Goal: Contribute content: Contribute content

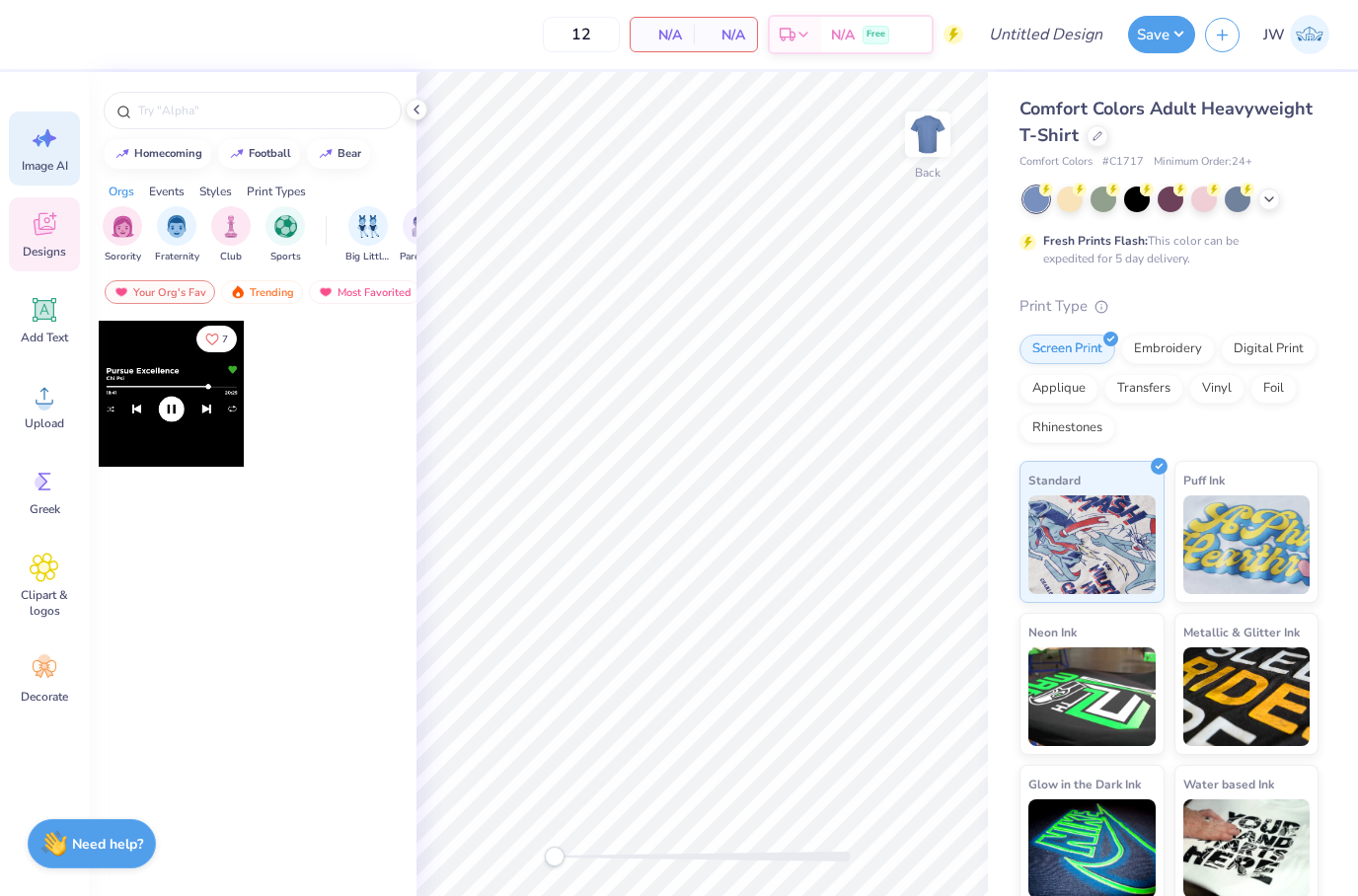
click at [20, 145] on div "Image AI" at bounding box center [44, 149] width 71 height 74
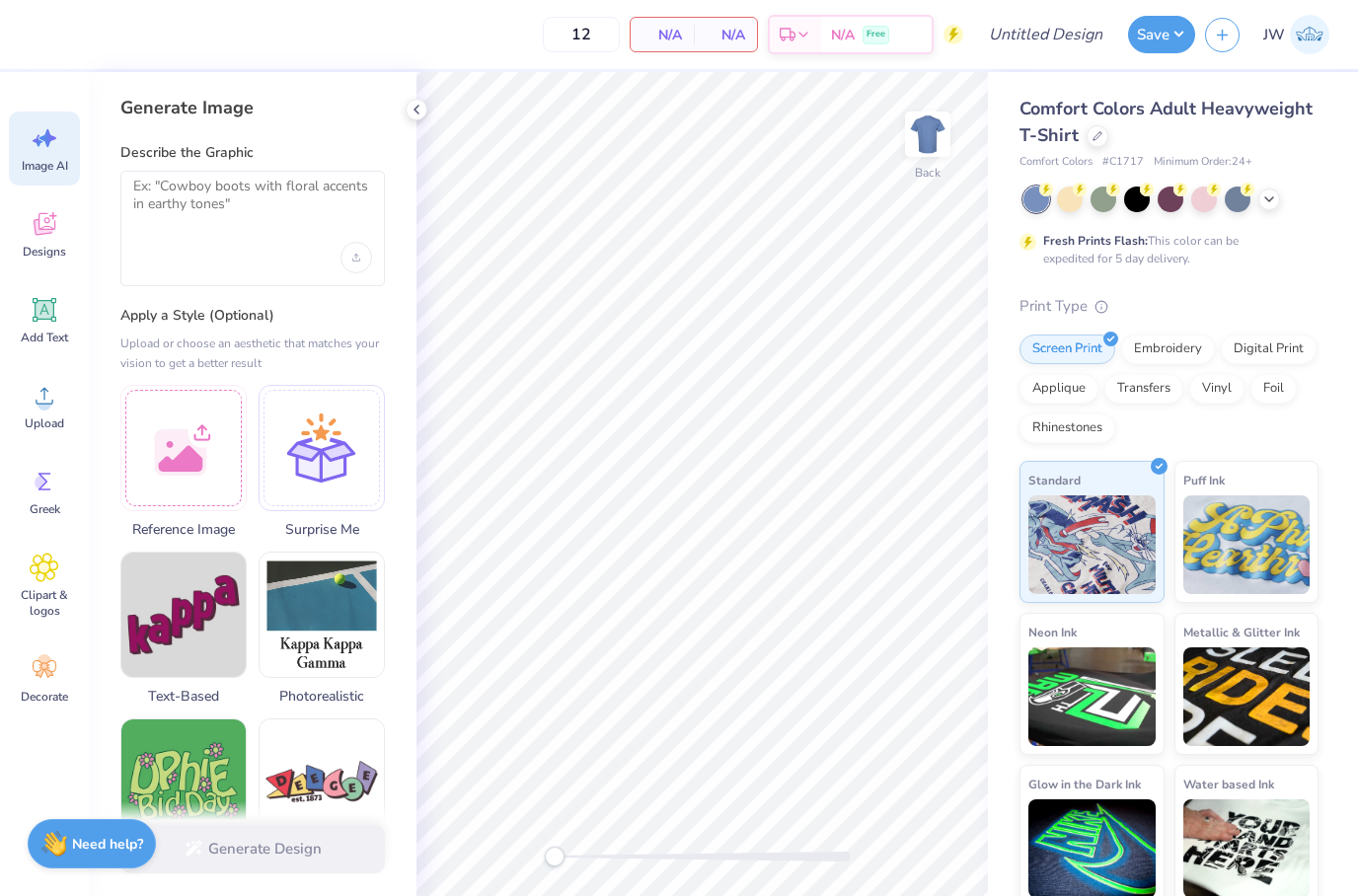
click at [196, 224] on textarea at bounding box center [252, 202] width 238 height 49
click at [350, 264] on div "Upload image" at bounding box center [356, 257] width 32 height 32
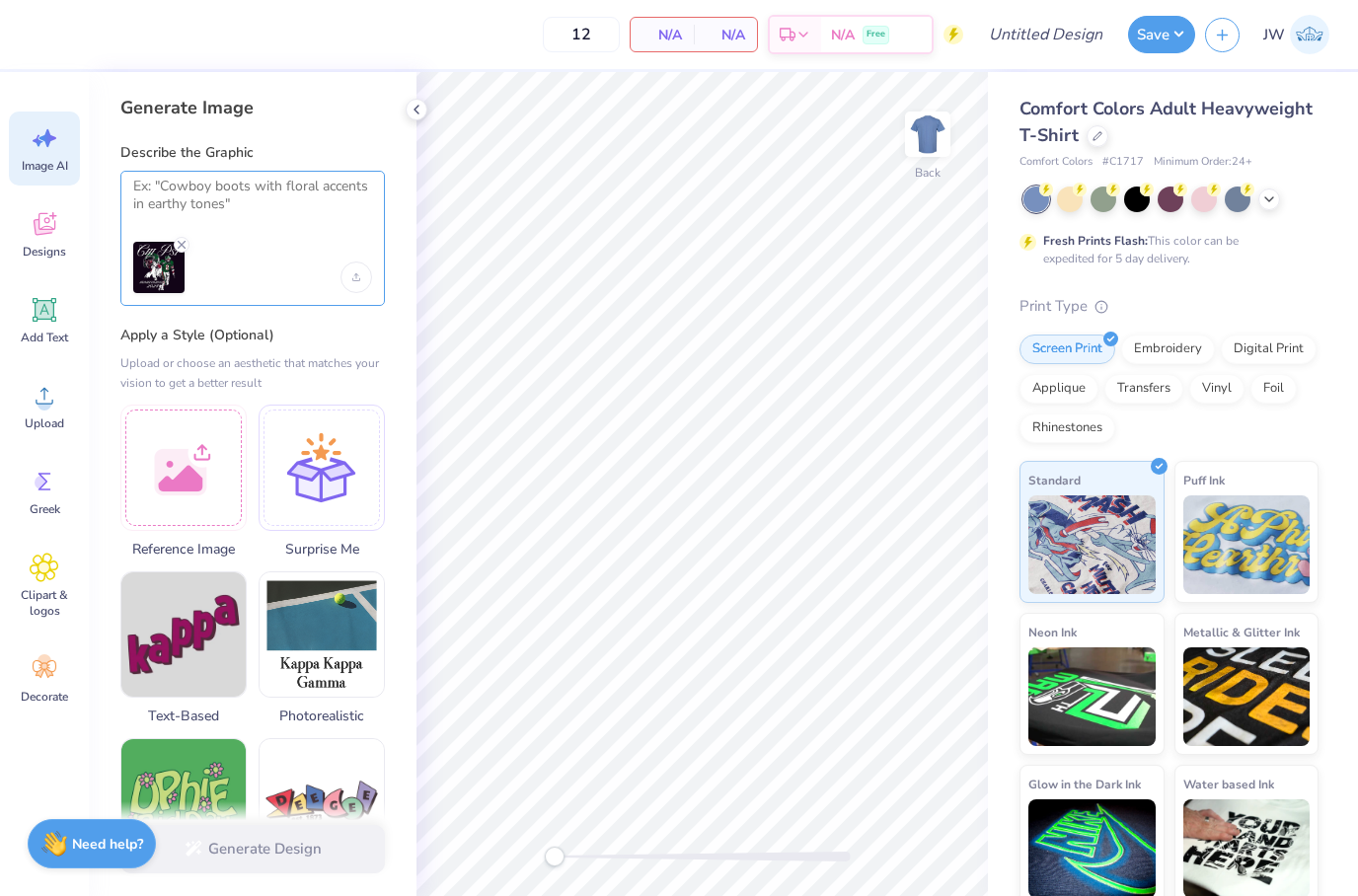
click at [291, 212] on textarea at bounding box center [252, 202] width 238 height 49
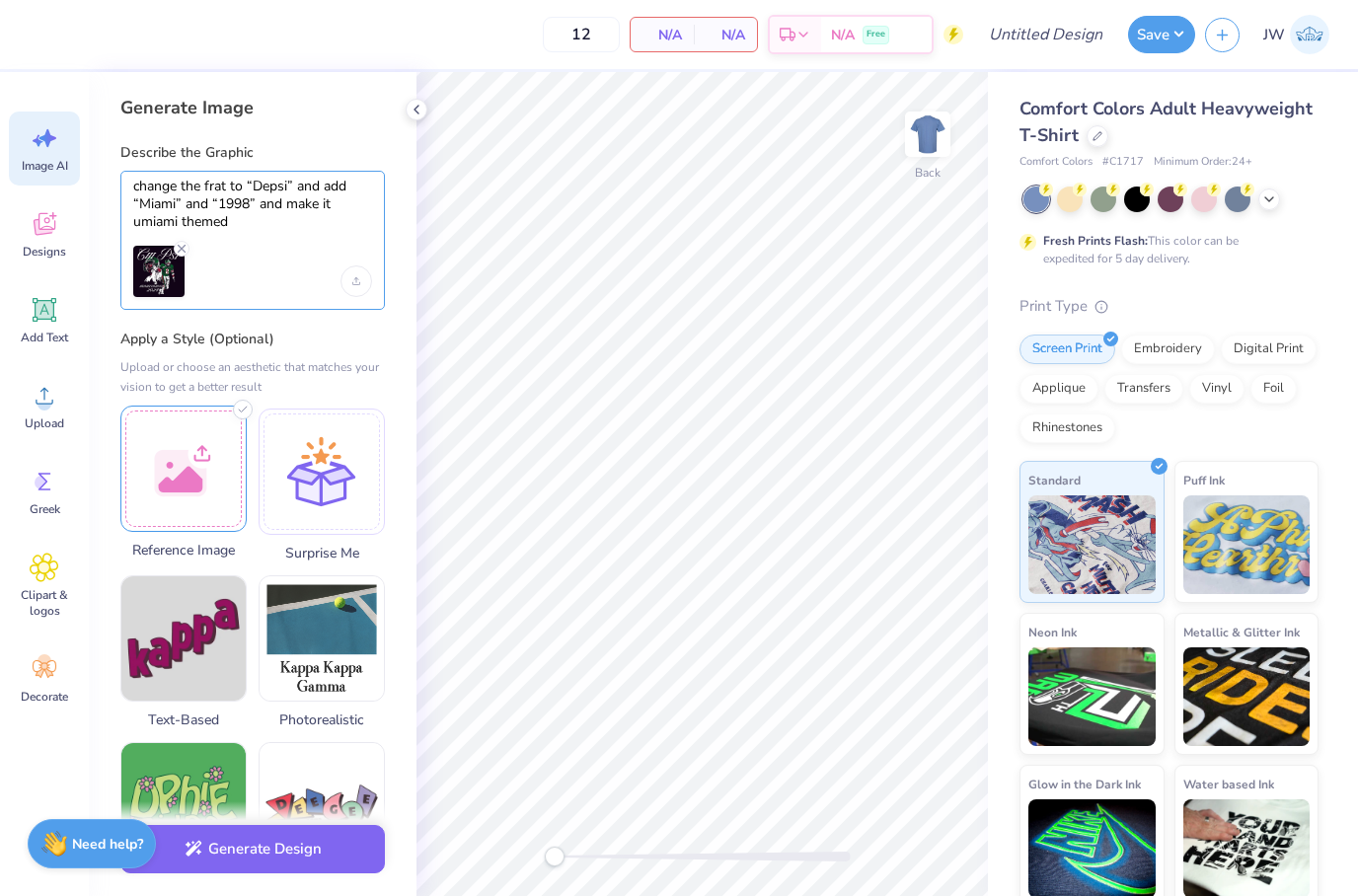
type textarea "change the frat to “Depsi” and add “Miami” and “1998” and make it umiami themed"
click at [181, 526] on div at bounding box center [184, 469] width 127 height 127
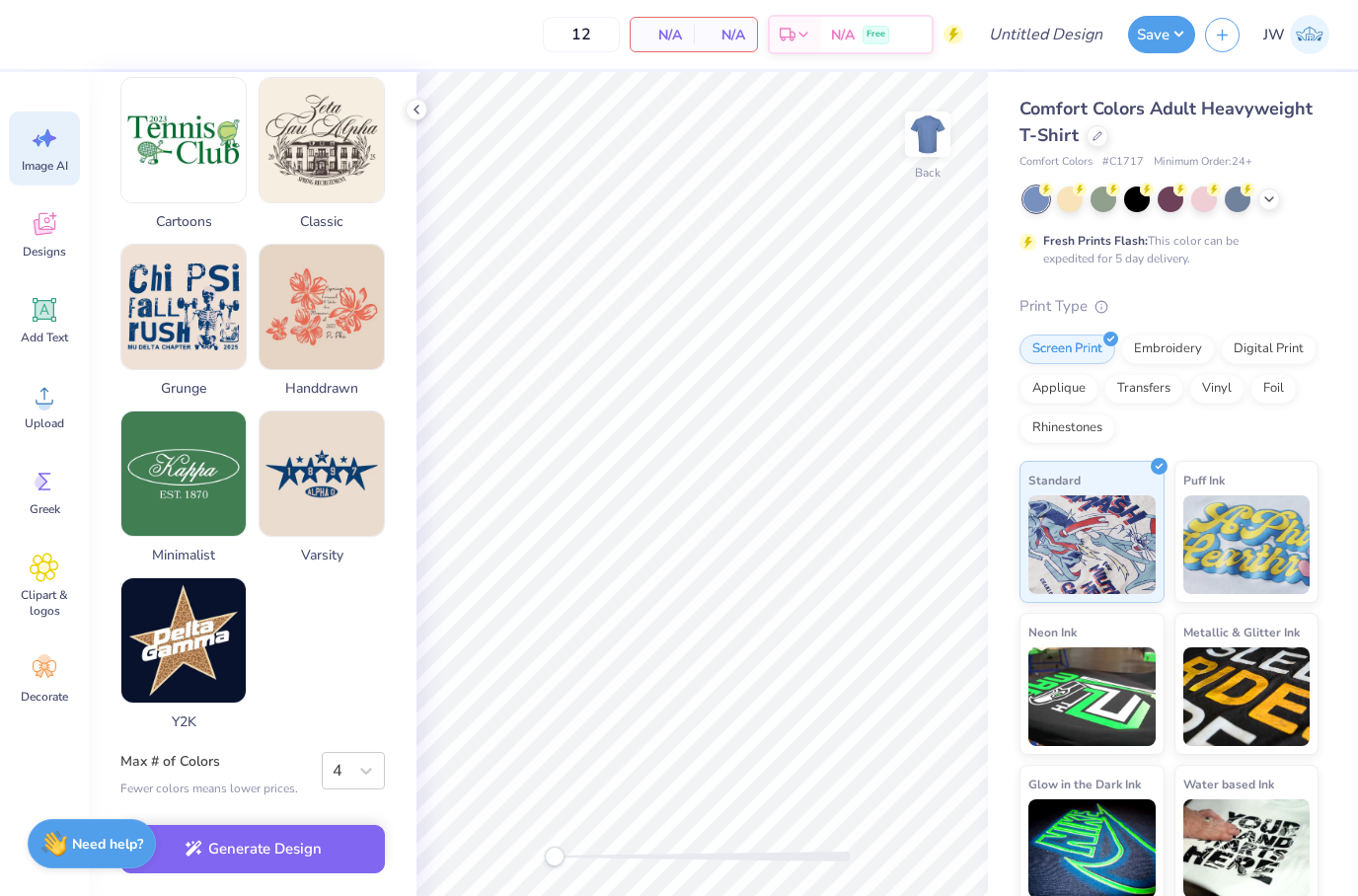
click at [380, 748] on div "Generate Image Describe the Graphic change the frat to “Depsi” and add “Miami” …" at bounding box center [252, 484] width 327 height 824
click at [367, 761] on icon at bounding box center [366, 771] width 20 height 20
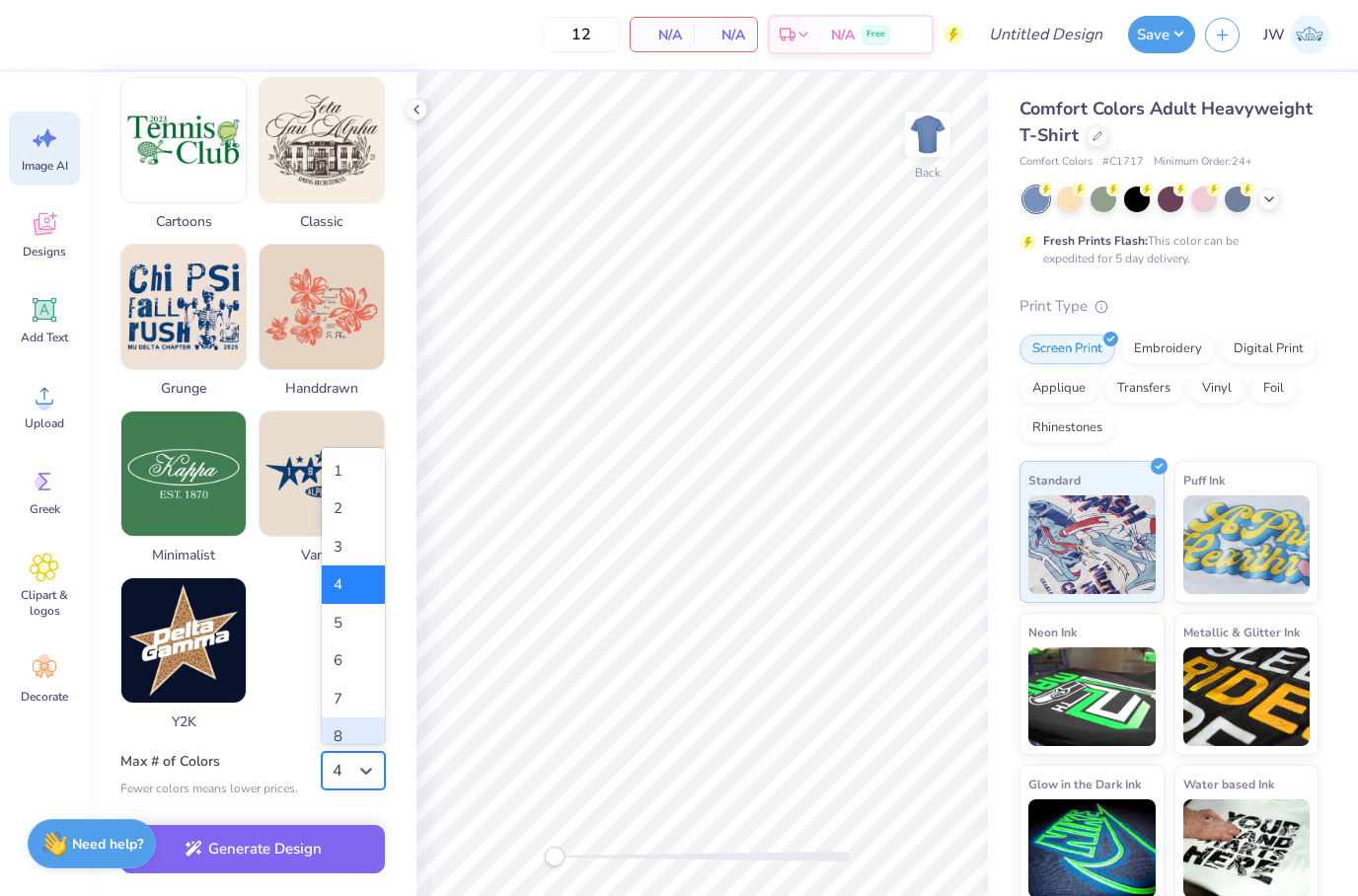
click at [355, 727] on div "8" at bounding box center [352, 736] width 63 height 39
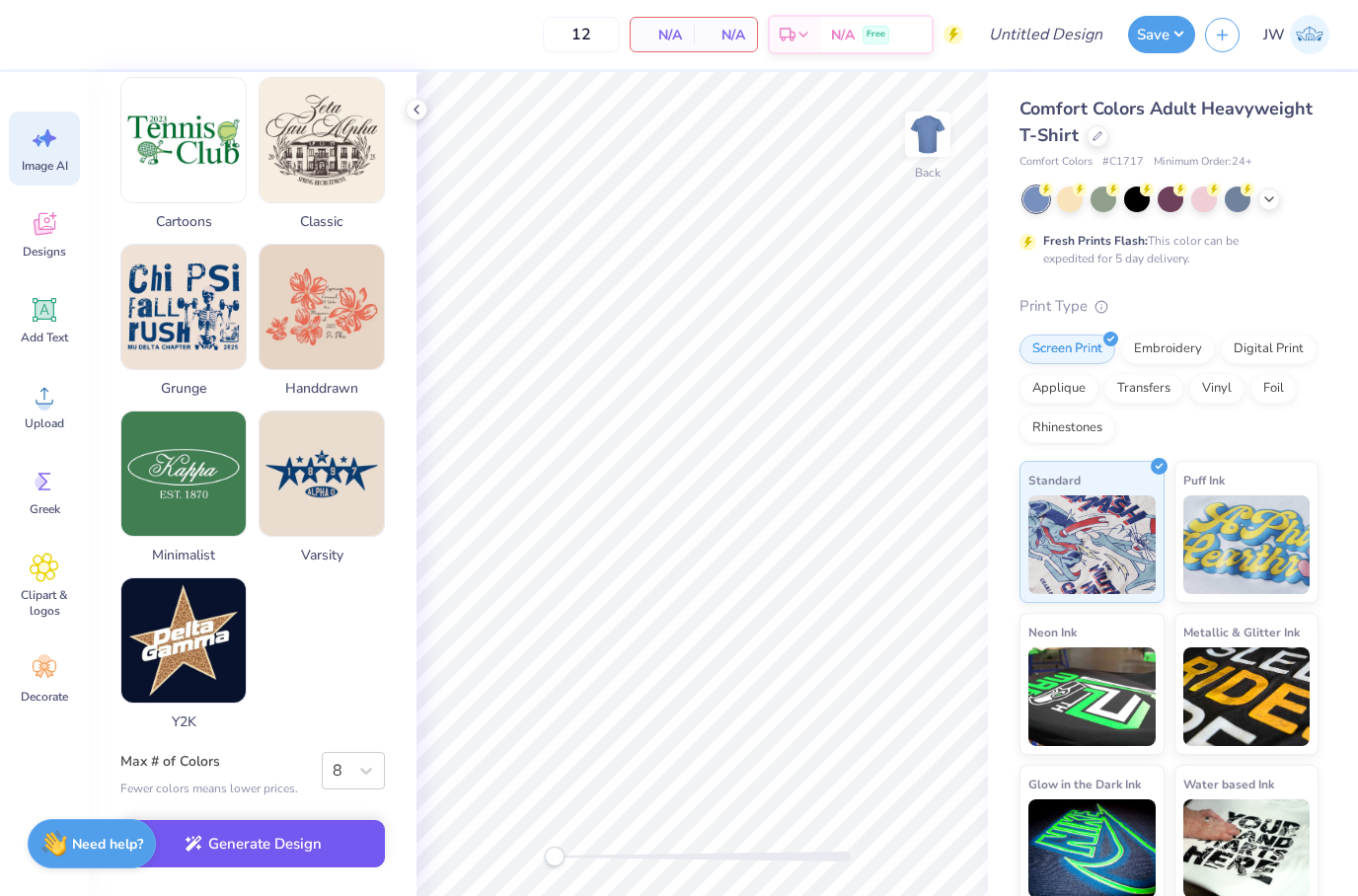
click at [326, 827] on button "Generate Design" at bounding box center [252, 844] width 264 height 48
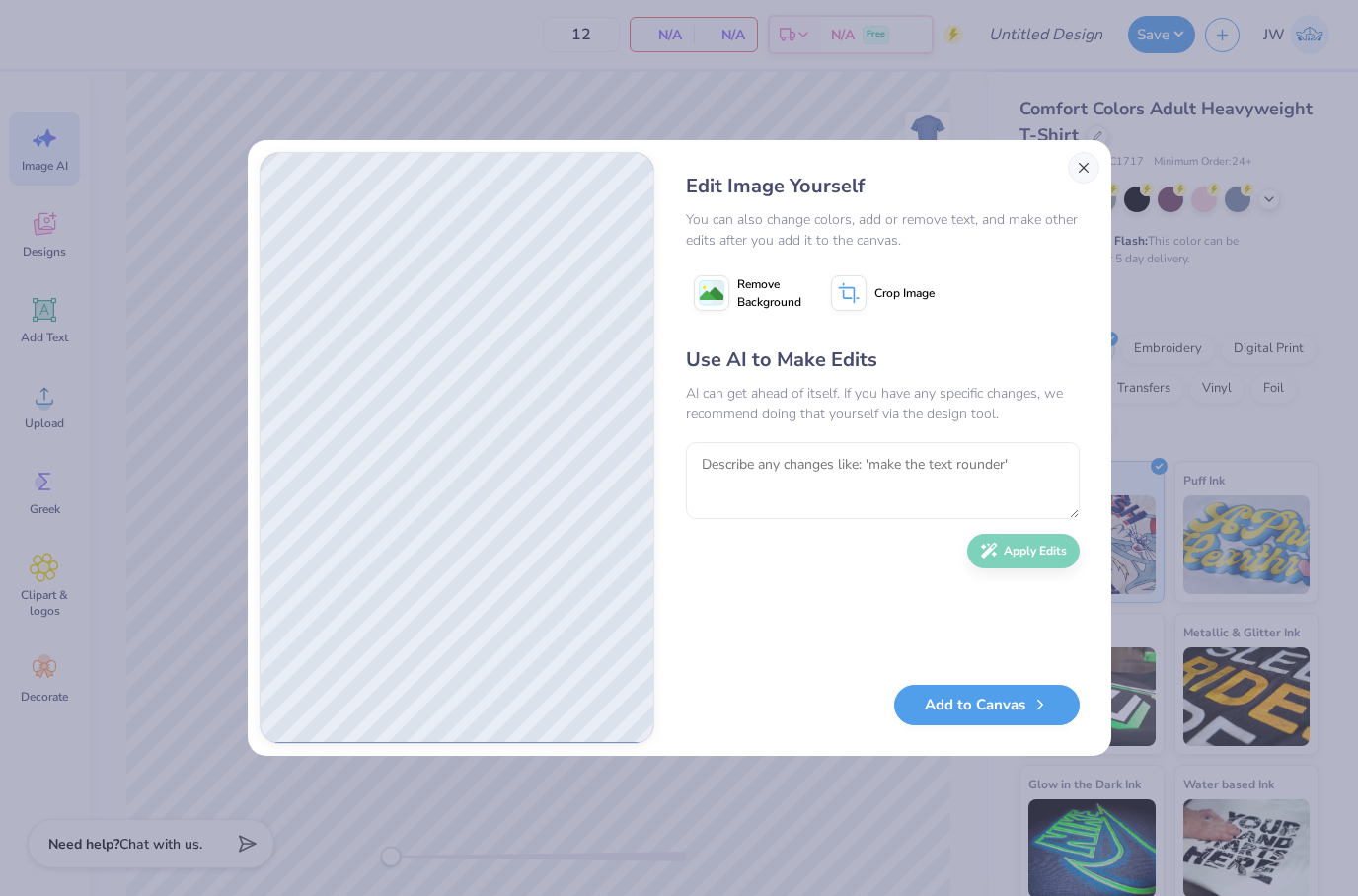
click at [1093, 164] on button "Close" at bounding box center [1084, 168] width 32 height 32
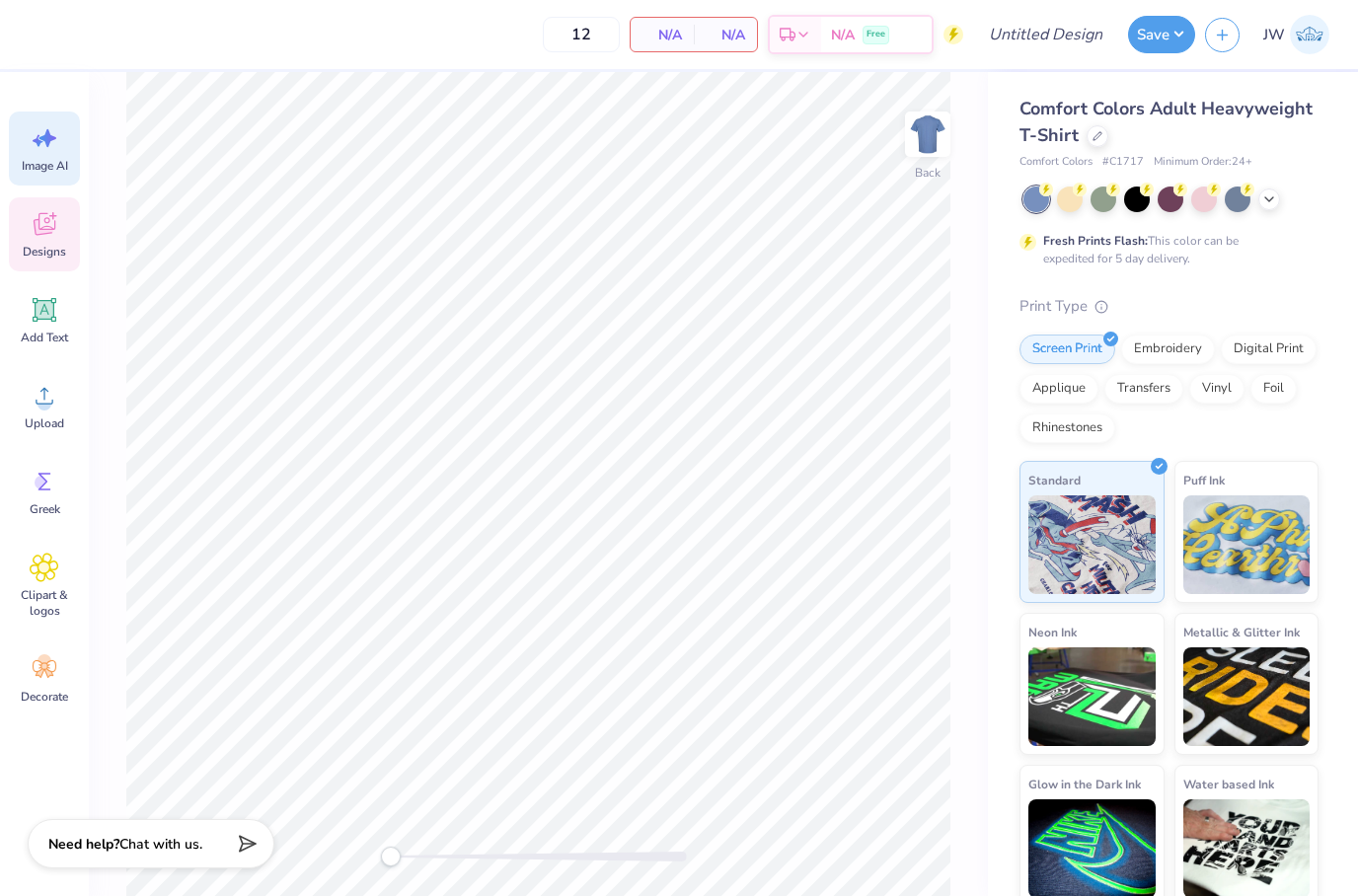
click at [38, 249] on span "Designs" at bounding box center [45, 251] width 44 height 16
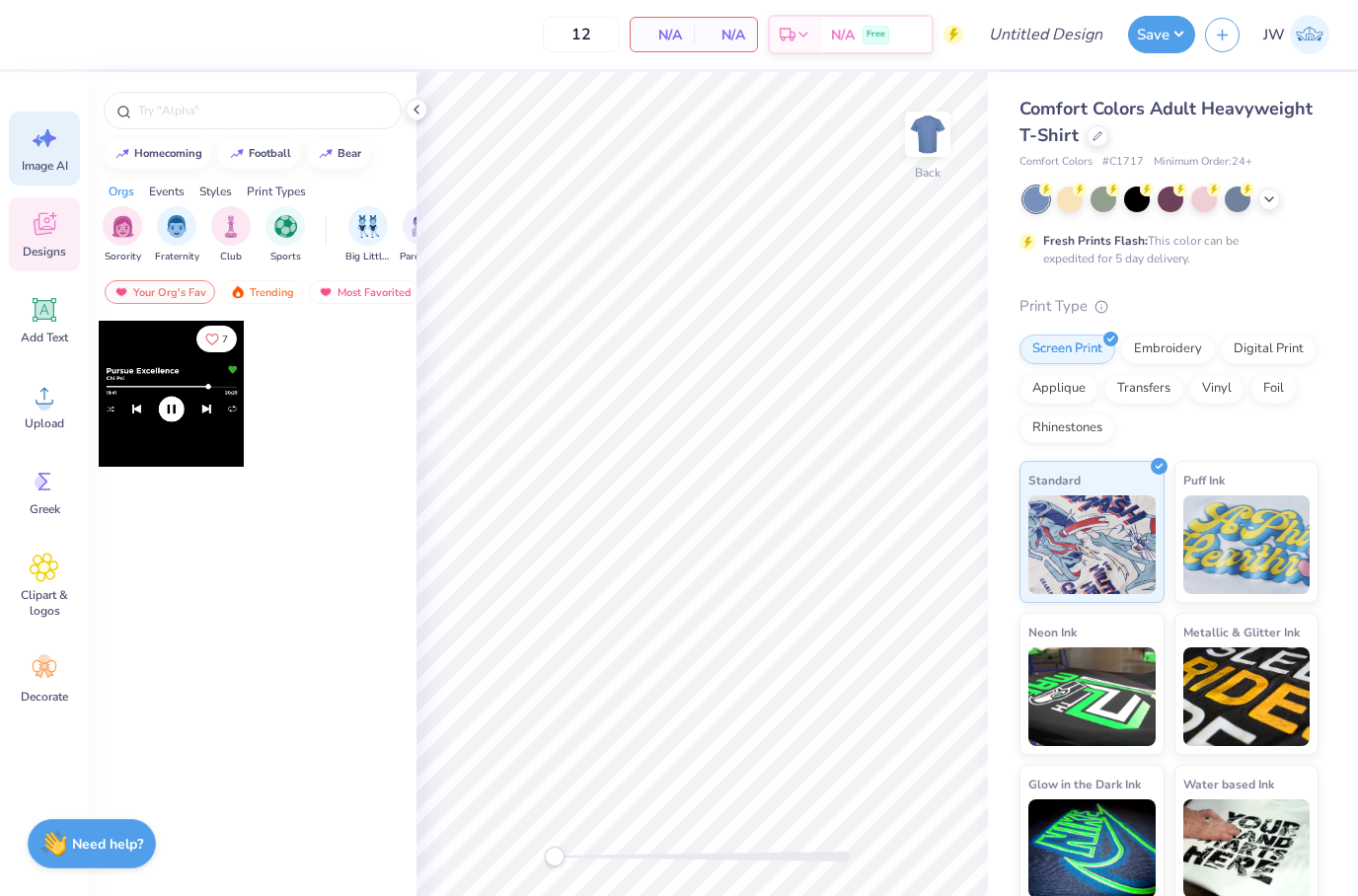
click at [14, 154] on div "Image AI" at bounding box center [44, 149] width 71 height 74
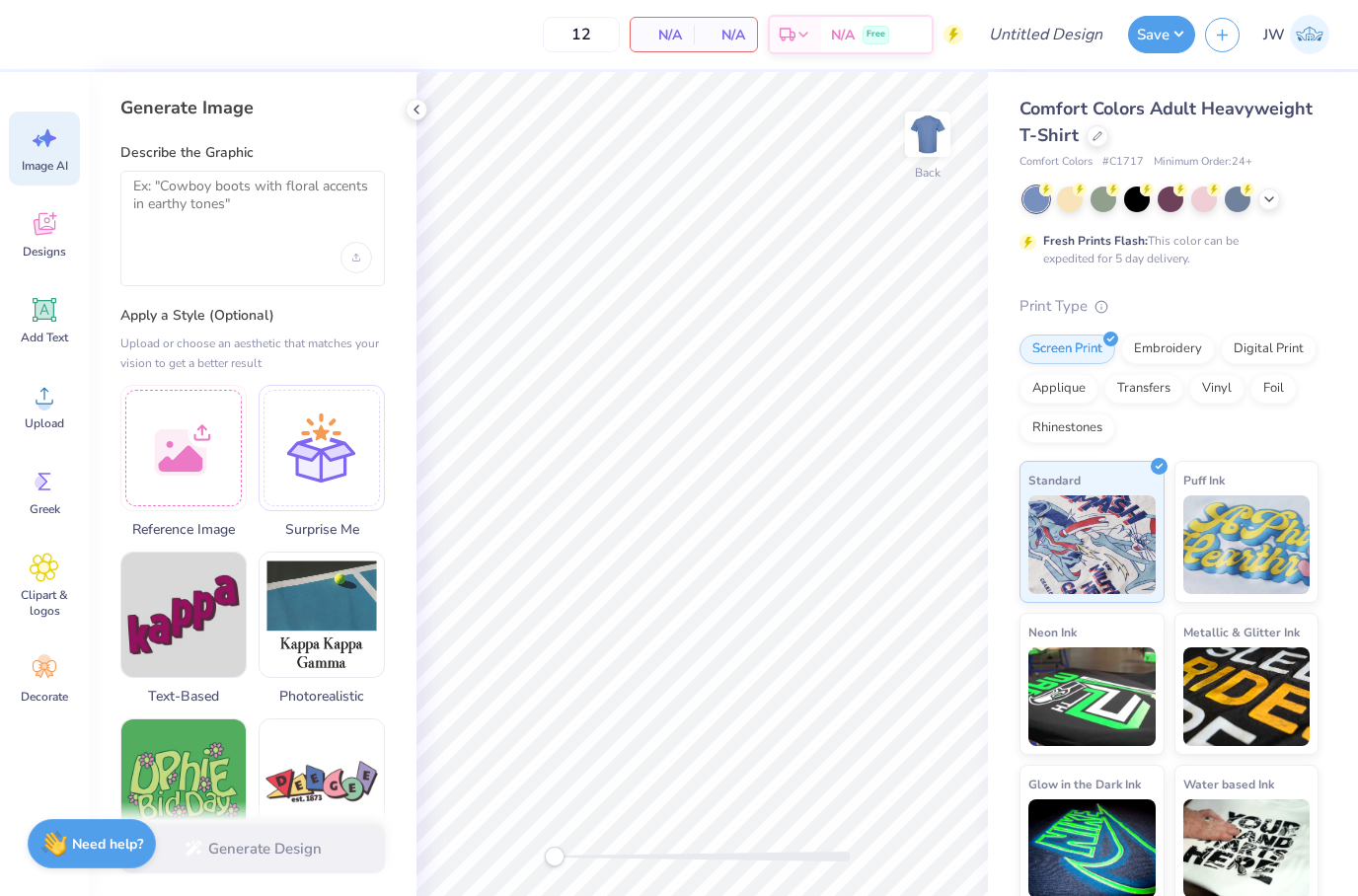
click at [46, 147] on icon at bounding box center [45, 139] width 30 height 30
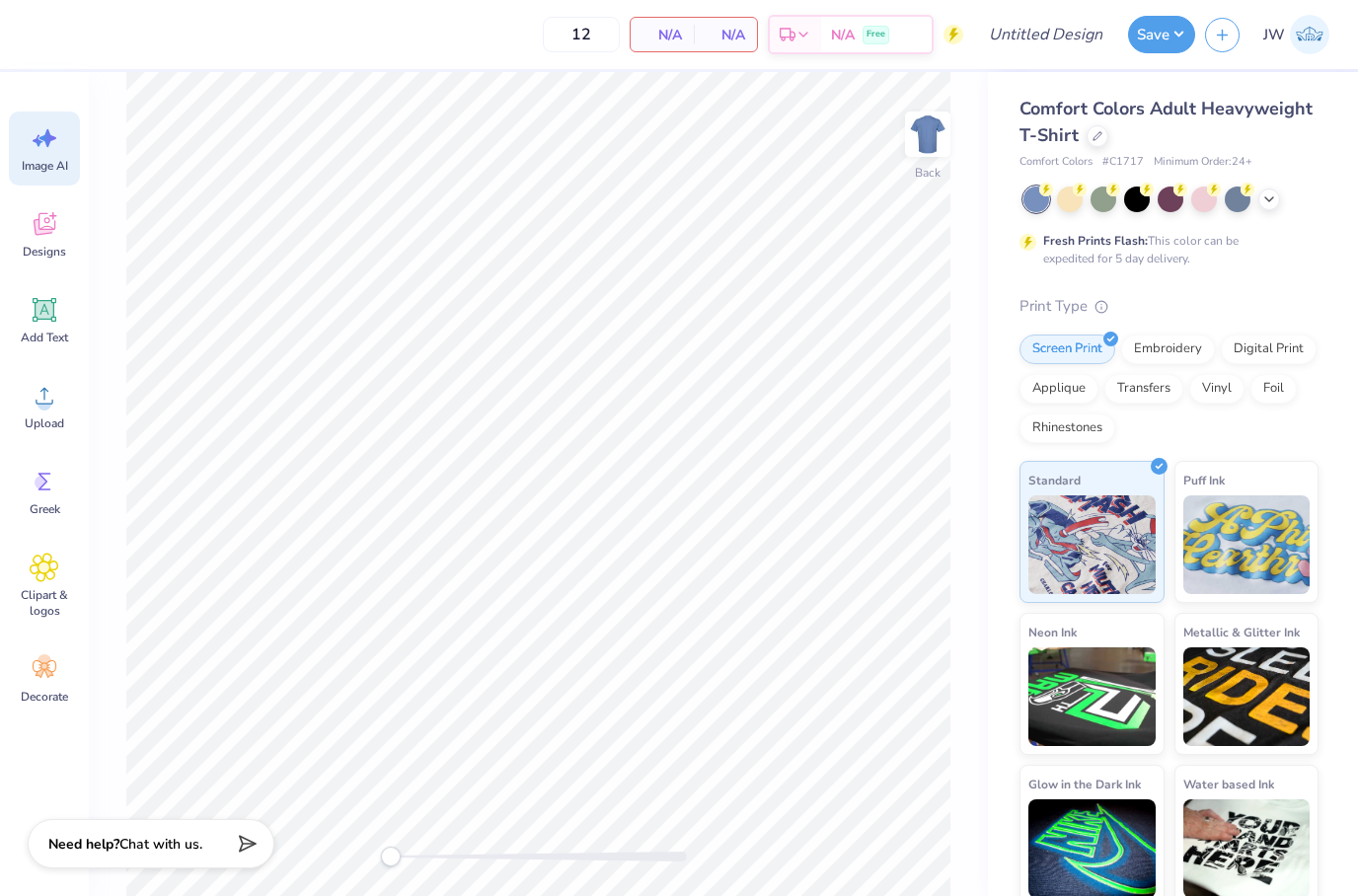
click at [39, 156] on div "Image AI" at bounding box center [44, 149] width 71 height 74
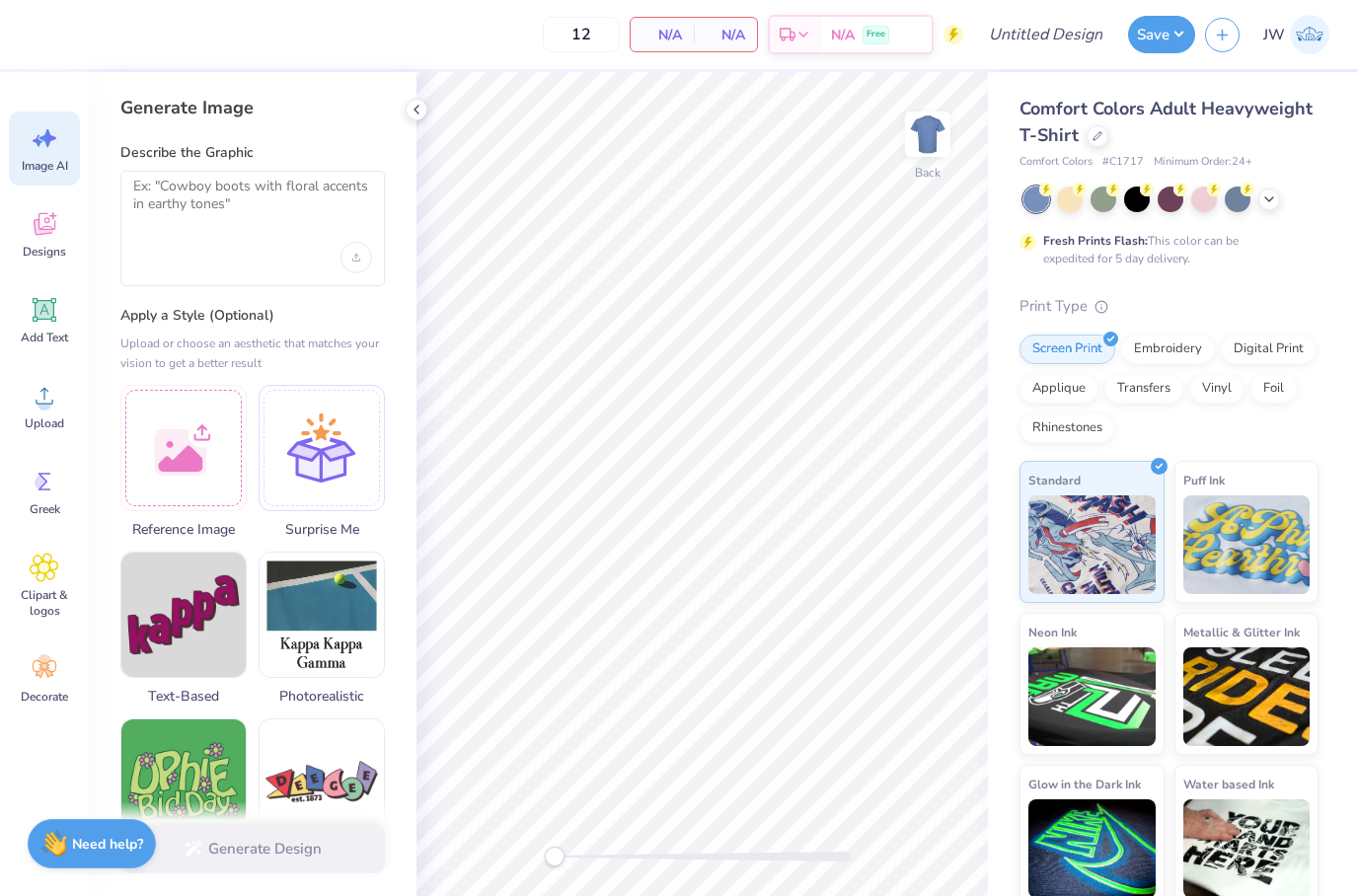
click at [43, 135] on icon at bounding box center [45, 139] width 30 height 30
click at [215, 196] on textarea at bounding box center [252, 202] width 238 height 49
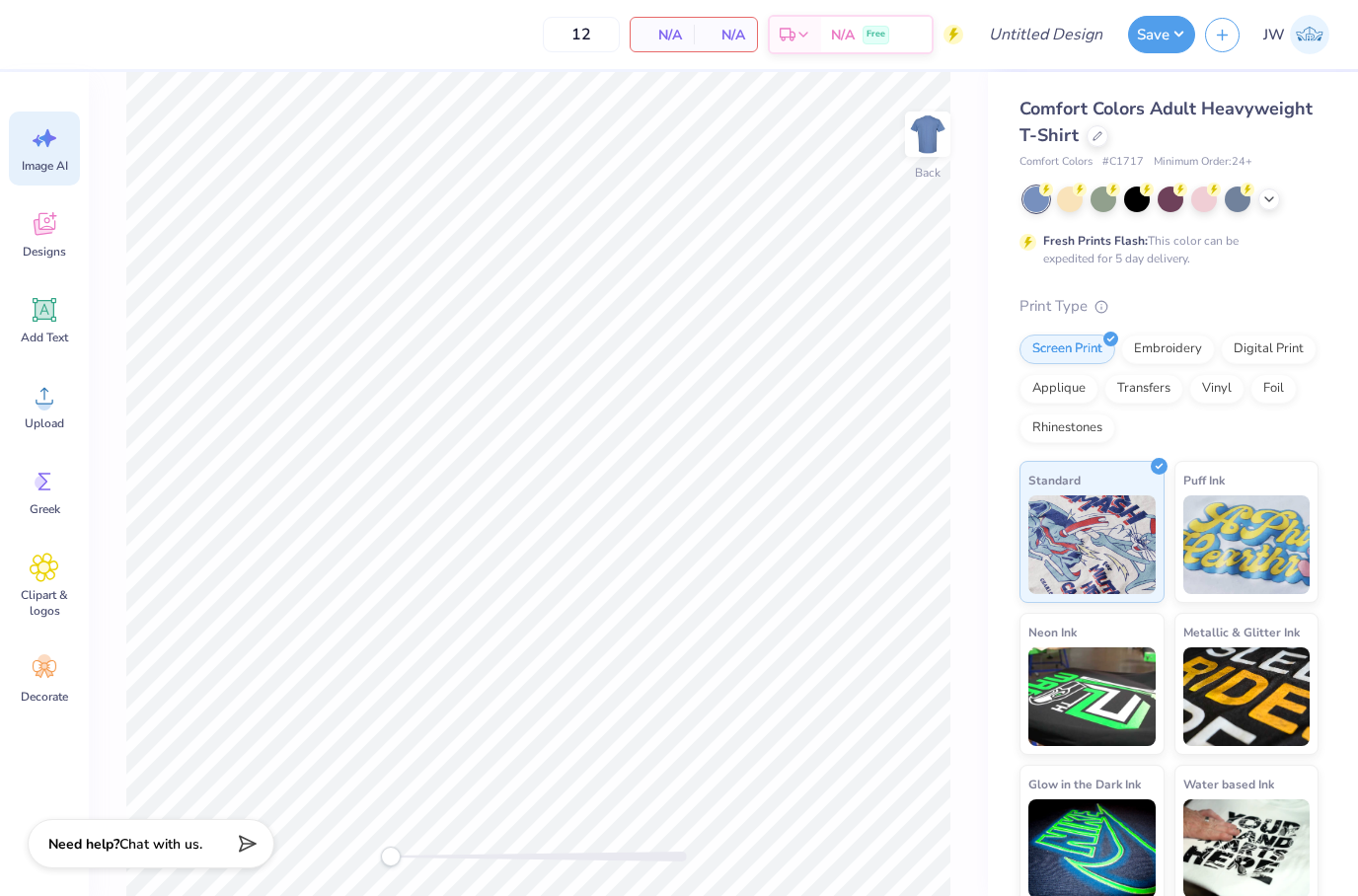
click at [32, 163] on span "Image AI" at bounding box center [45, 166] width 46 height 16
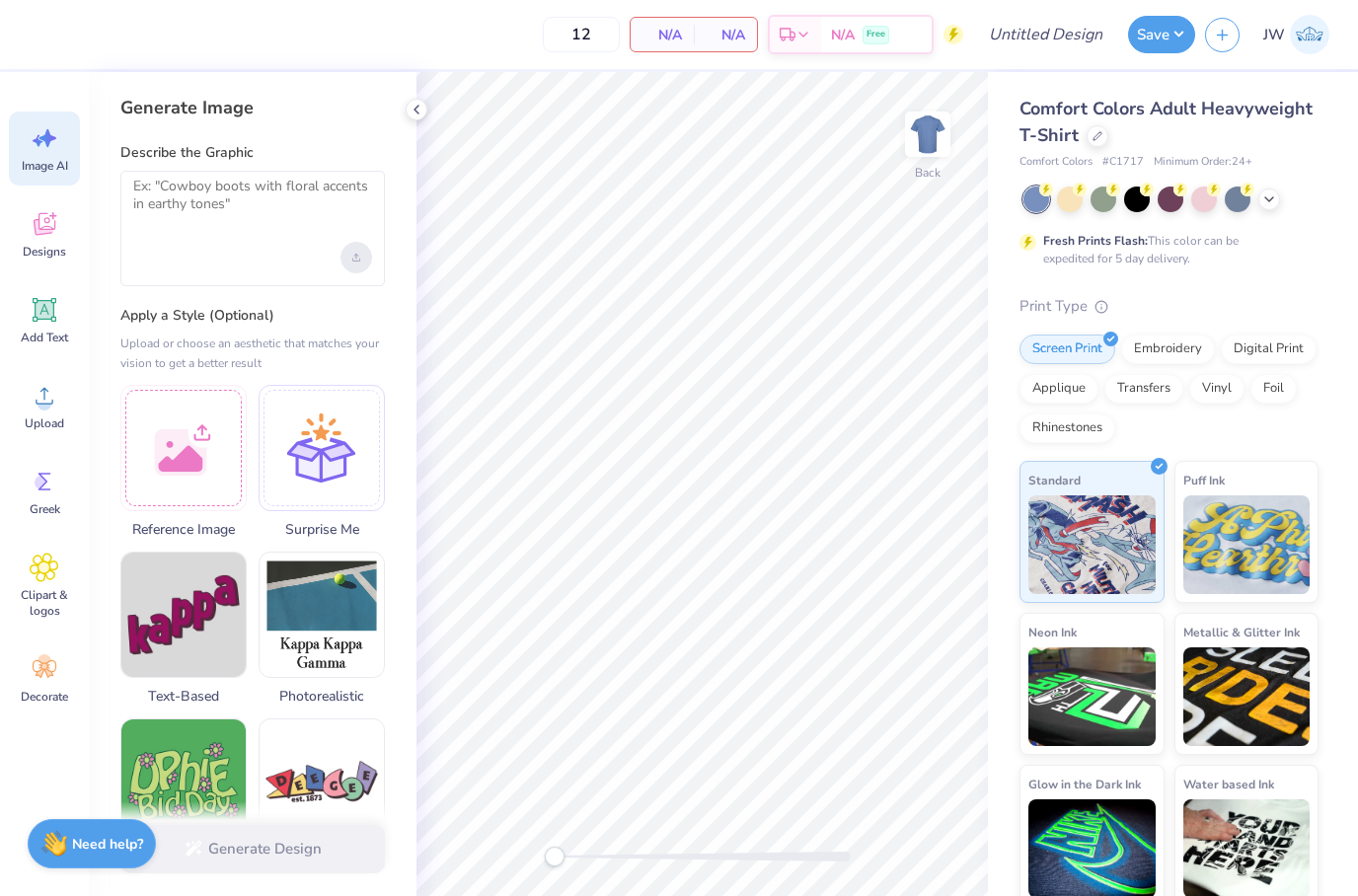
click at [363, 268] on div "Upload image" at bounding box center [356, 257] width 32 height 32
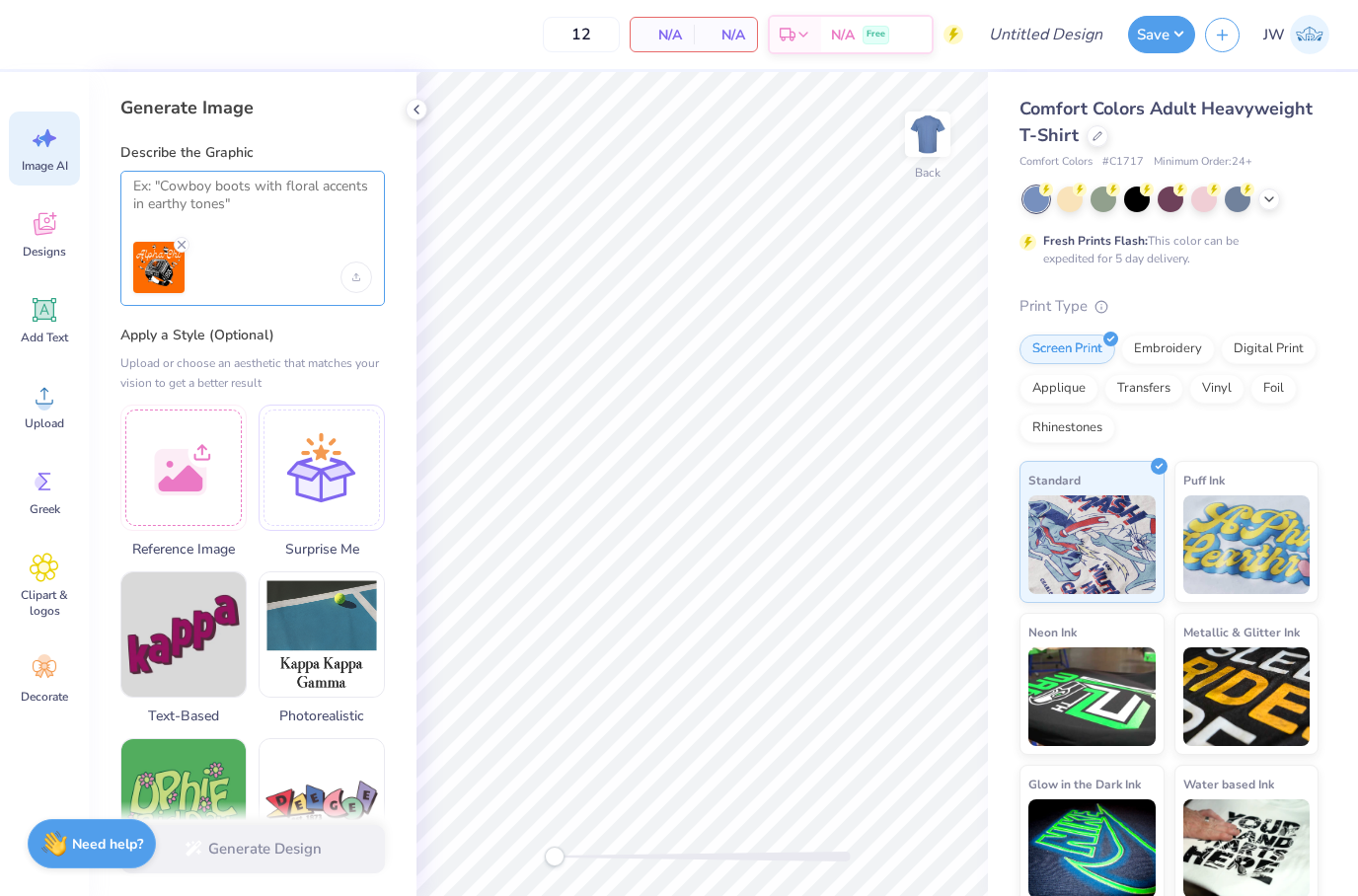
click at [139, 180] on textarea at bounding box center [252, 202] width 238 height 49
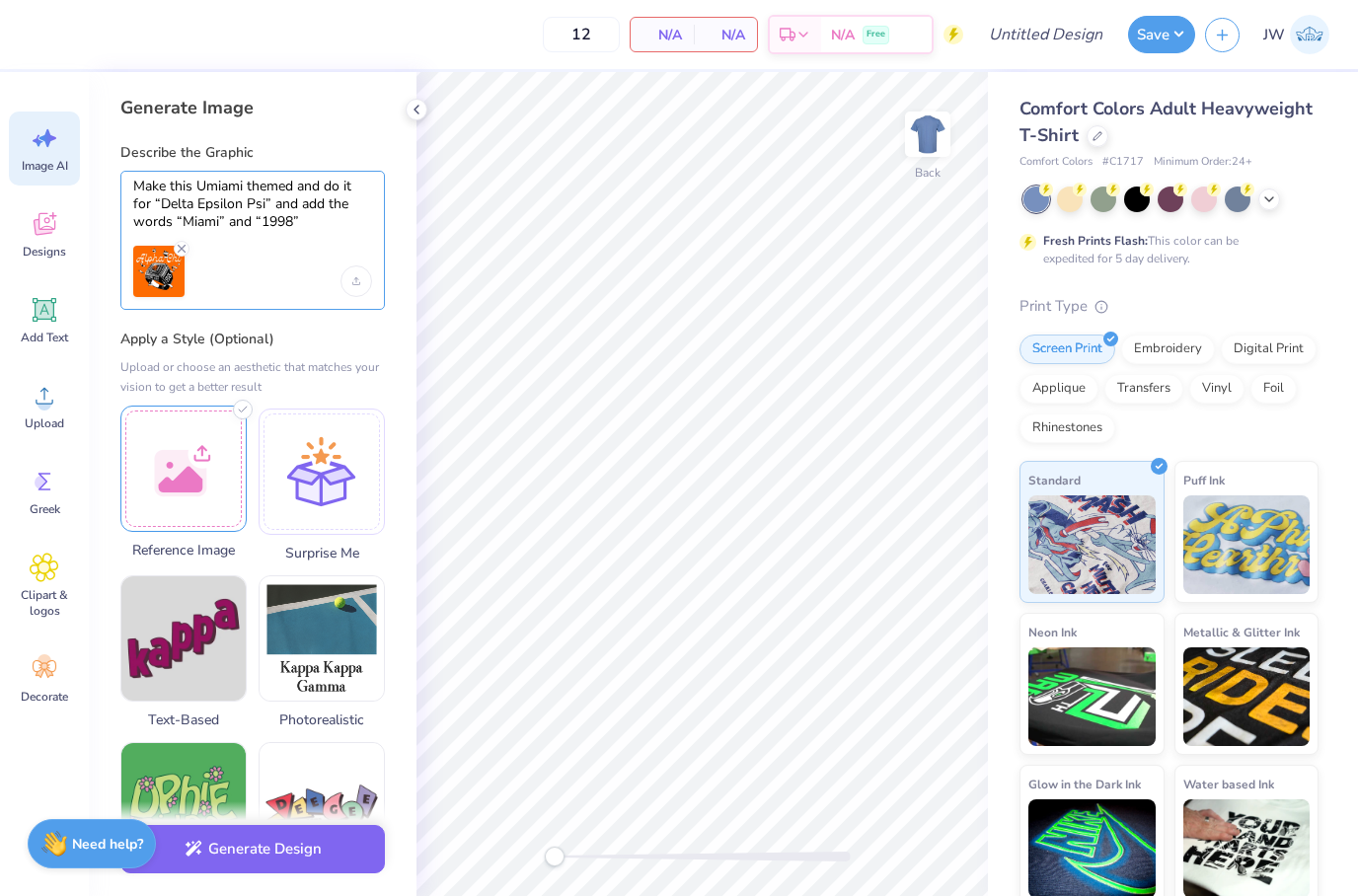
type textarea "Make this Umiami themed and do it for “Delta Epsilon Psi” and add the words “Mi…"
click at [199, 506] on div at bounding box center [184, 469] width 127 height 127
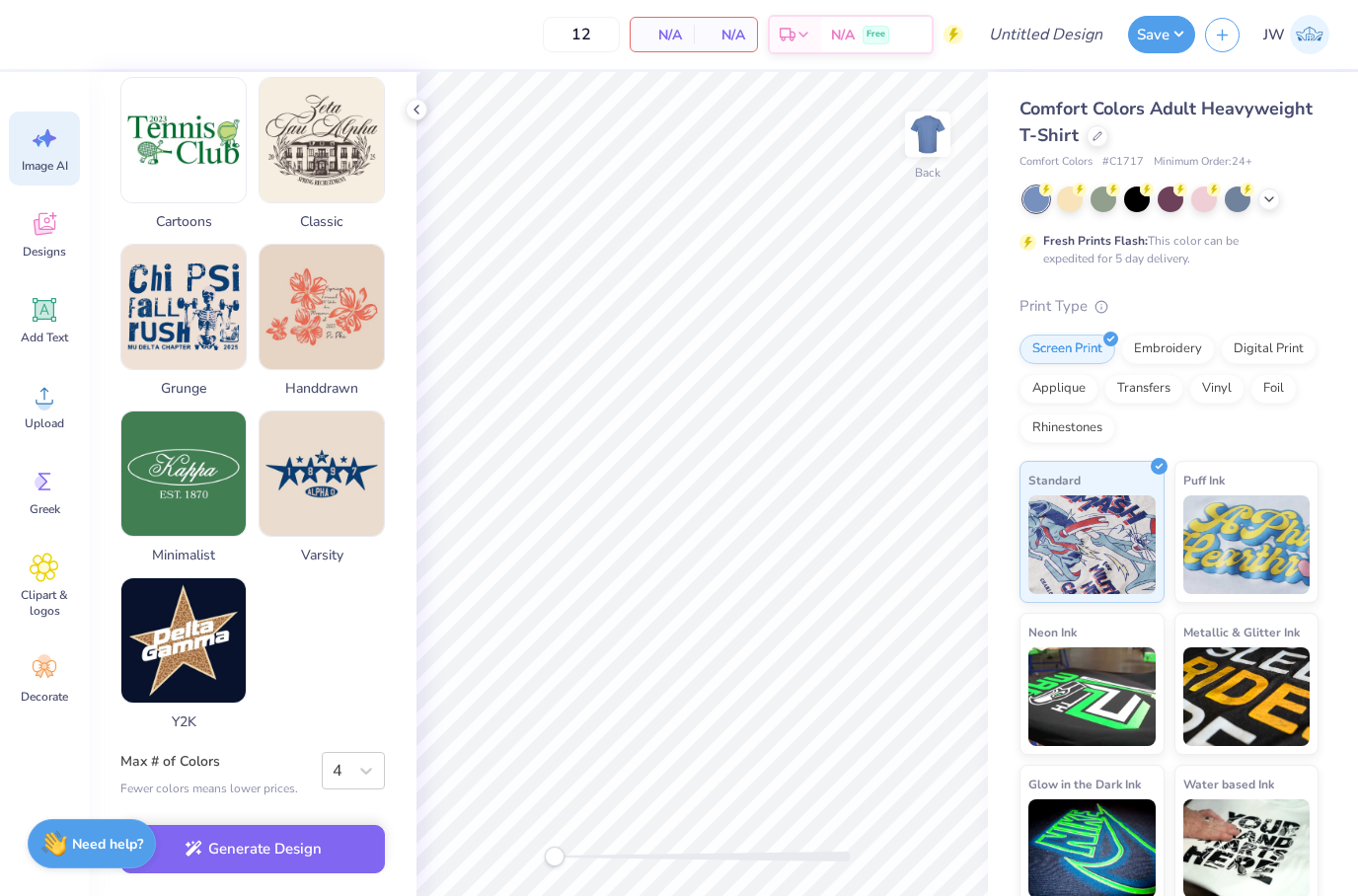
click at [368, 797] on div "Generate Image Describe the Graphic Make this Umiami themed and do it for “Delt…" at bounding box center [252, 484] width 327 height 824
click at [368, 774] on icon at bounding box center [366, 771] width 20 height 20
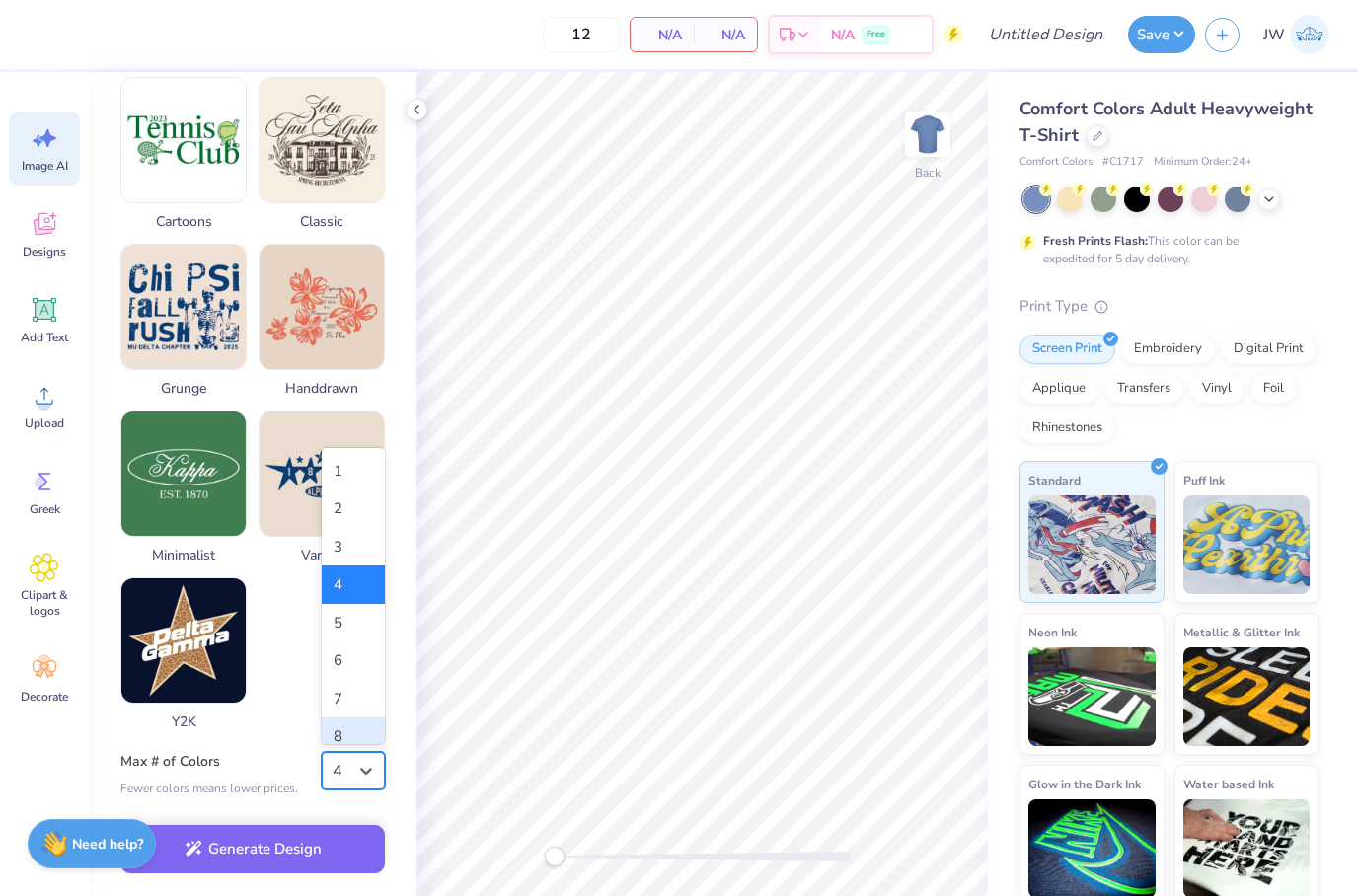
click at [359, 737] on div "8" at bounding box center [352, 736] width 63 height 39
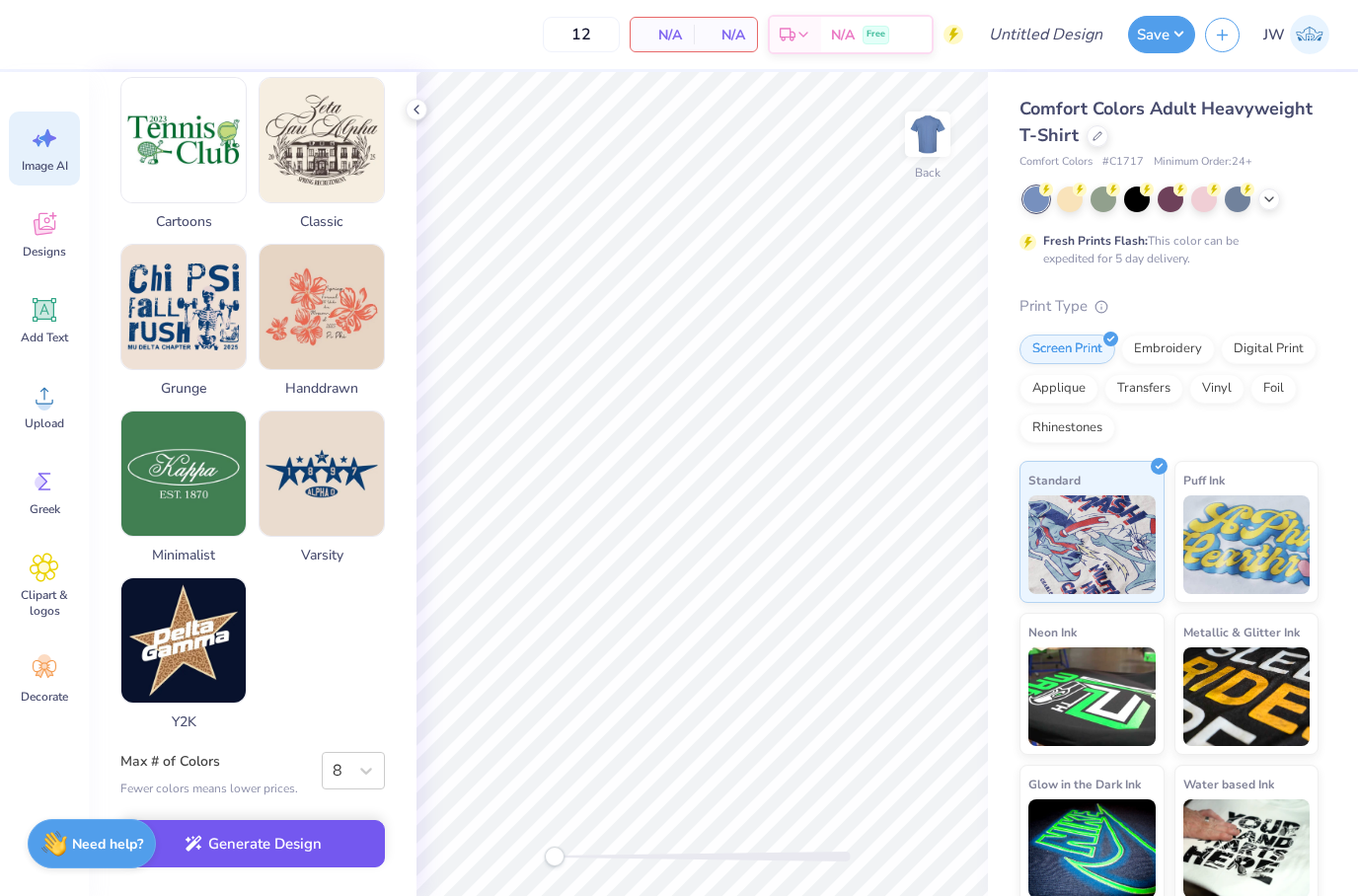
click at [347, 853] on button "Generate Design" at bounding box center [252, 844] width 264 height 48
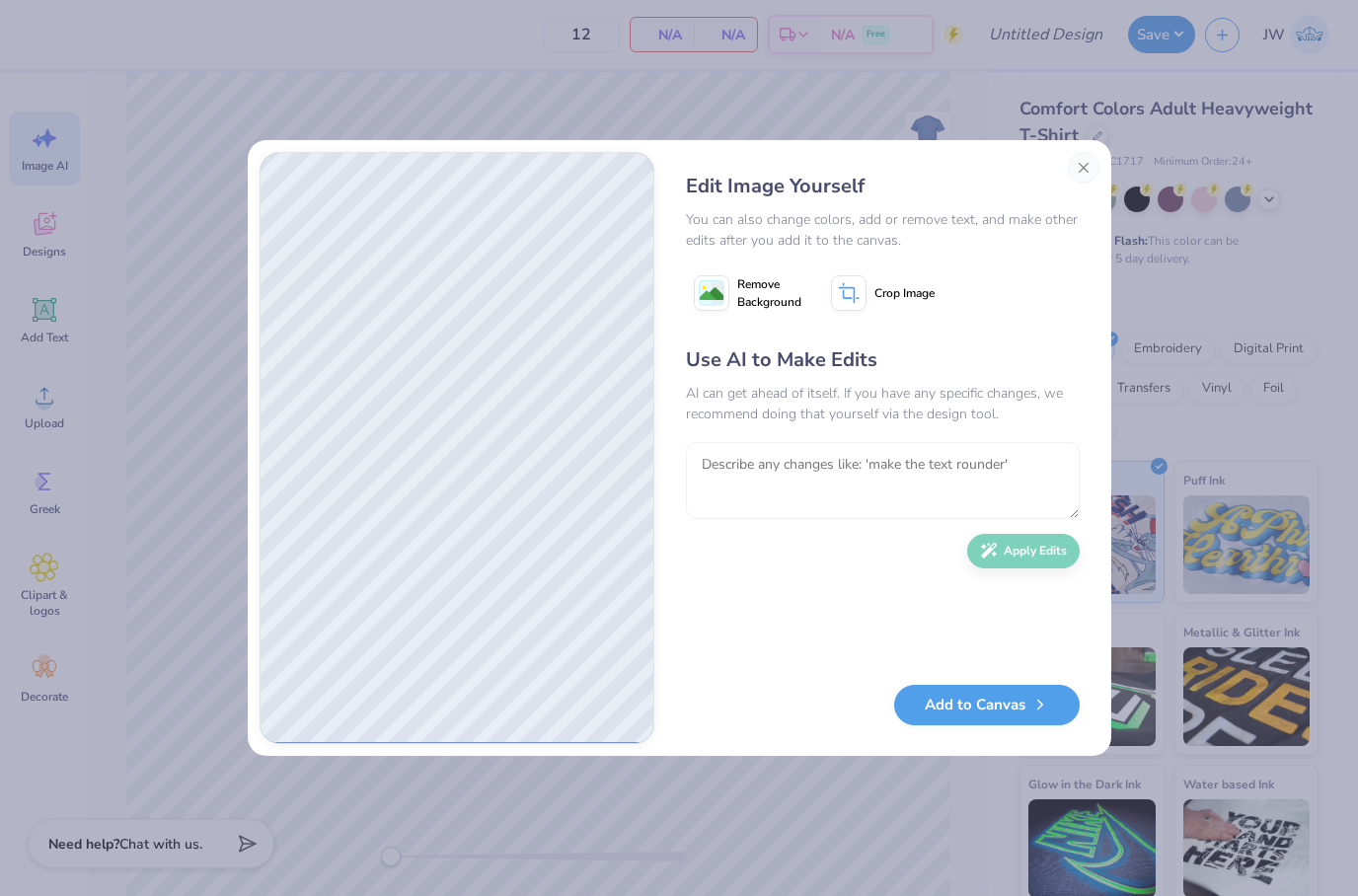
click at [1025, 470] on textarea at bounding box center [882, 480] width 394 height 77
type textarea "M"
type textarea "S"
type textarea "M"
type textarea "P"
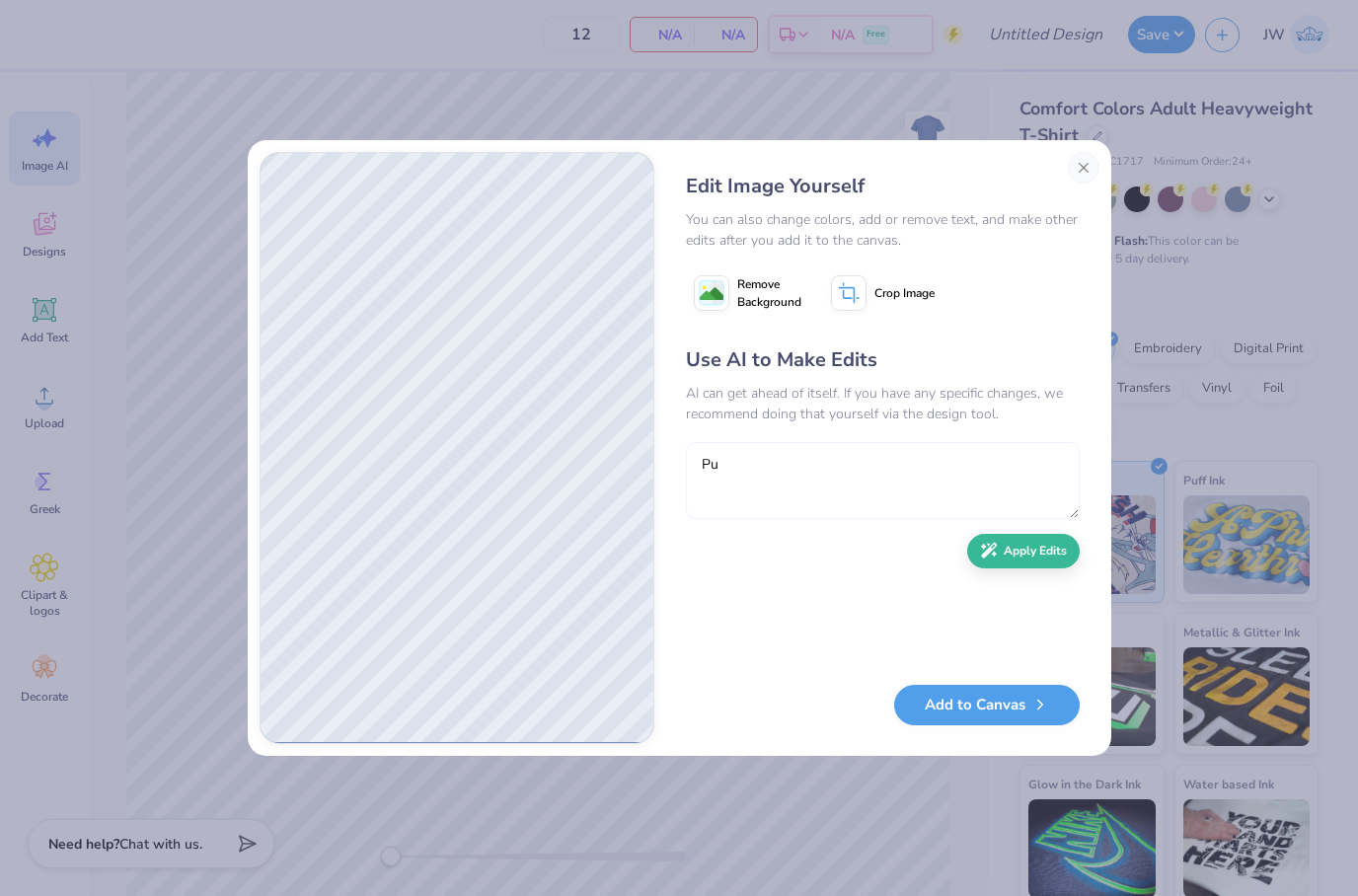
type textarea "P"
type textarea "Switch Delta Epsilon Psi and Miami"
click at [1056, 558] on button "Apply Edits" at bounding box center [1023, 546] width 113 height 35
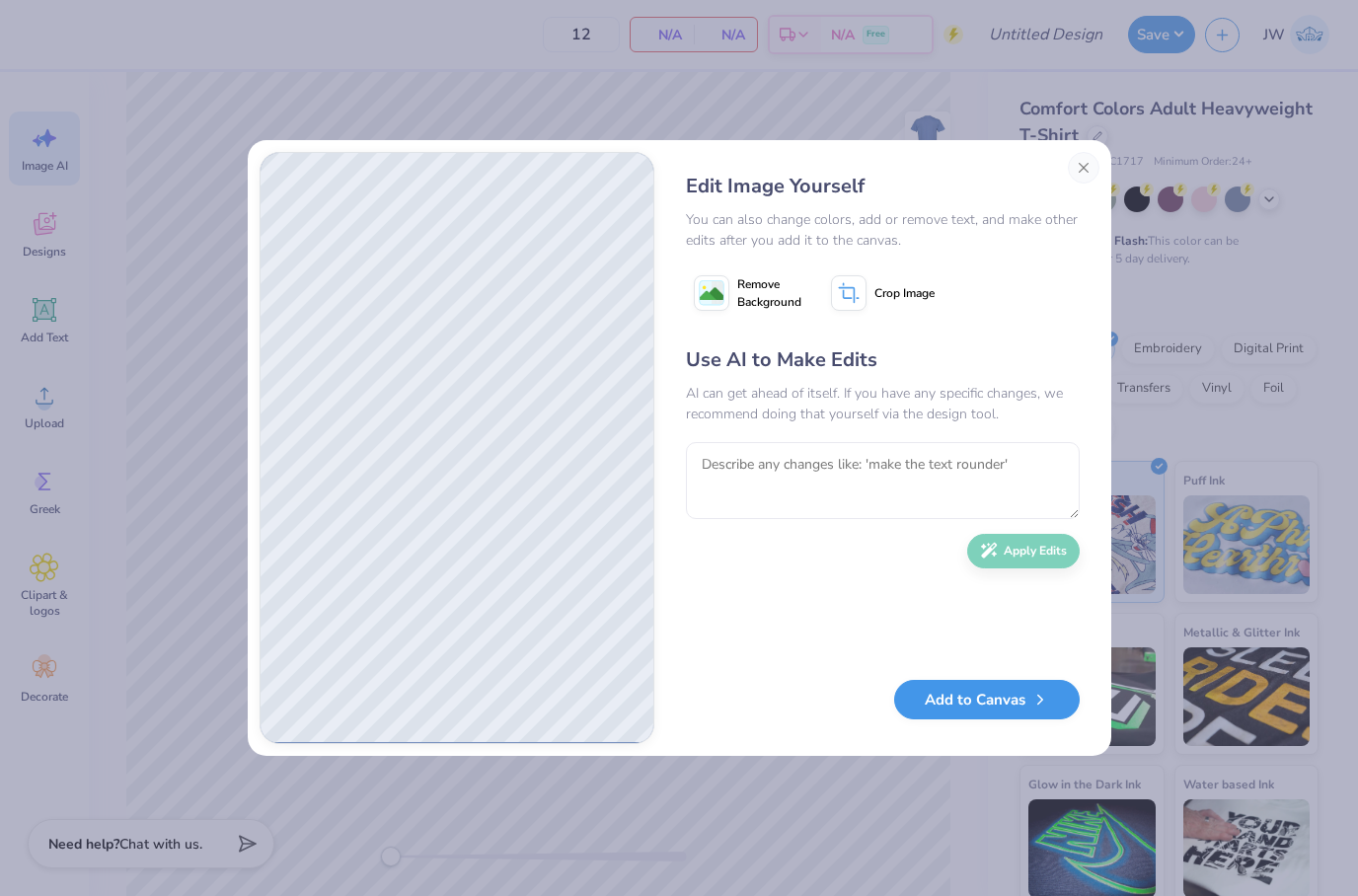
click at [1013, 695] on button "Add to Canvas" at bounding box center [987, 700] width 186 height 41
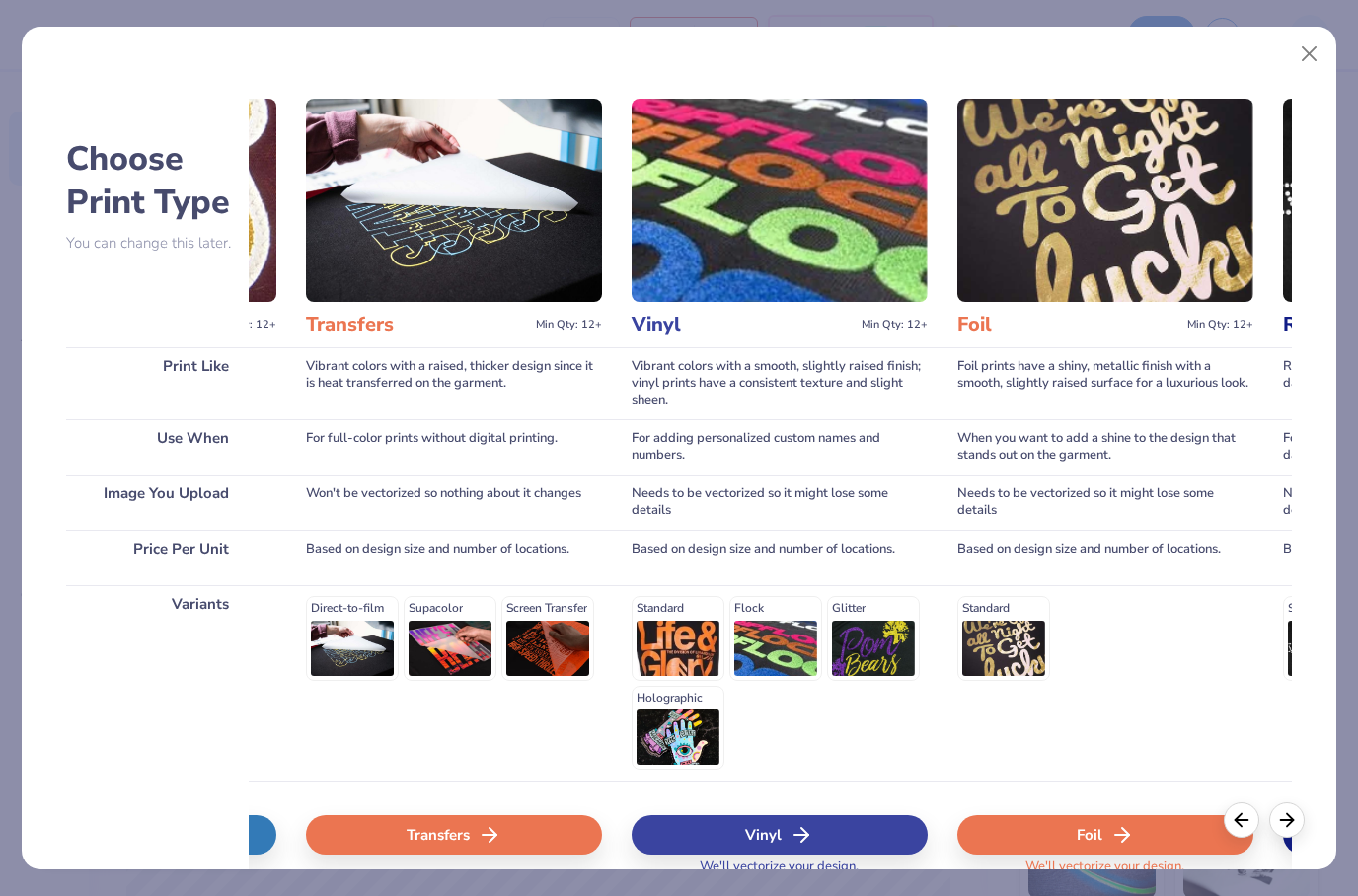
scroll to position [0, 1251]
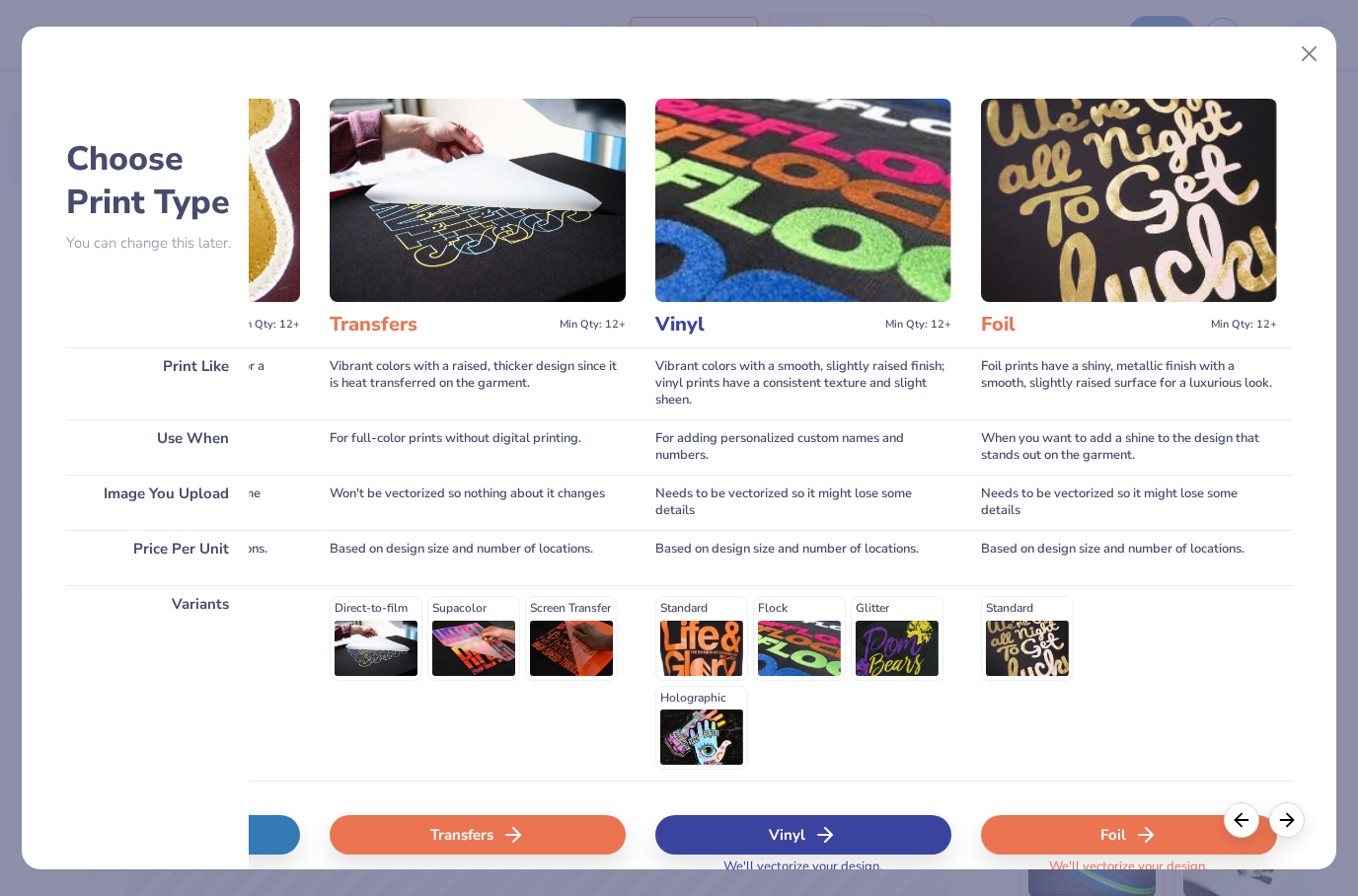
click at [533, 834] on div "Transfers" at bounding box center [477, 835] width 296 height 40
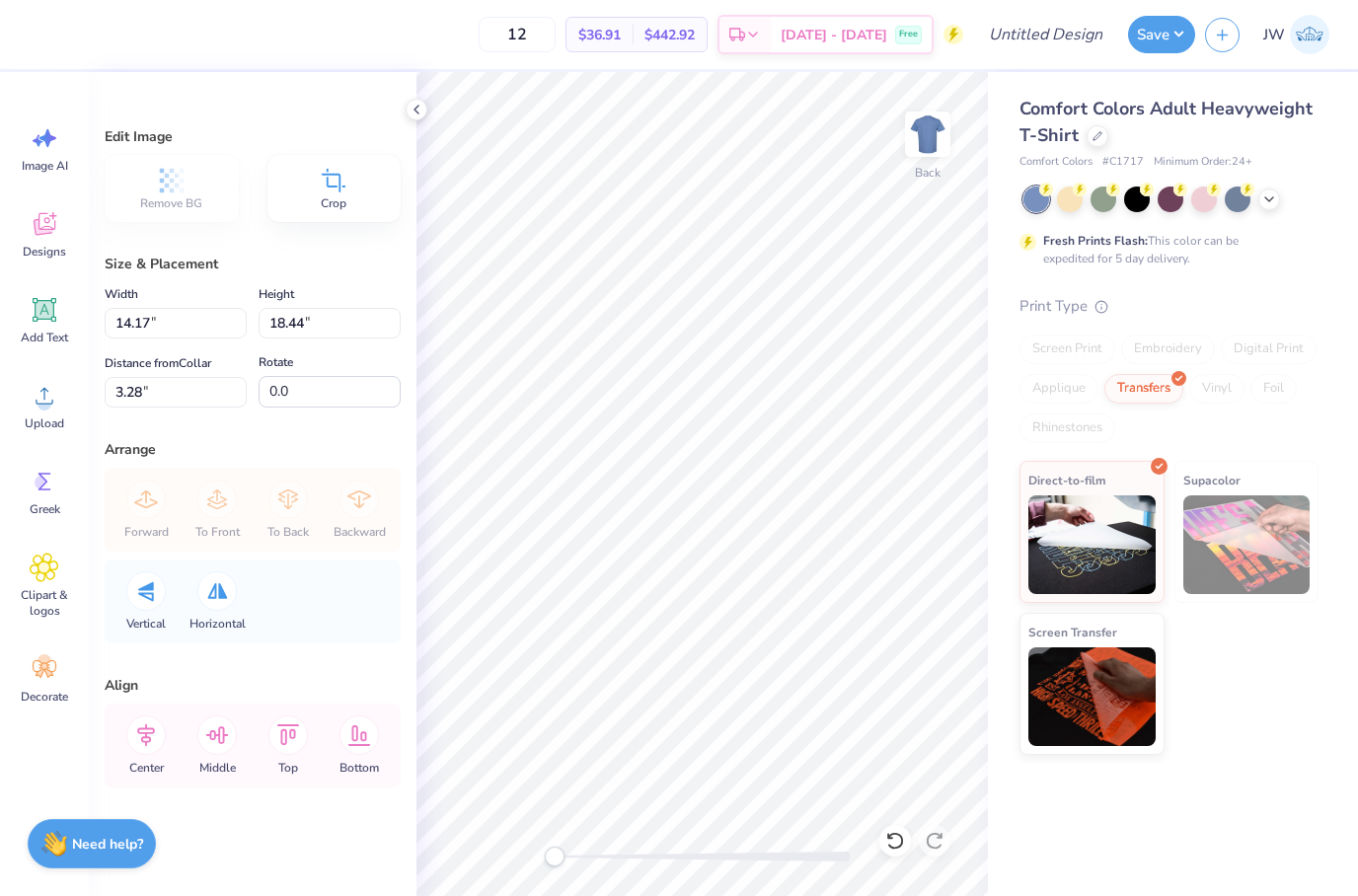
type input "6.87"
type input "8.93"
type input "12.79"
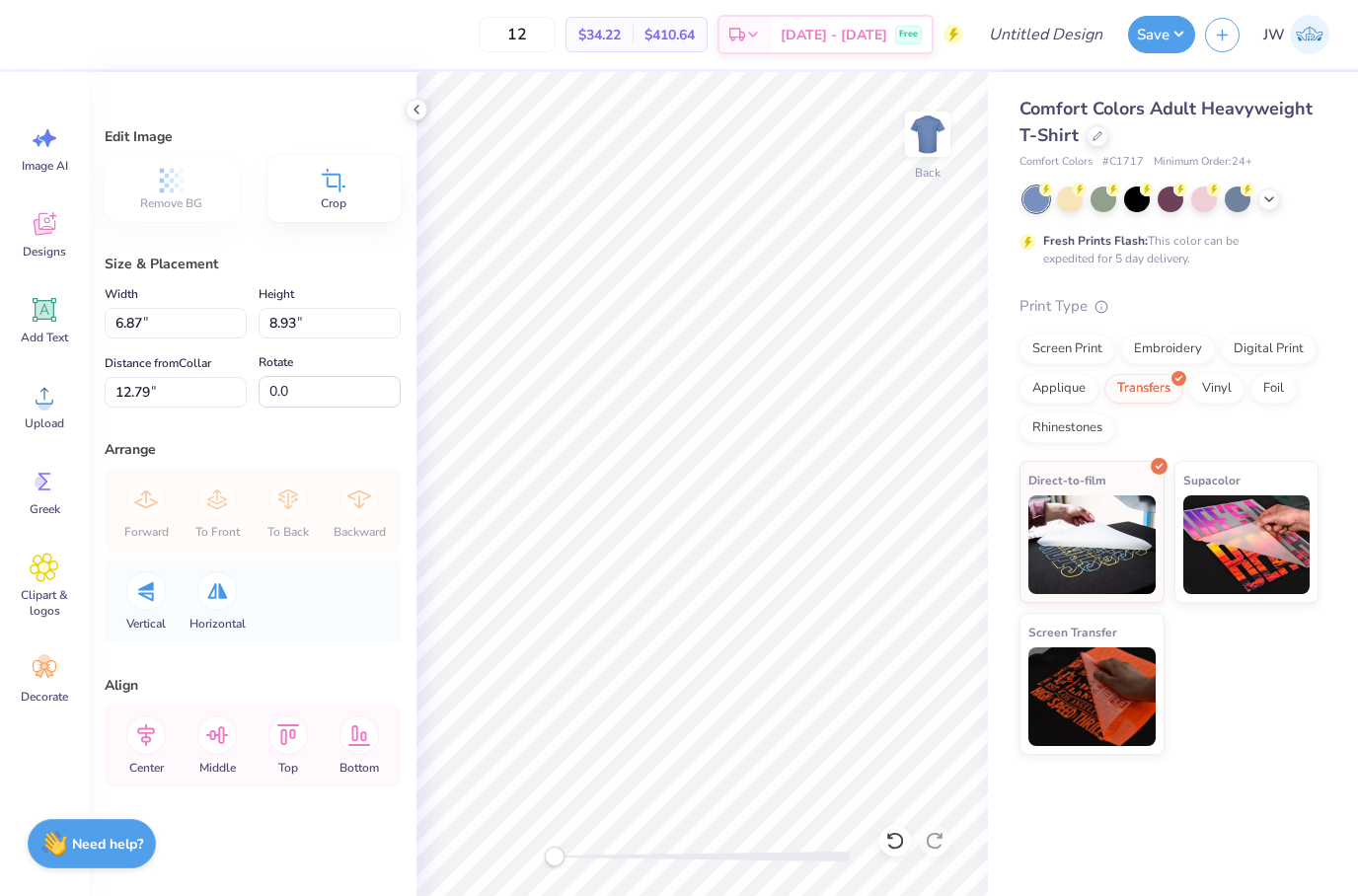
type input "9.59"
type input "12.47"
type input "3.00"
click at [1069, 366] on div "Screen Print Embroidery Digital Print Applique Transfers Vinyl Foil Rhinestones" at bounding box center [1169, 388] width 299 height 109
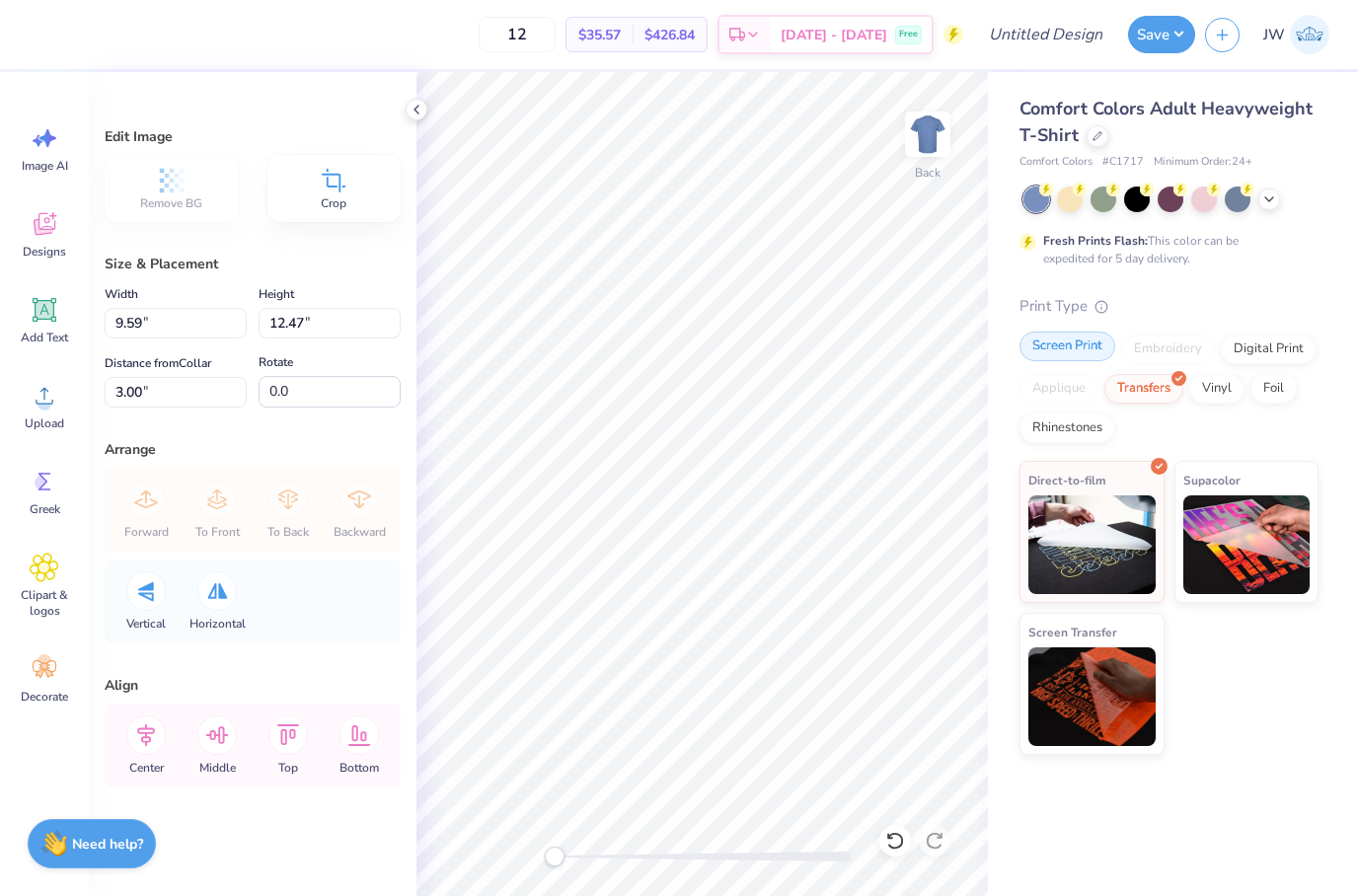
click at [1076, 350] on div "Screen Print" at bounding box center [1068, 346] width 96 height 30
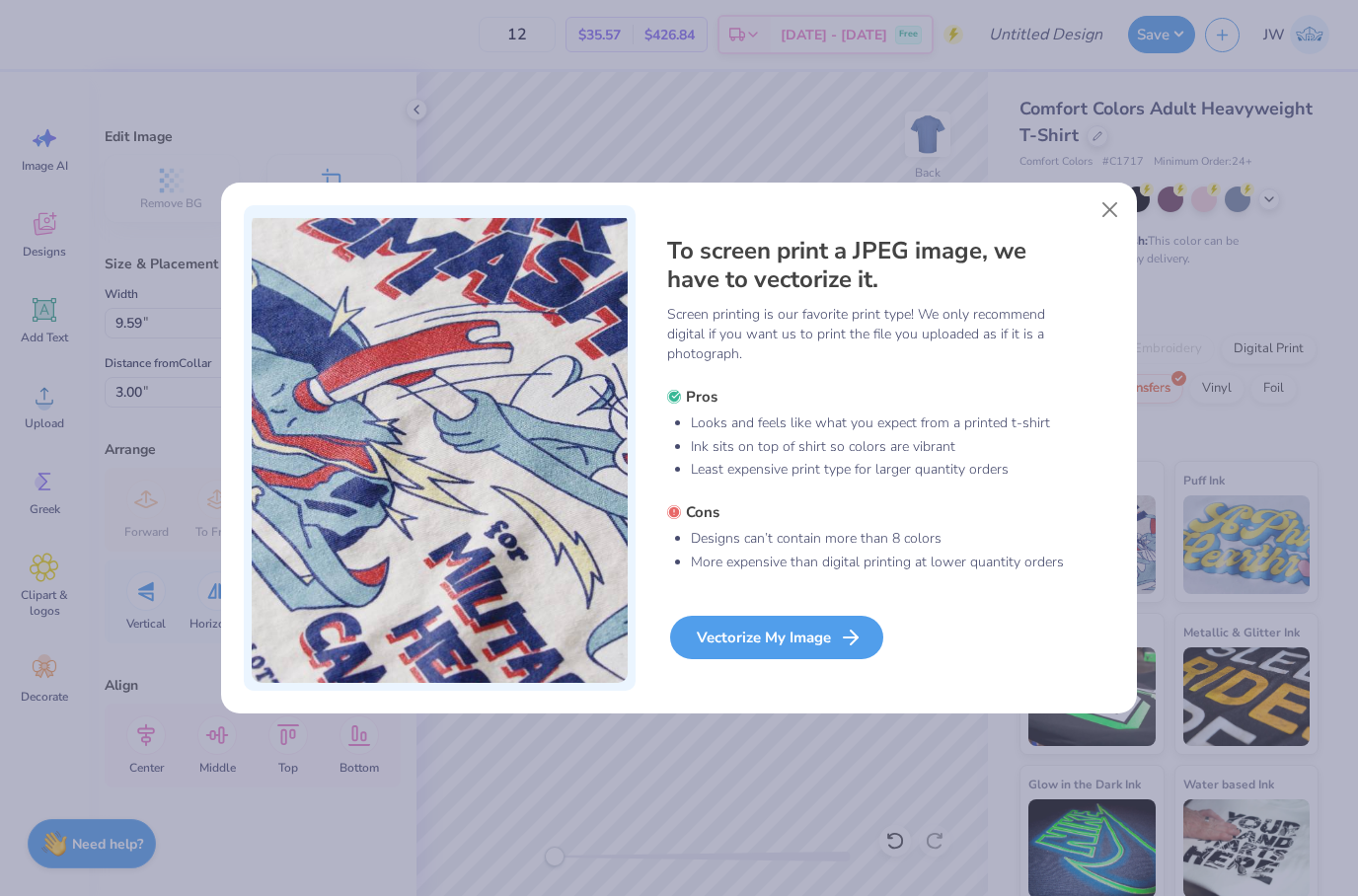
click at [703, 635] on div "Vectorize My Image" at bounding box center [777, 638] width 214 height 44
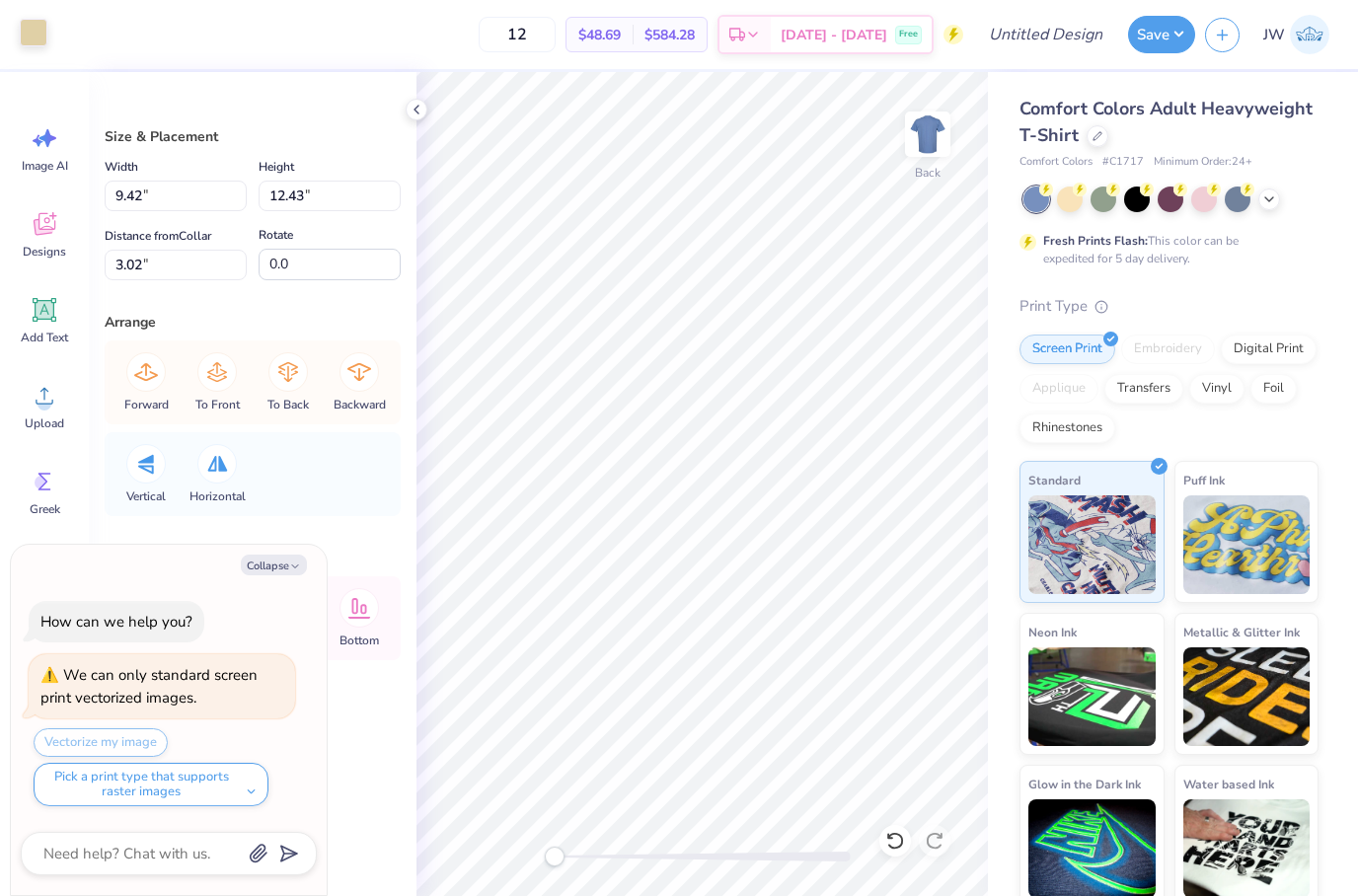
click at [34, 46] on div at bounding box center [34, 33] width 28 height 28
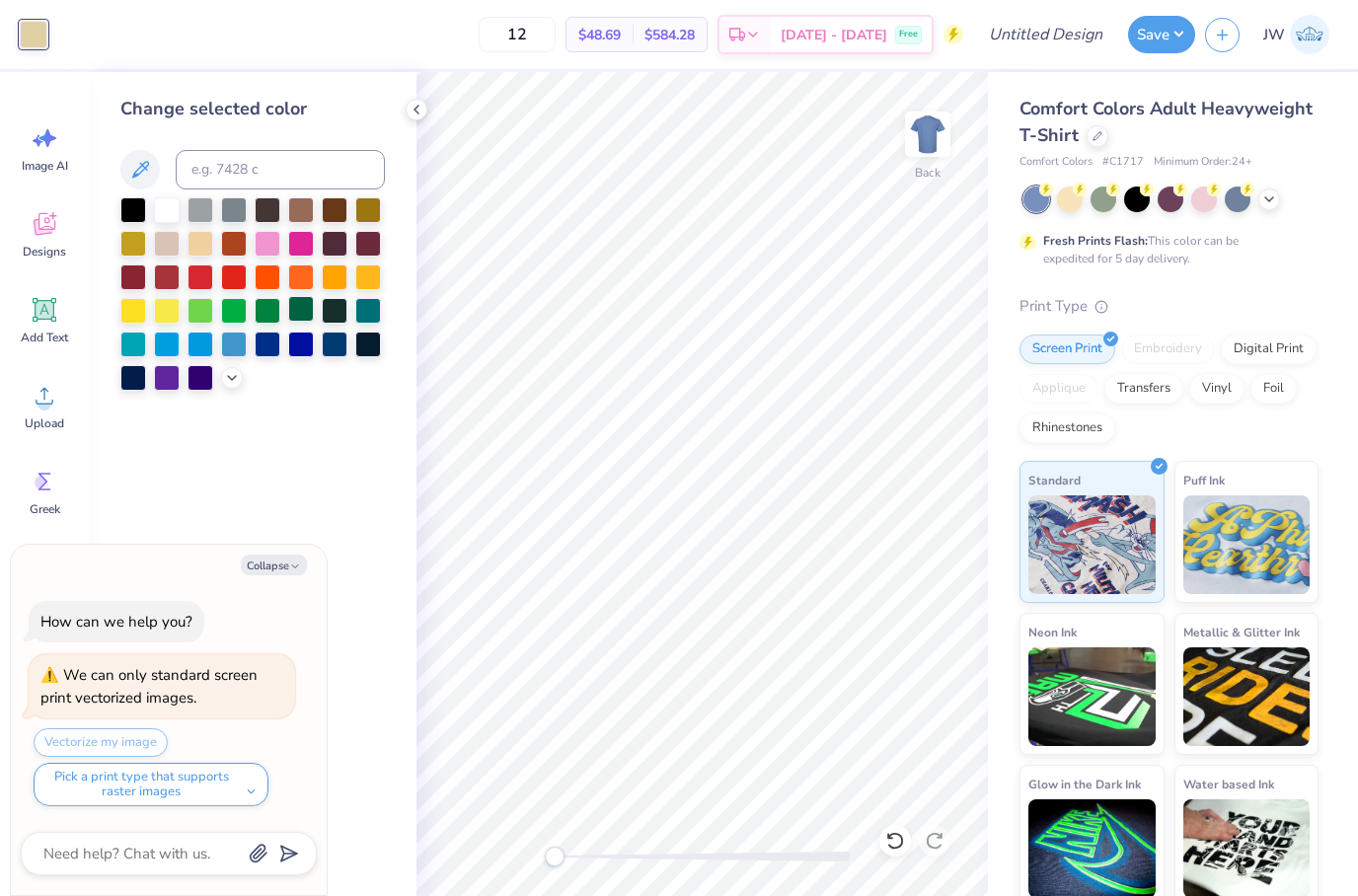
click at [290, 321] on div at bounding box center [301, 309] width 26 height 26
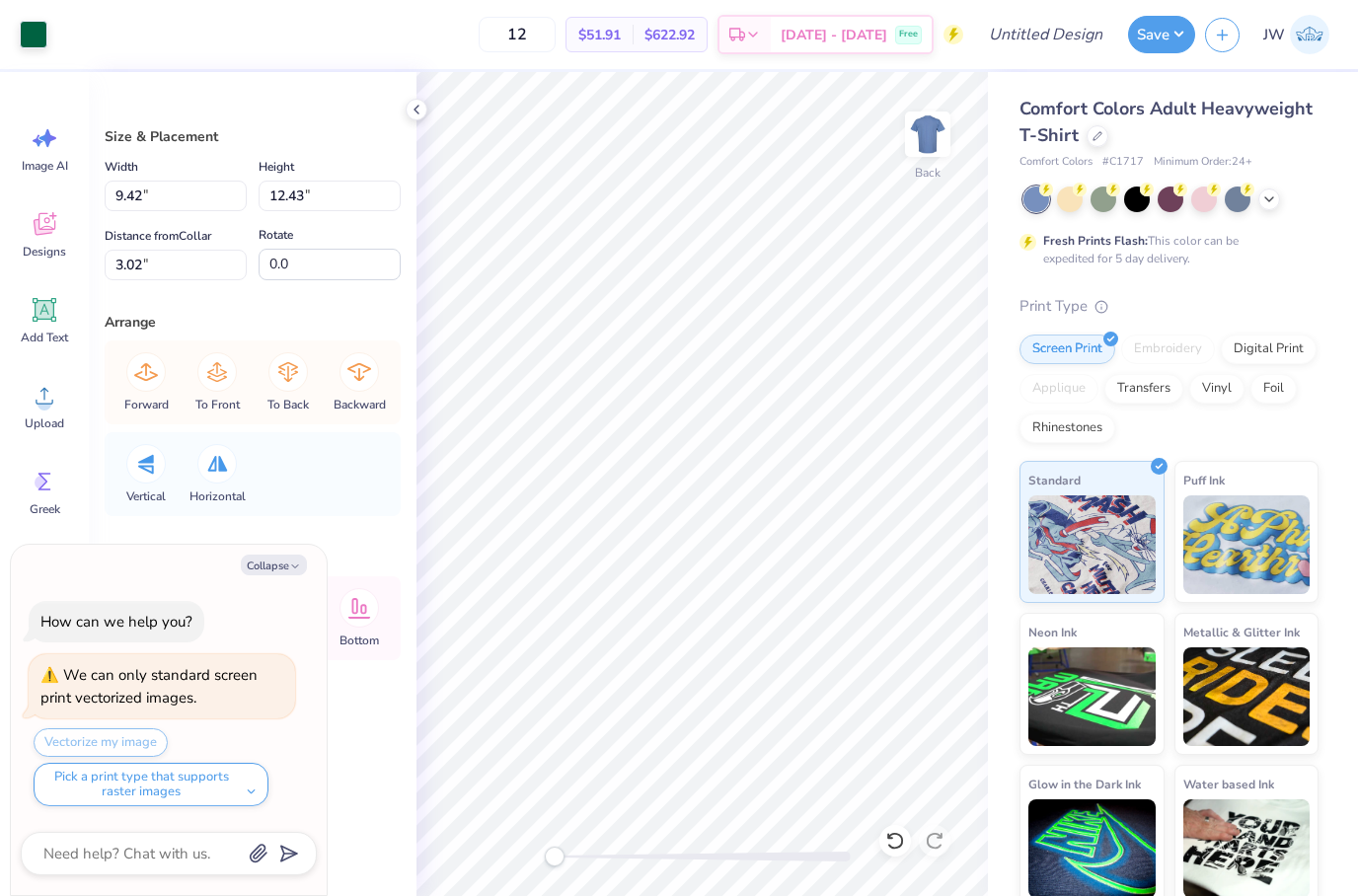
type textarea "x"
type input "2.46"
type input "2.49"
click at [27, 46] on div at bounding box center [34, 33] width 28 height 28
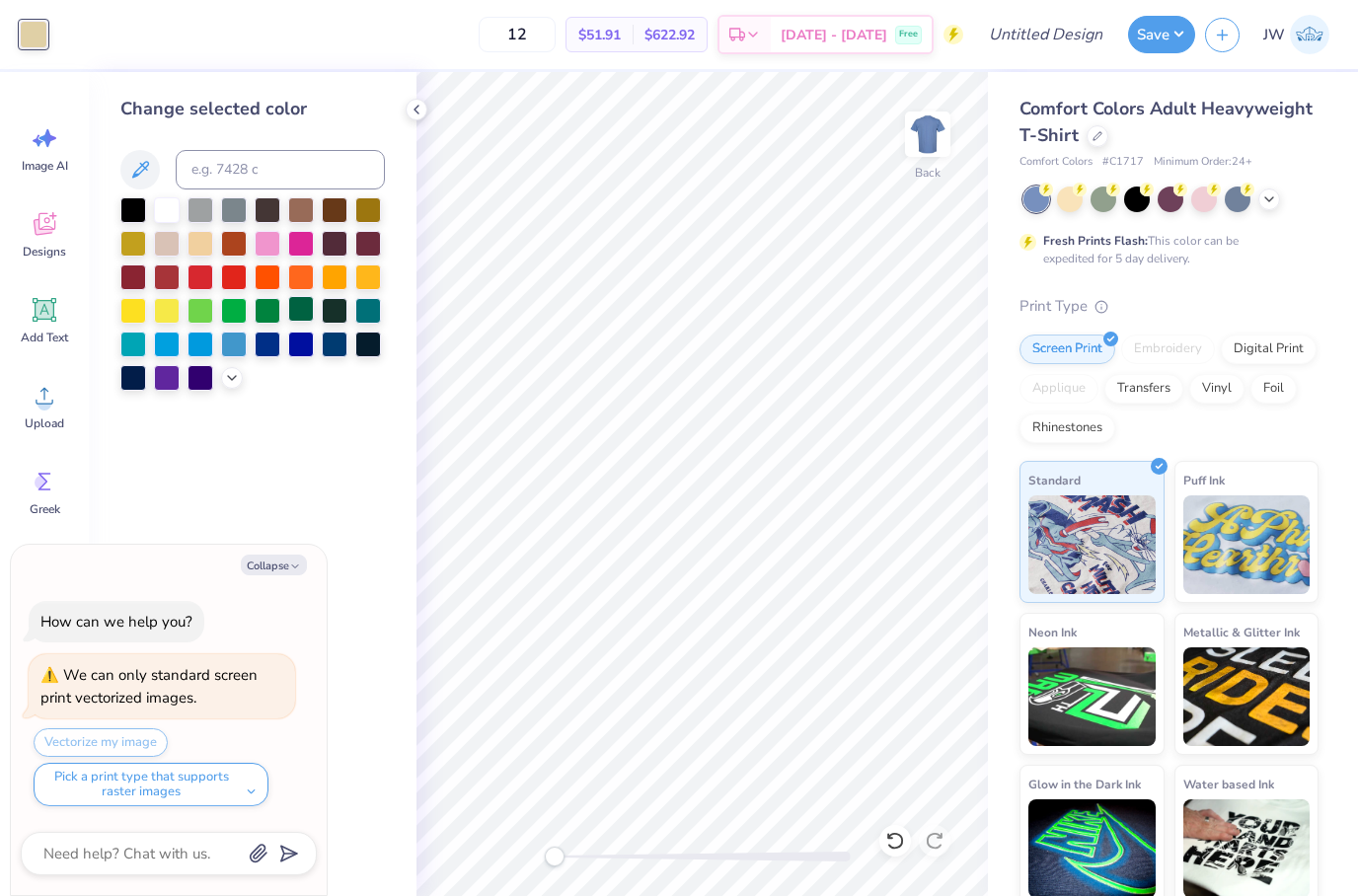
click at [309, 312] on div at bounding box center [301, 309] width 26 height 26
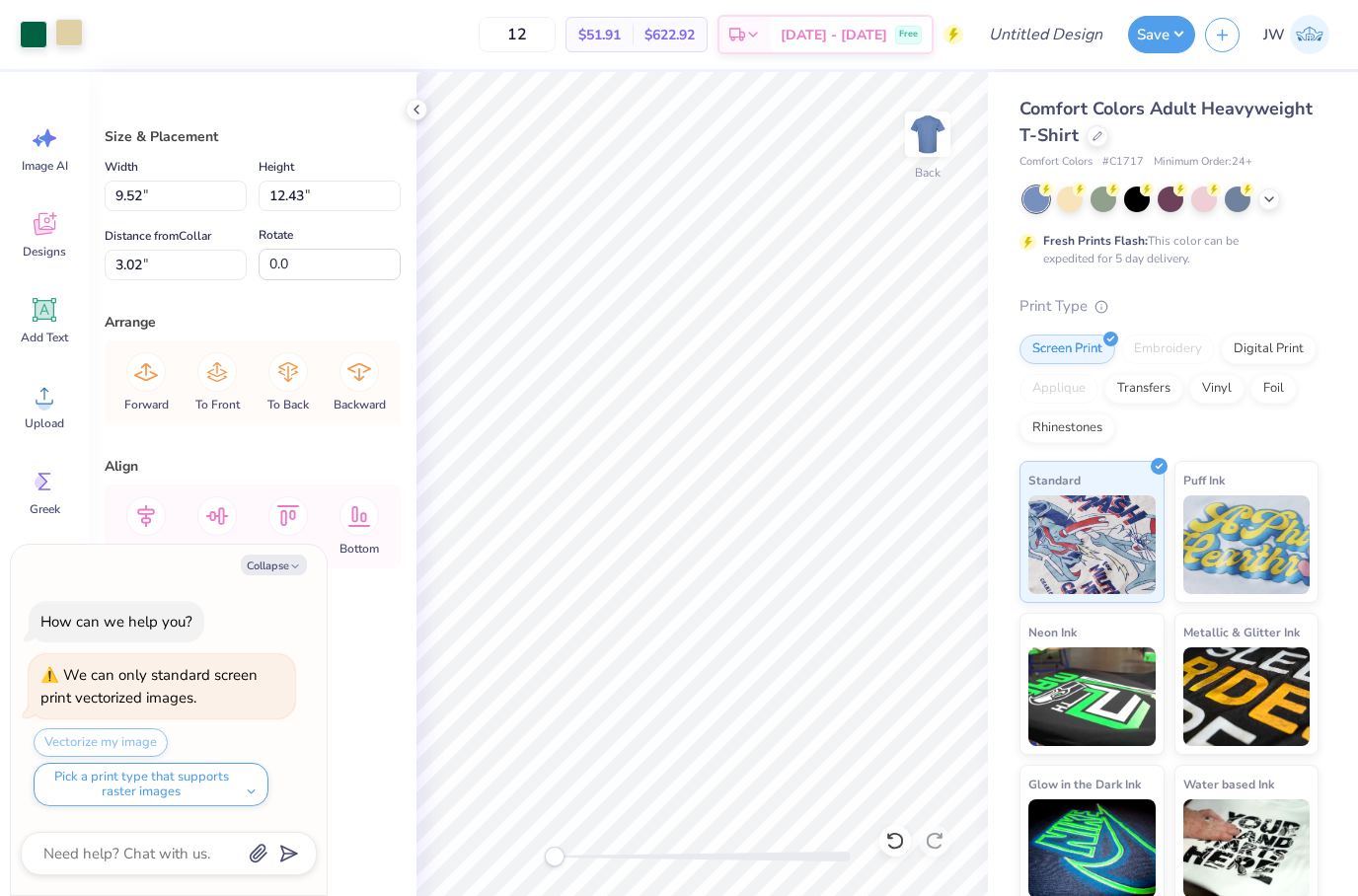
click at [77, 30] on div at bounding box center [69, 33] width 28 height 28
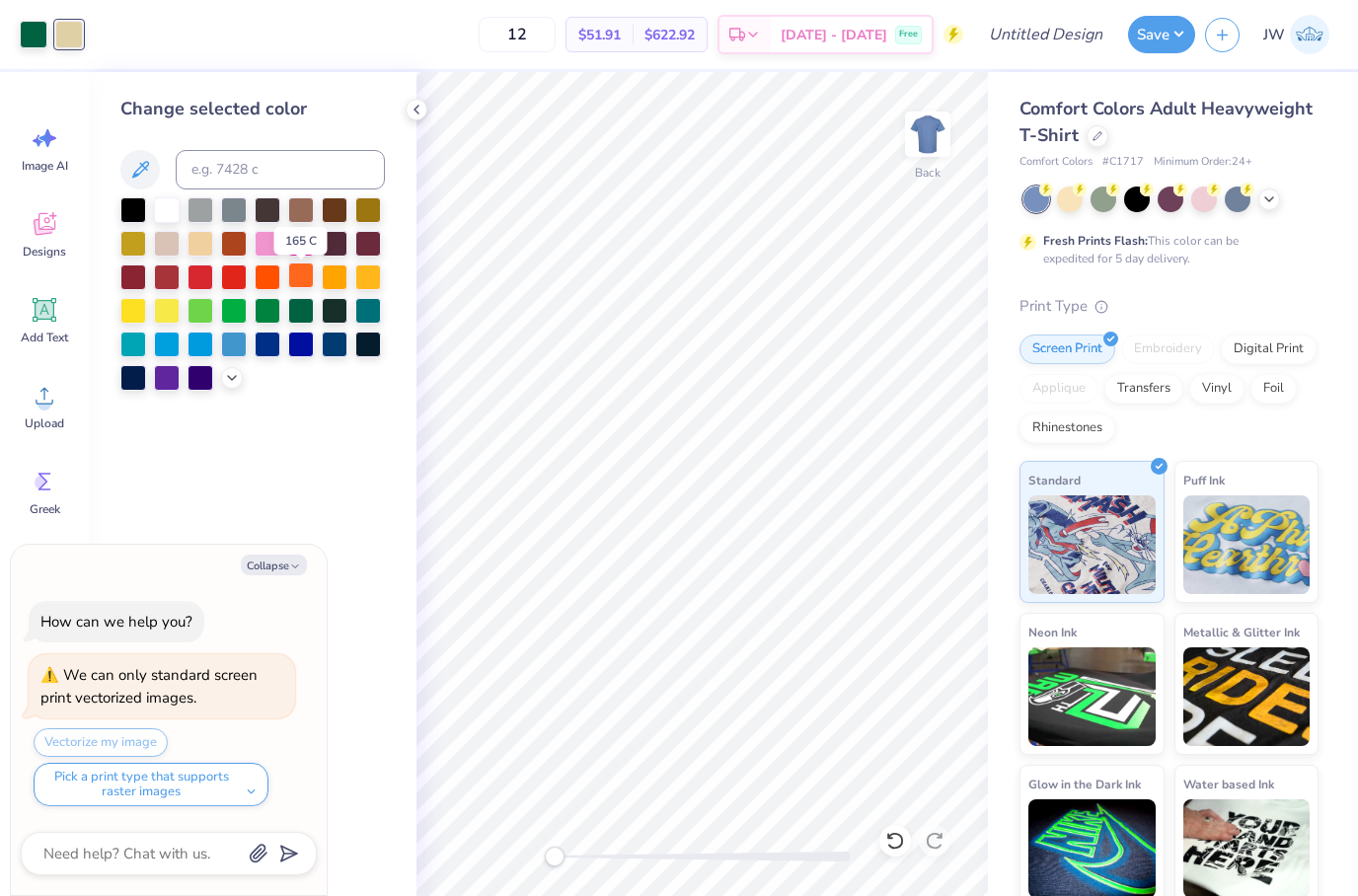
click at [300, 288] on div at bounding box center [301, 275] width 26 height 26
click at [295, 316] on div at bounding box center [301, 309] width 26 height 26
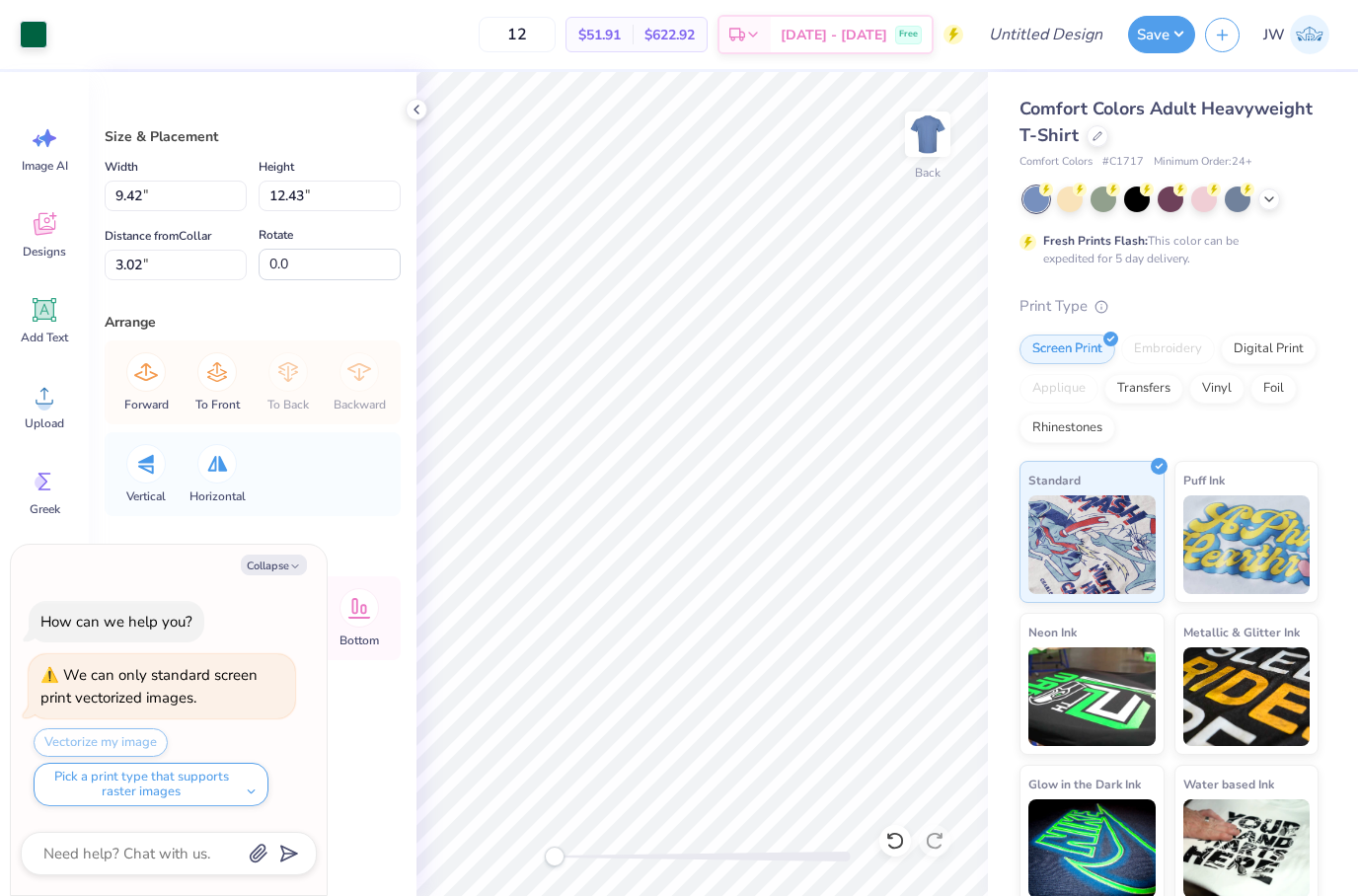
type textarea "x"
type input "2.46"
type input "2.49"
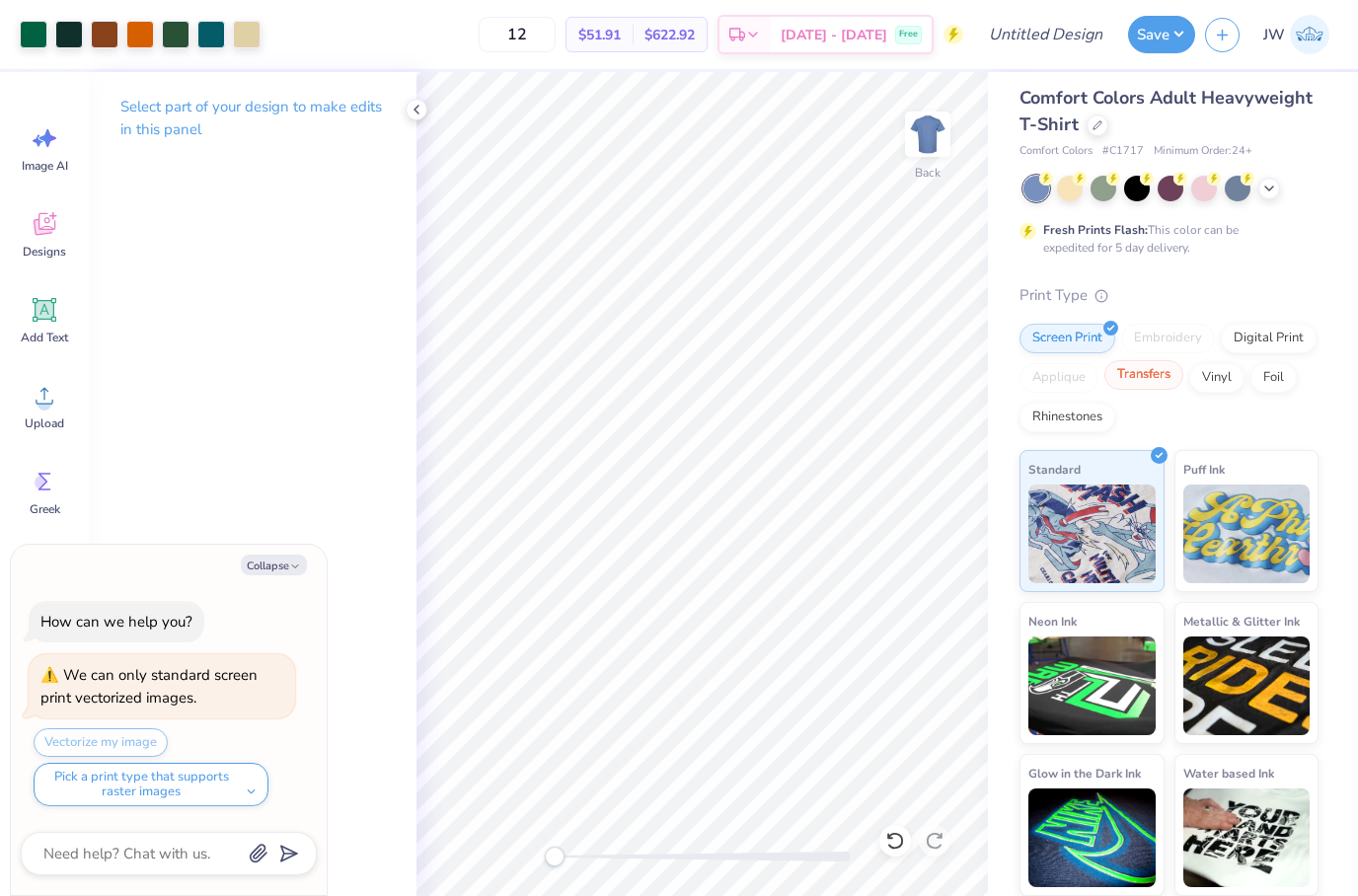
scroll to position [10, 0]
click at [1141, 385] on div "Transfers" at bounding box center [1143, 376] width 79 height 30
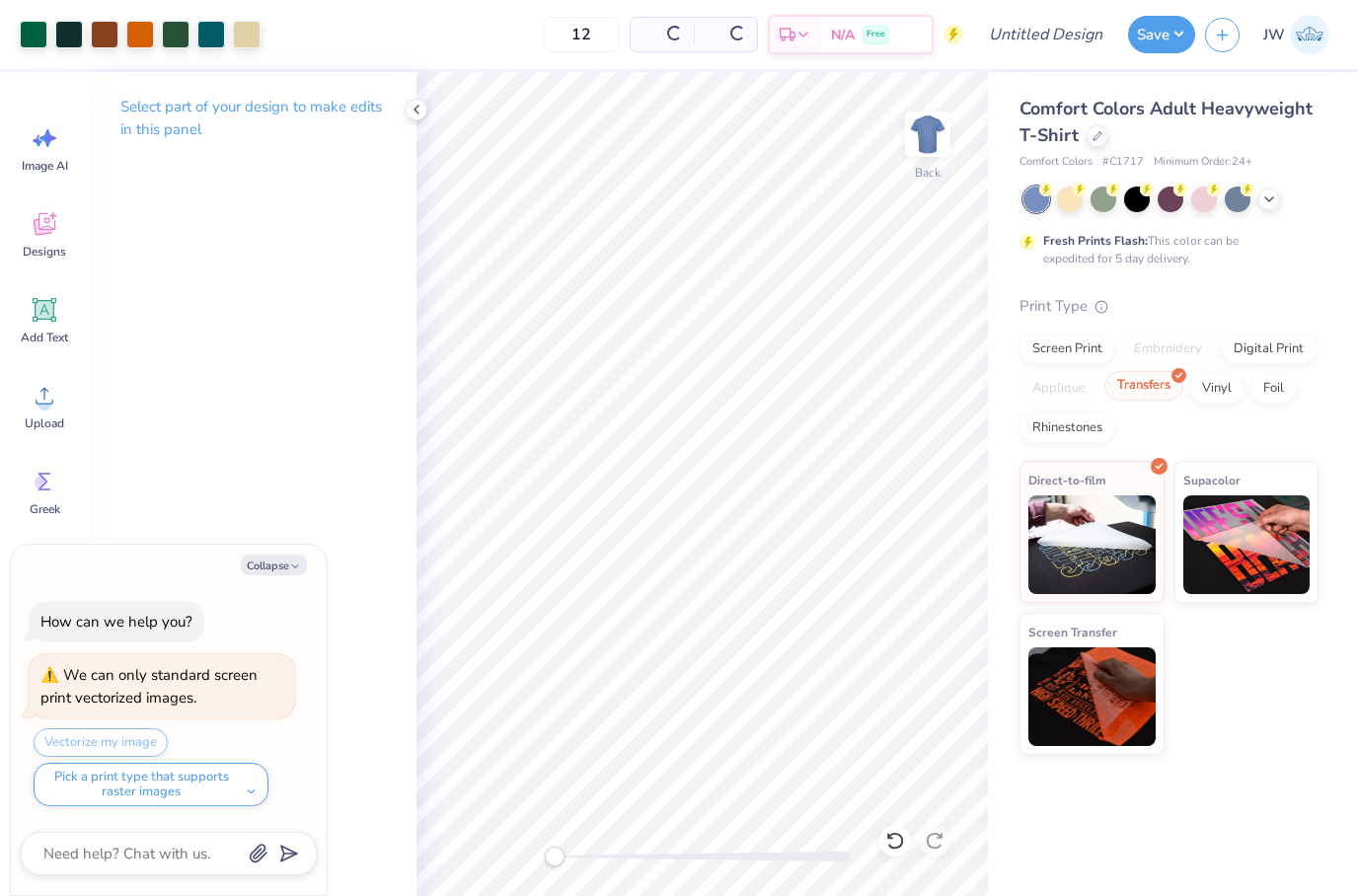
scroll to position [0, 0]
click at [1127, 491] on div "Direct-to-film" at bounding box center [1092, 529] width 145 height 142
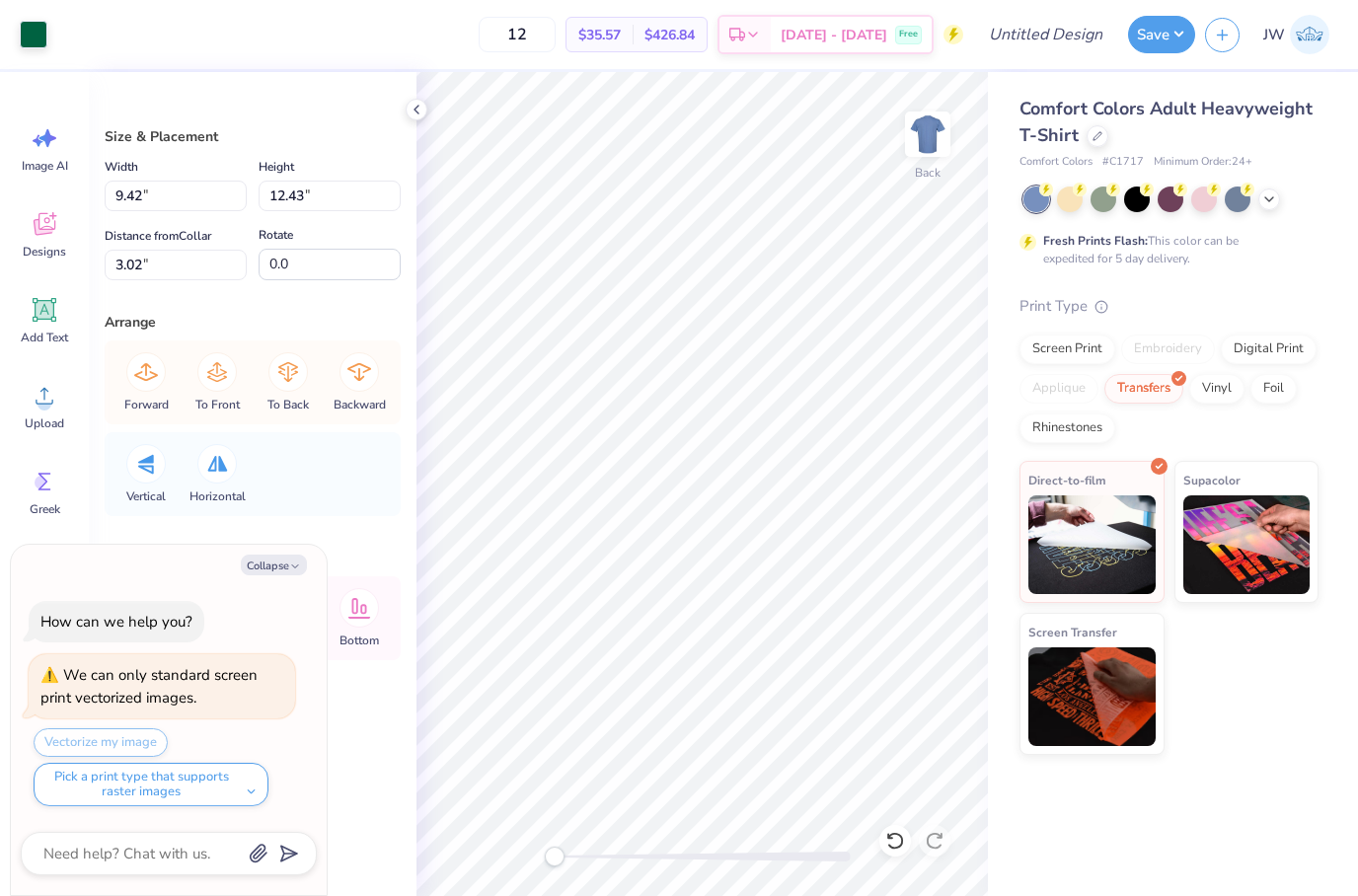
type textarea "x"
type input "0.16"
type input "1.00"
type input "14.44"
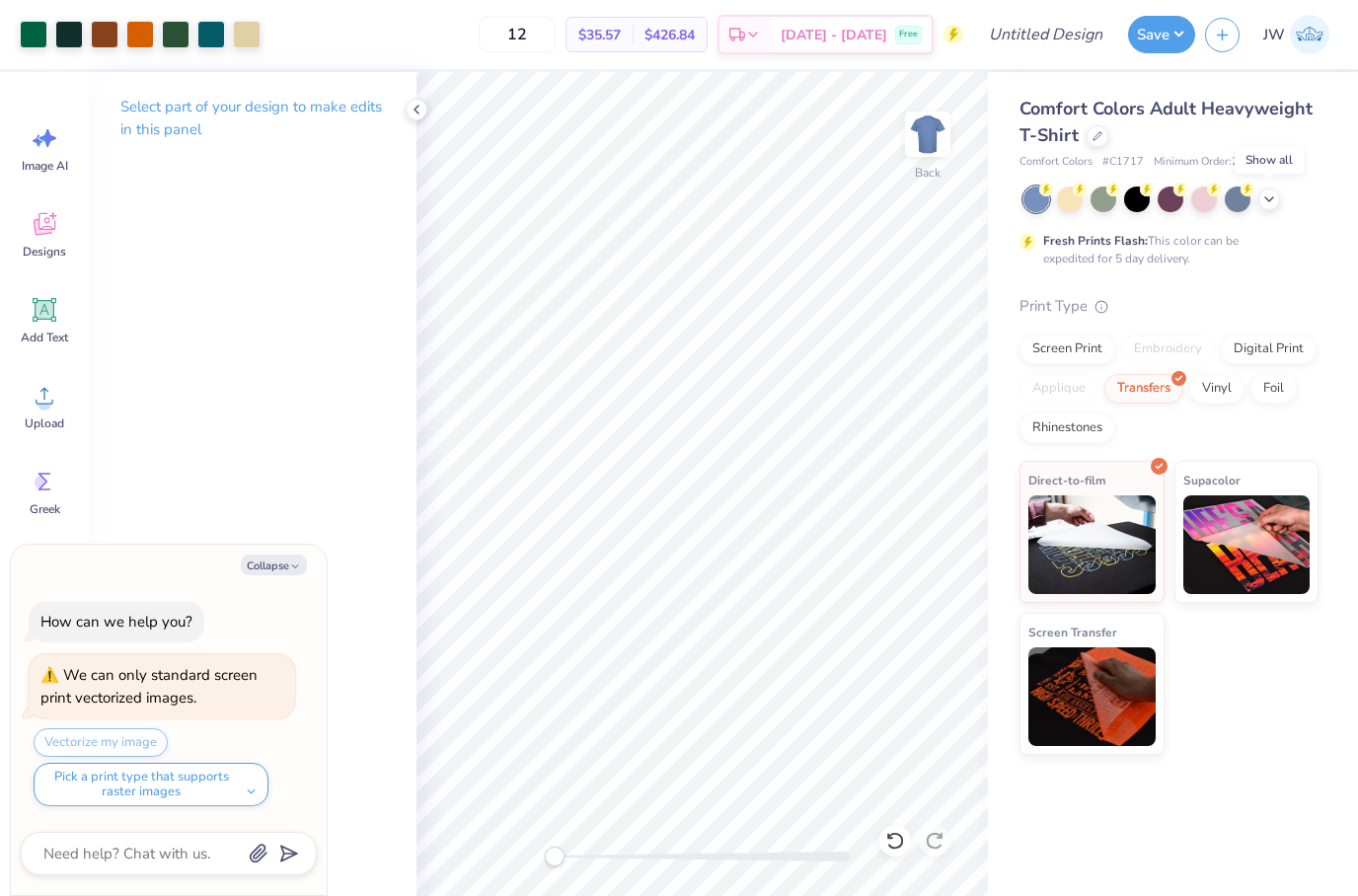
click at [1268, 211] on div at bounding box center [1171, 200] width 295 height 26
click at [1269, 207] on div at bounding box center [1269, 198] width 22 height 22
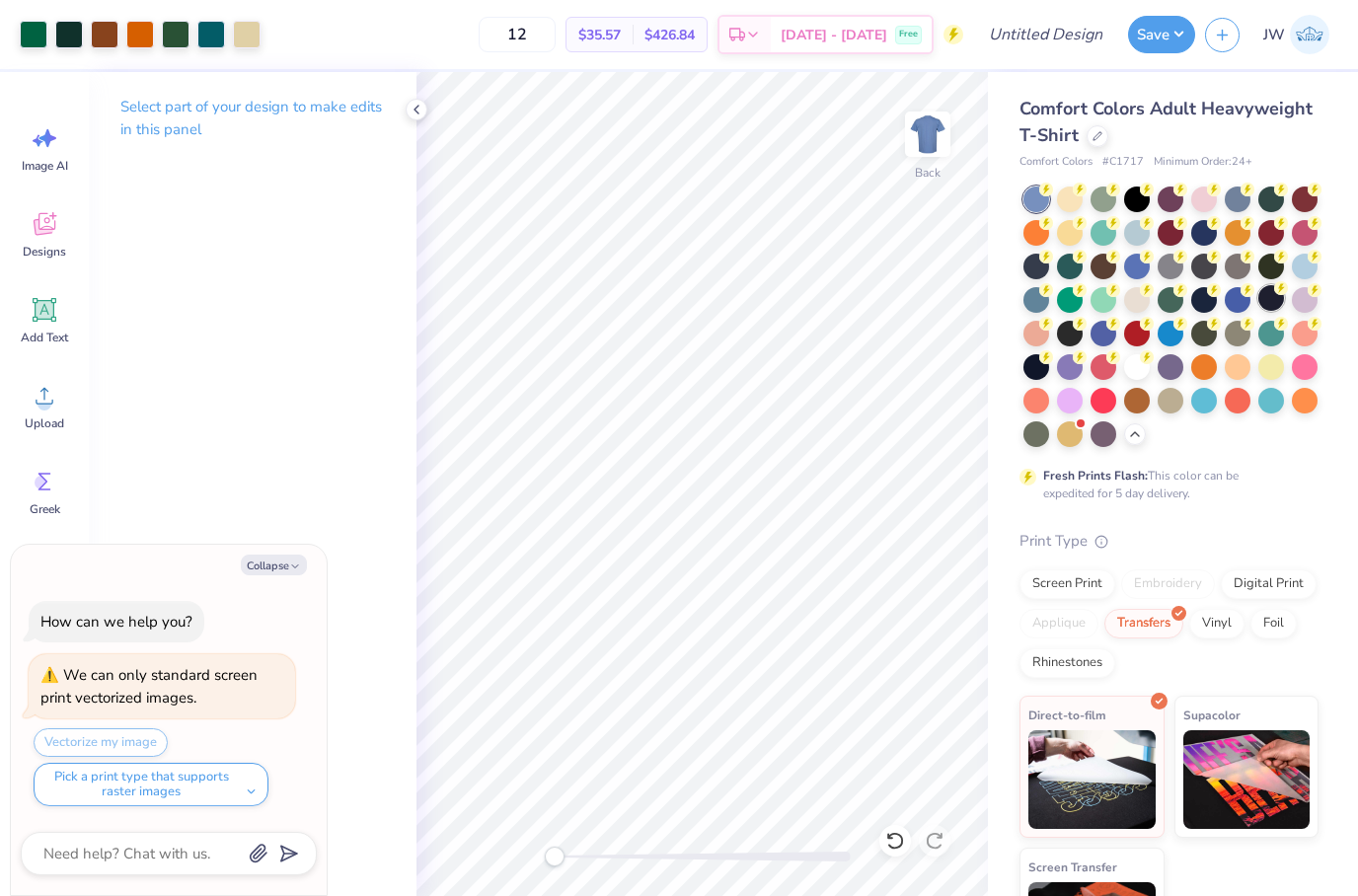
click at [1269, 294] on div at bounding box center [1271, 298] width 26 height 26
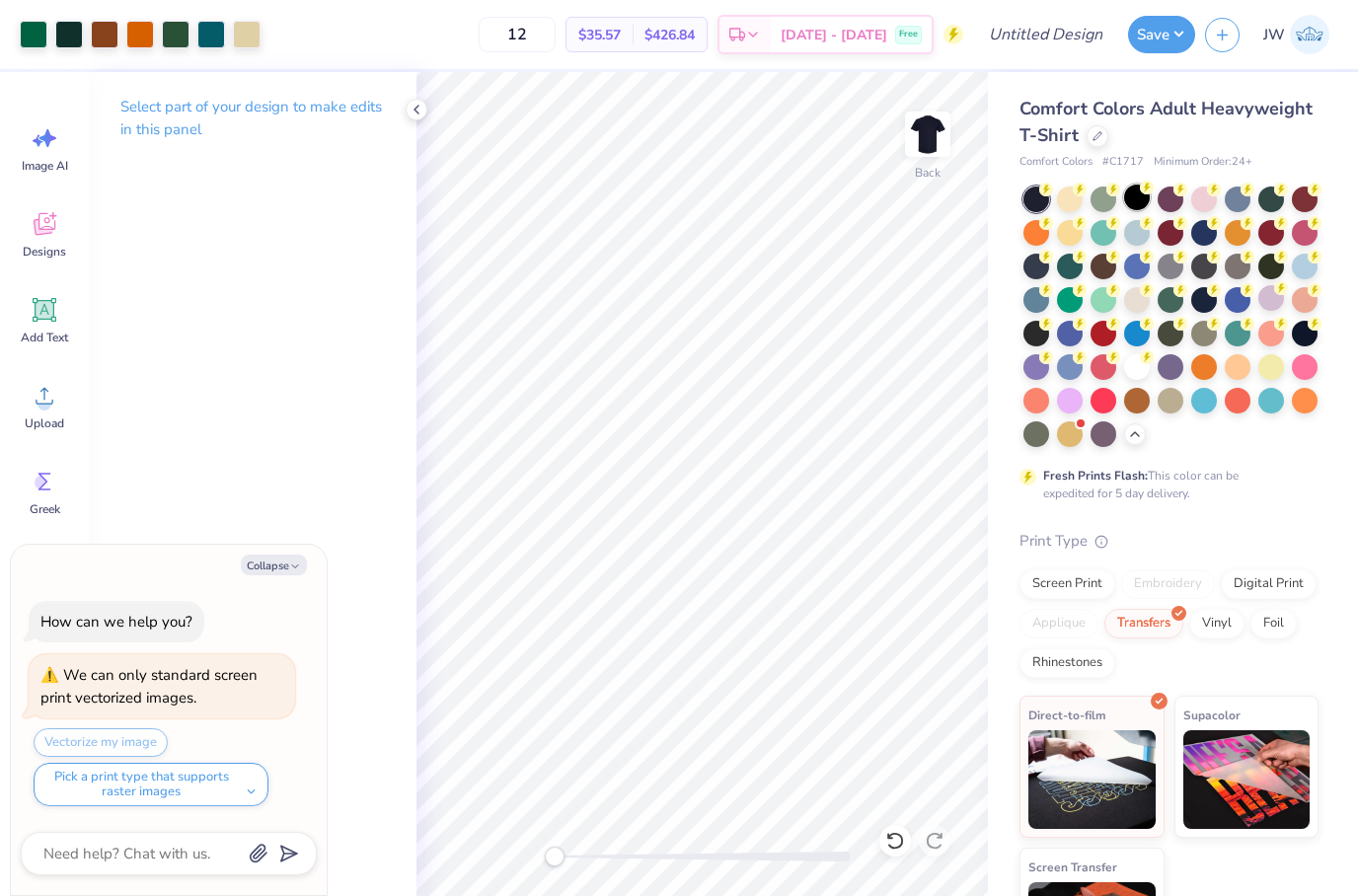
click at [1145, 209] on div at bounding box center [1137, 198] width 26 height 26
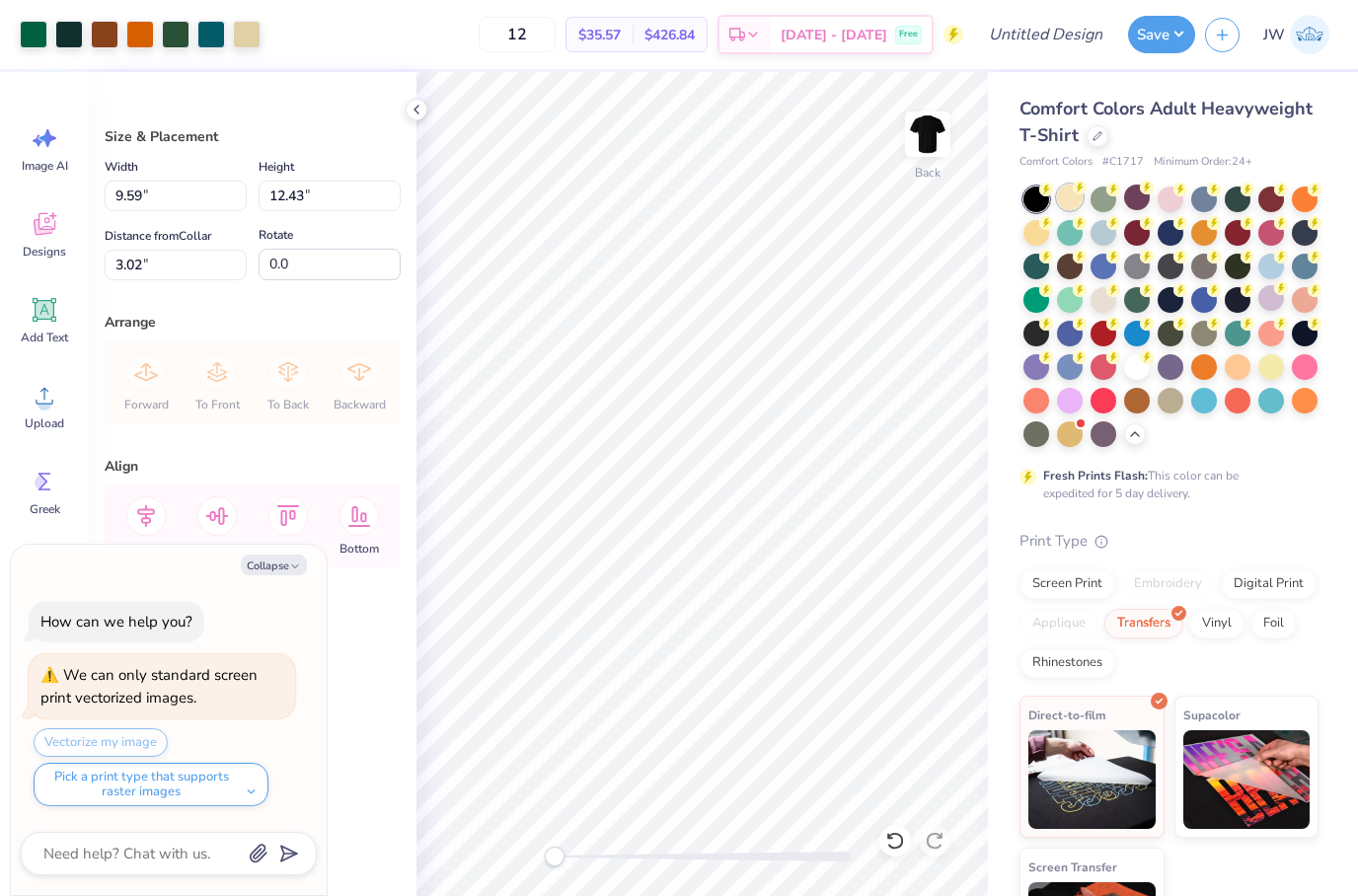
type textarea "x"
type input "9.37"
type input "12.15"
type textarea "x"
type input "3.00"
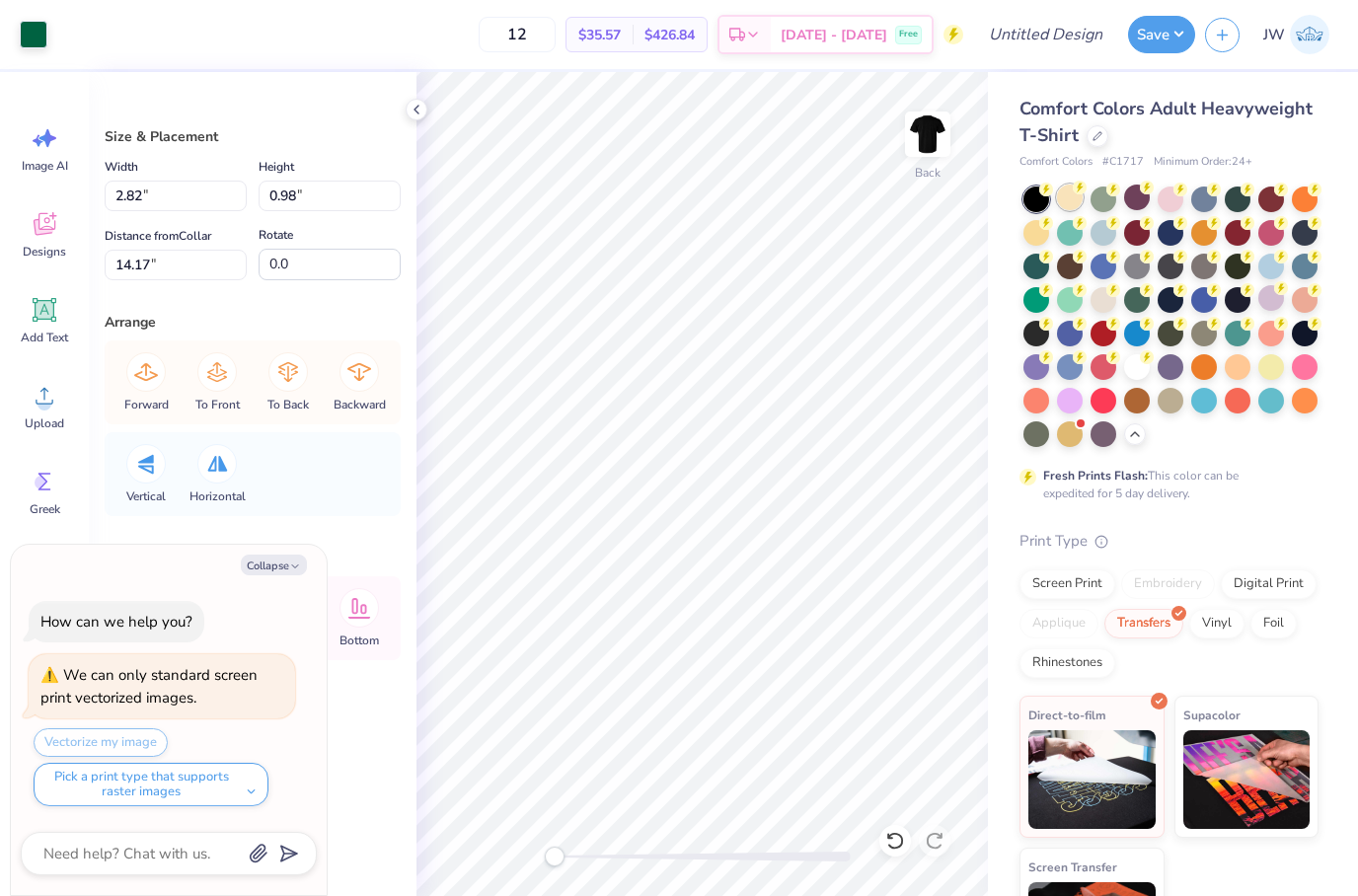
type textarea "x"
type input "2.47"
type textarea "x"
type input "3.47"
type input "0.37"
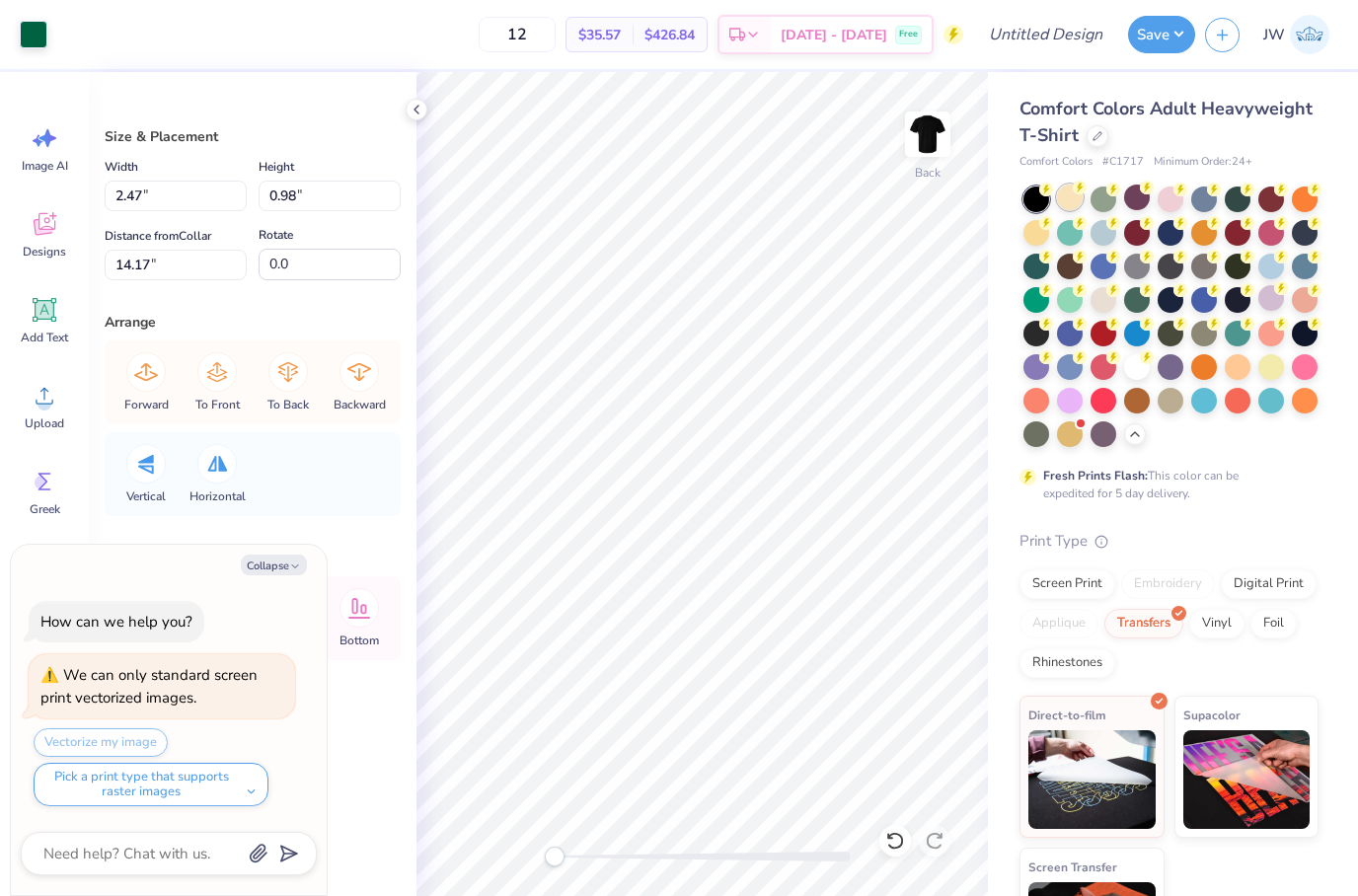
type input "6.42"
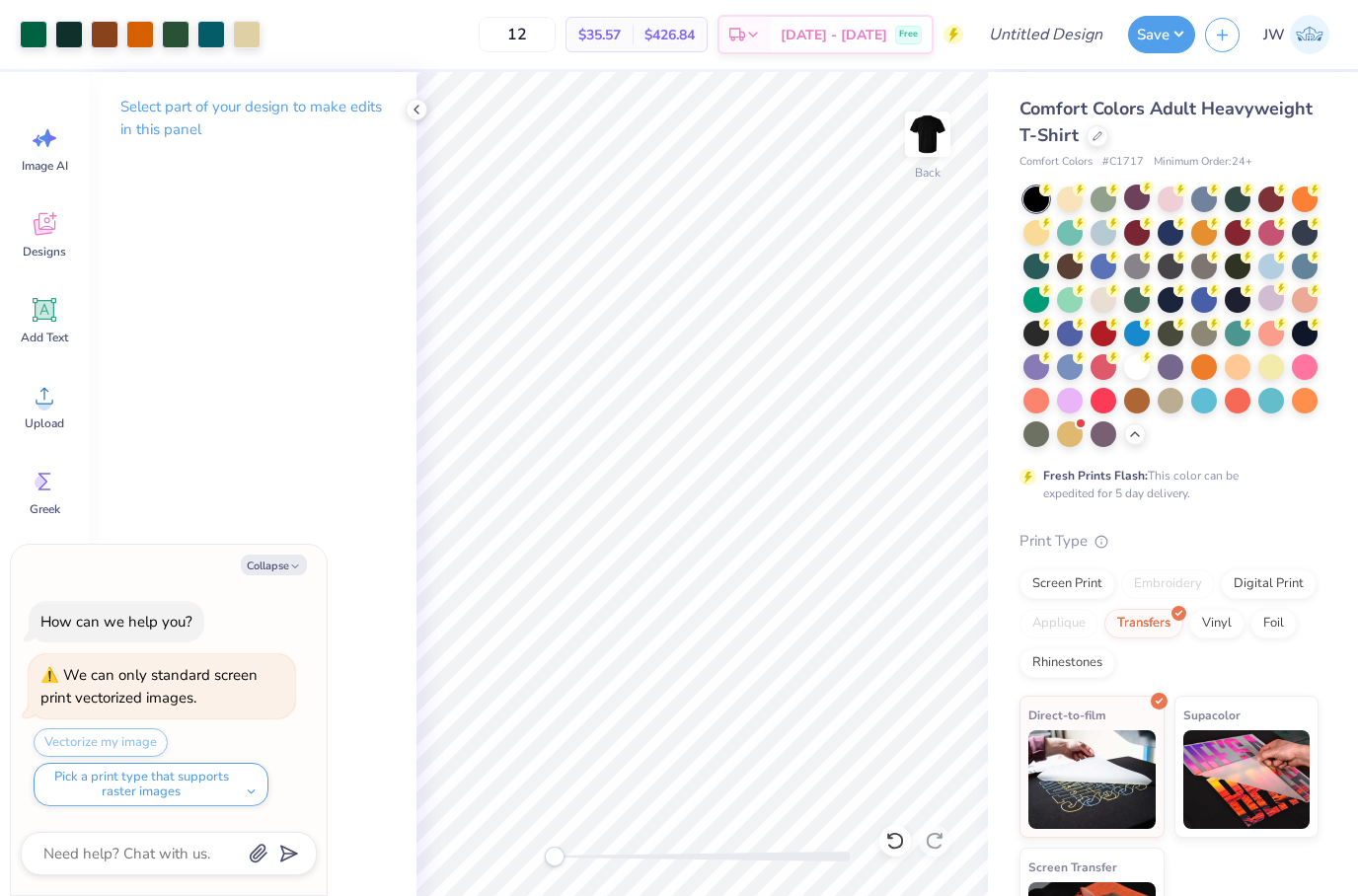
click at [1243, 142] on div "Comfort Colors Adult Heavyweight T-Shirt" at bounding box center [1169, 122] width 299 height 53
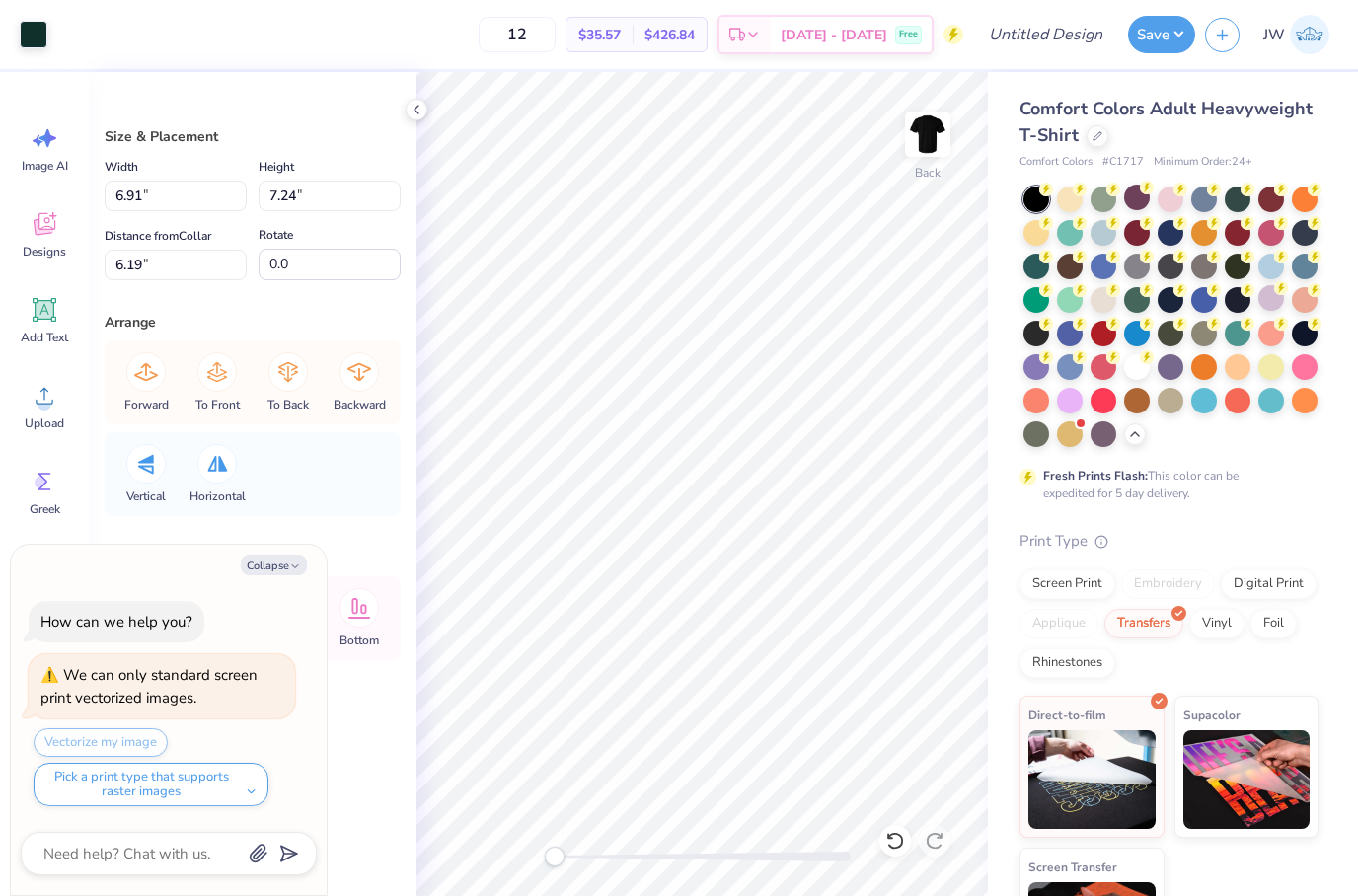
type textarea "x"
type input "5.91"
type input "6.19"
click at [899, 832] on icon at bounding box center [895, 841] width 20 height 20
type textarea "x"
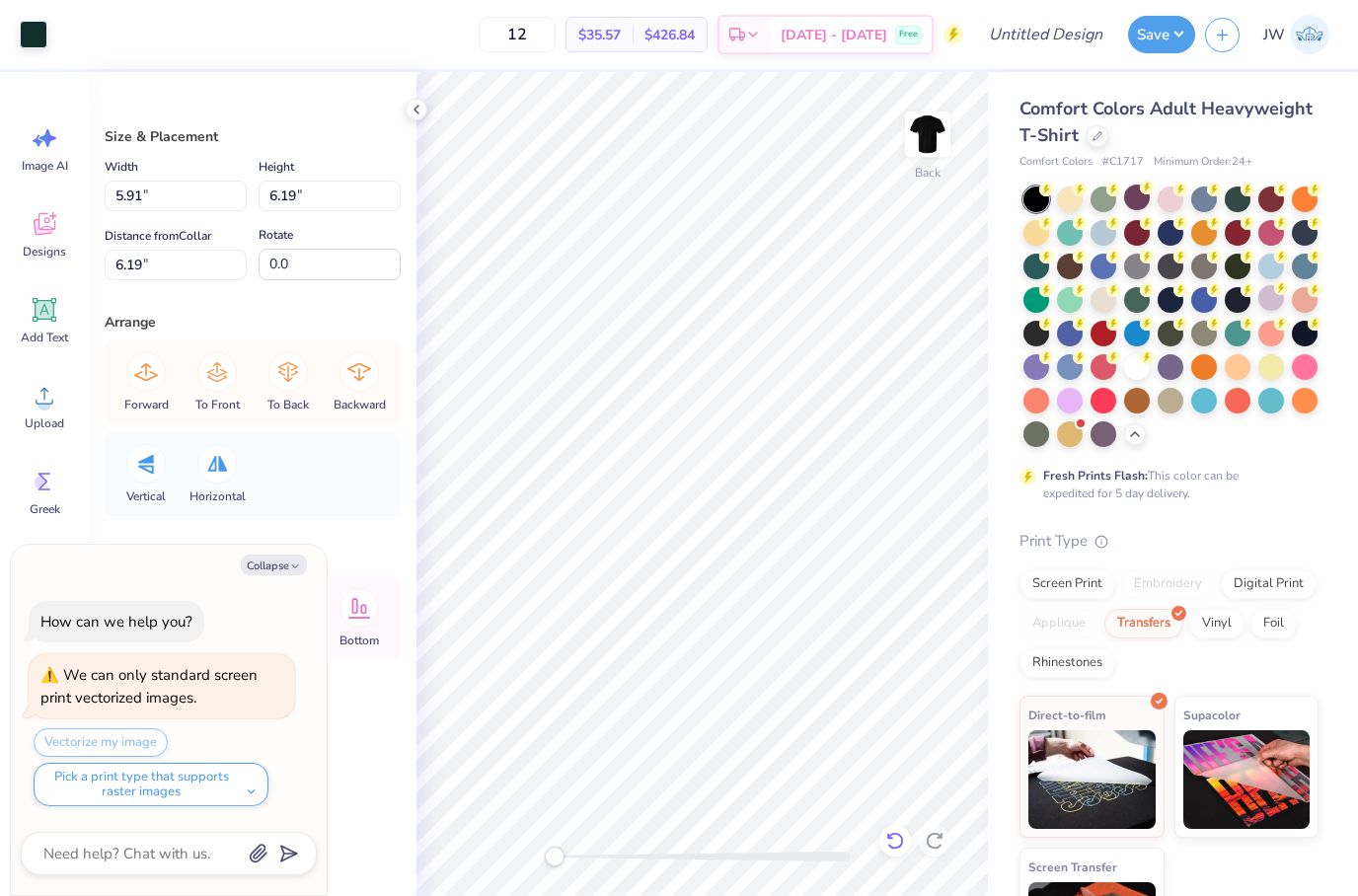
type input "6.91"
type input "7.24"
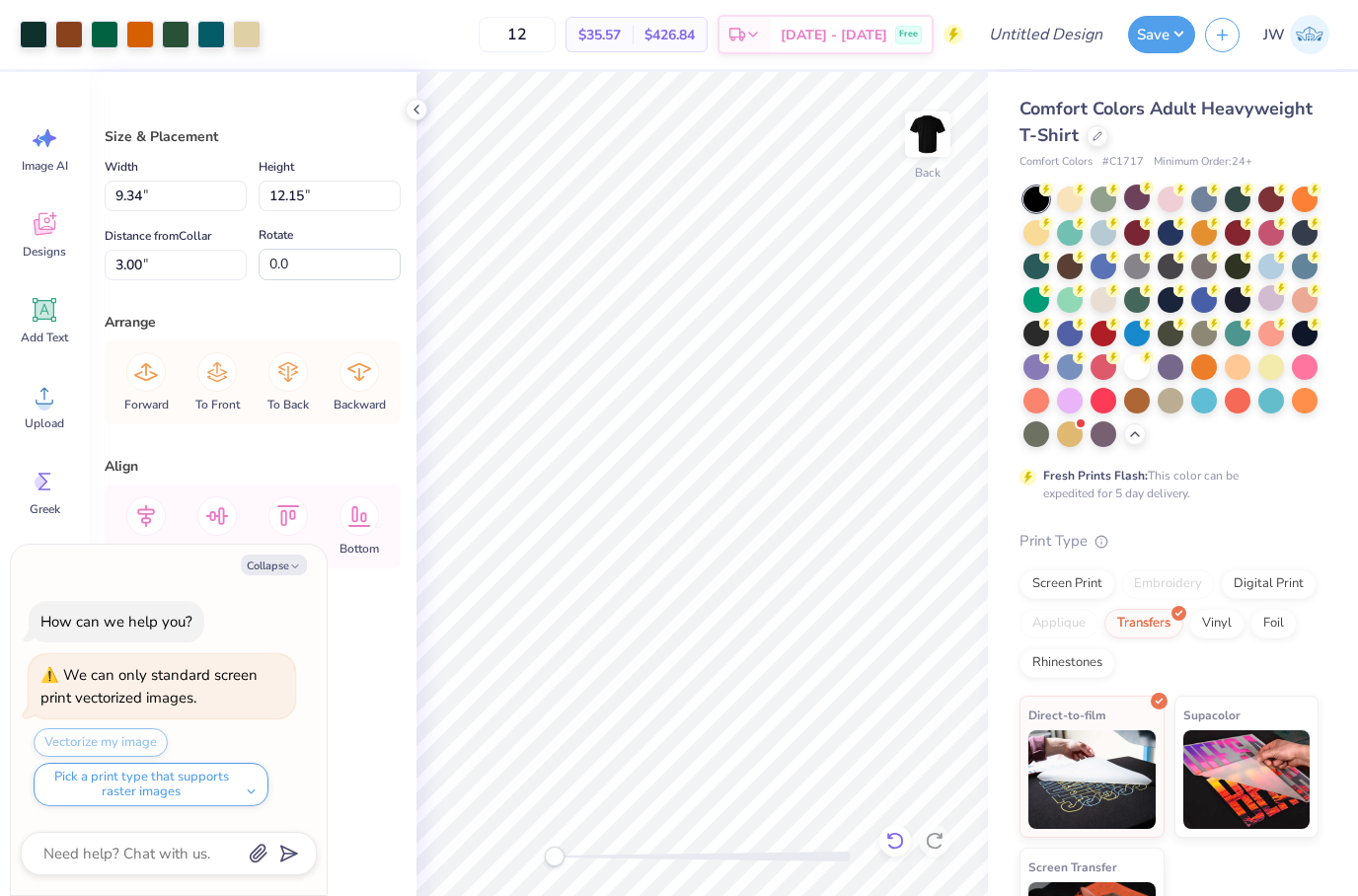
type textarea "x"
type input "9.45"
type input "12.30"
type textarea "x"
type input "8.90"
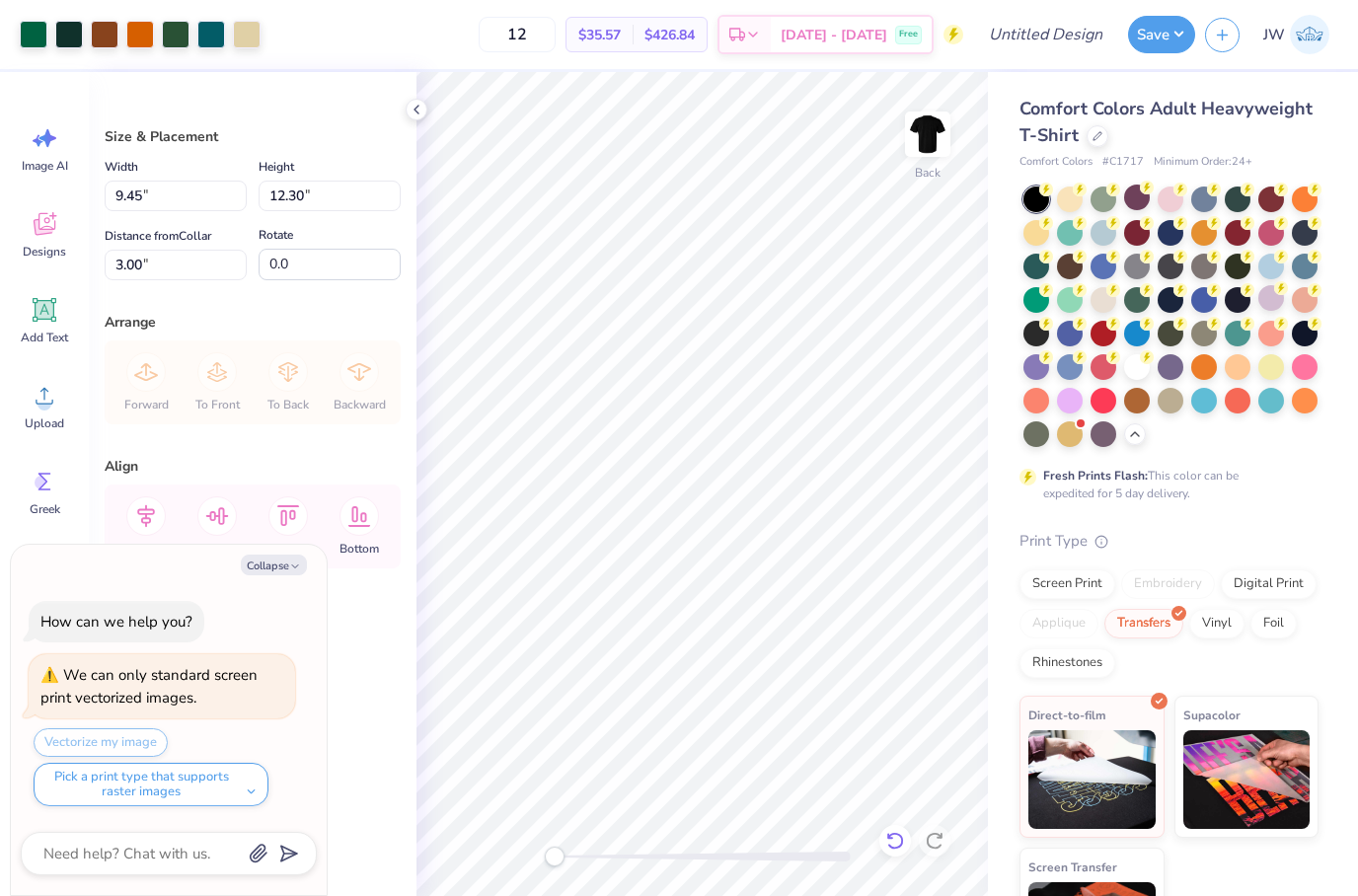
type input "11.58"
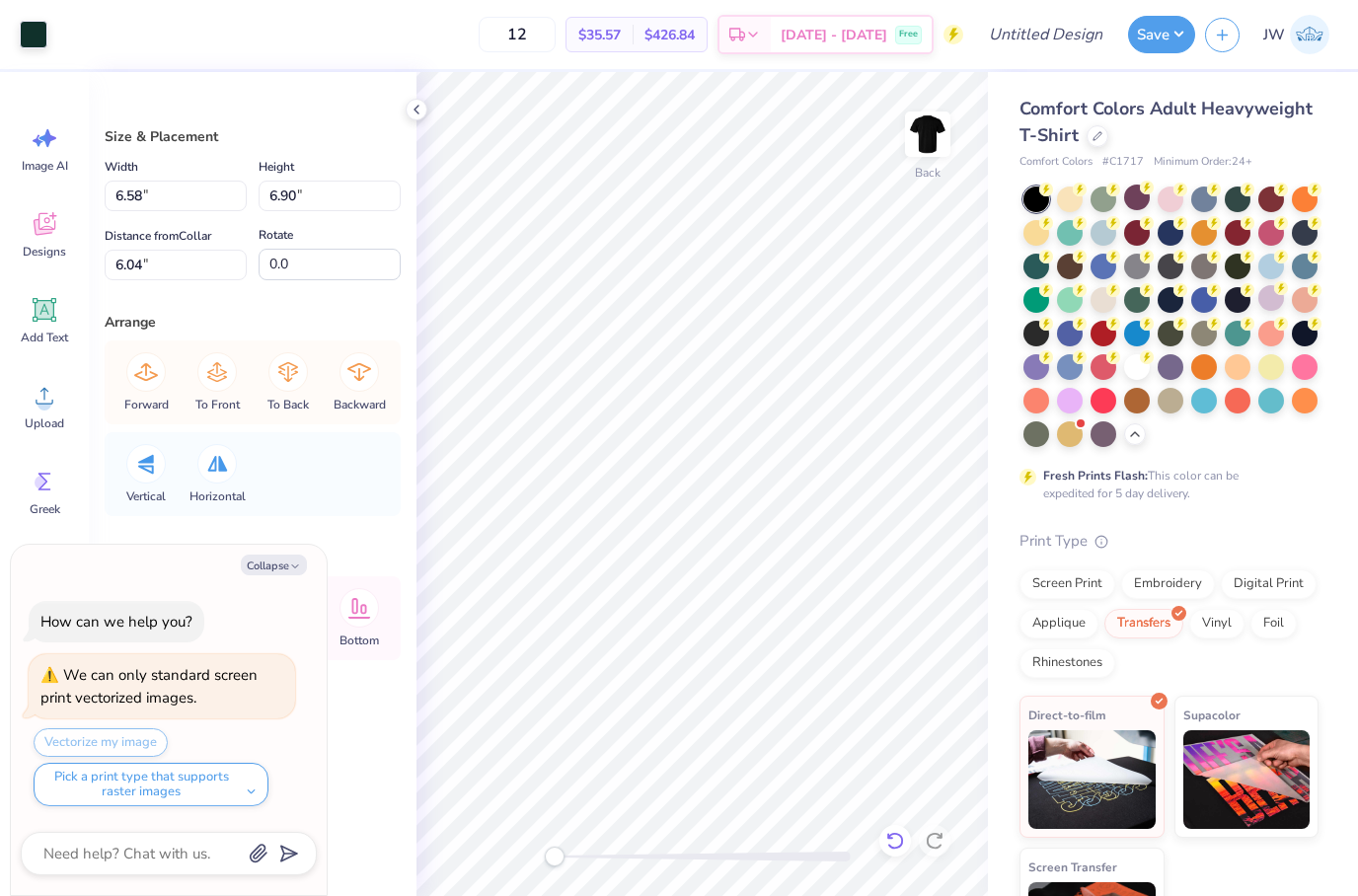
click at [890, 846] on icon at bounding box center [894, 841] width 17 height 18
type textarea "x"
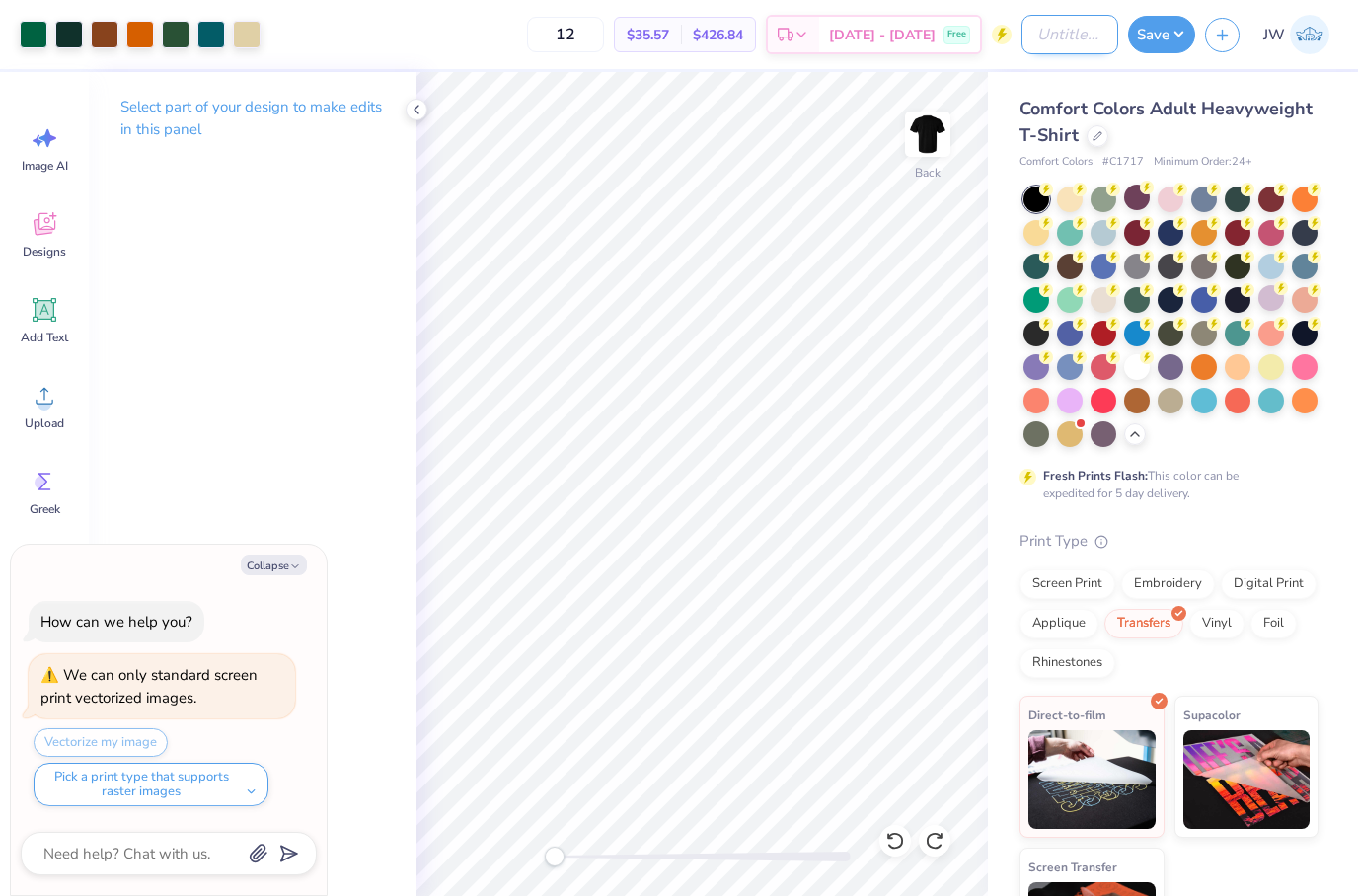
click at [1047, 46] on input "Design Title" at bounding box center [1070, 35] width 97 height 40
type input "R"
type textarea "x"
type input "Ri"
type textarea "x"
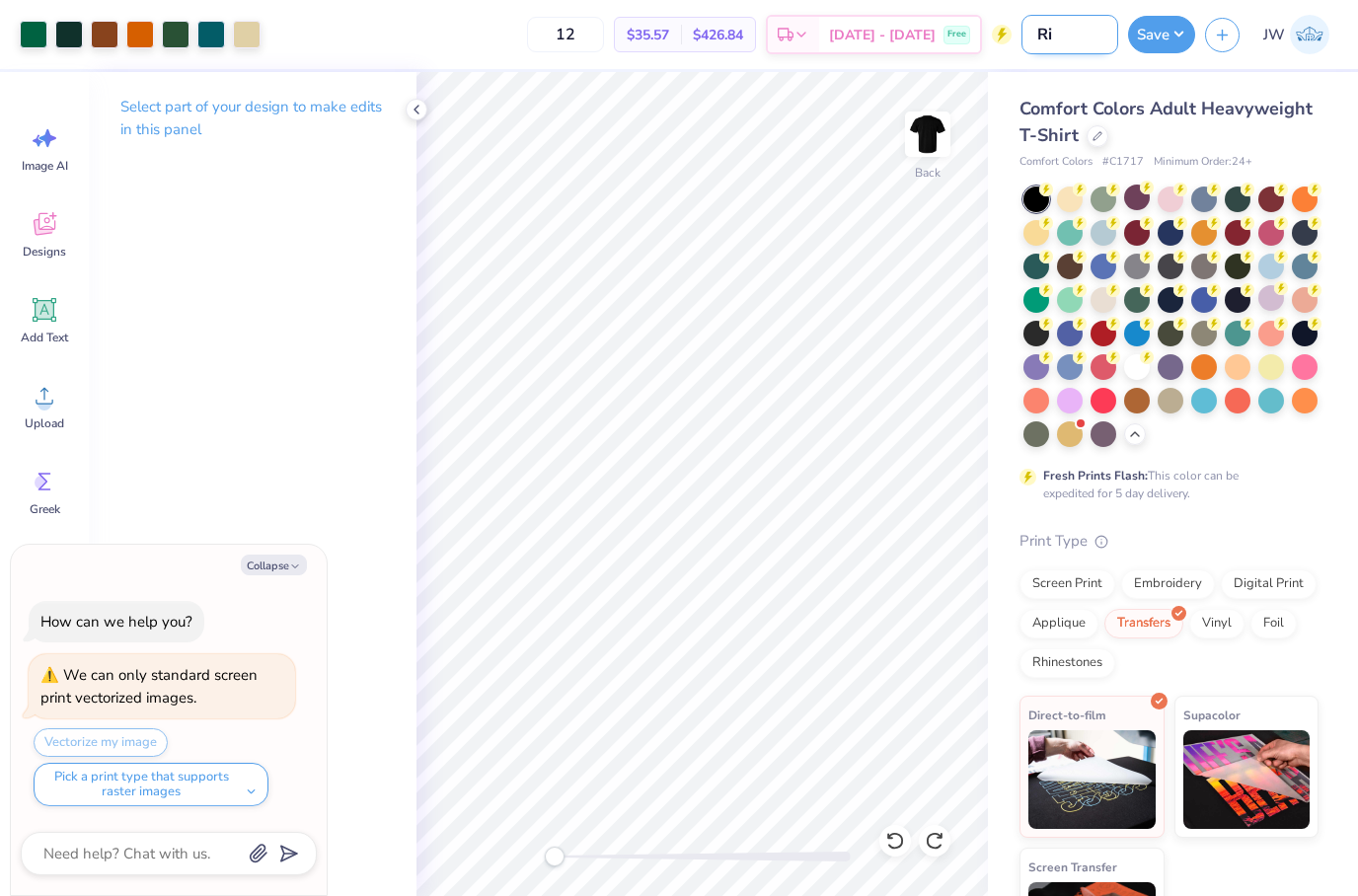
type input "Rin"
type textarea "x"
type input "Ring"
type textarea "x"
type input "Ring"
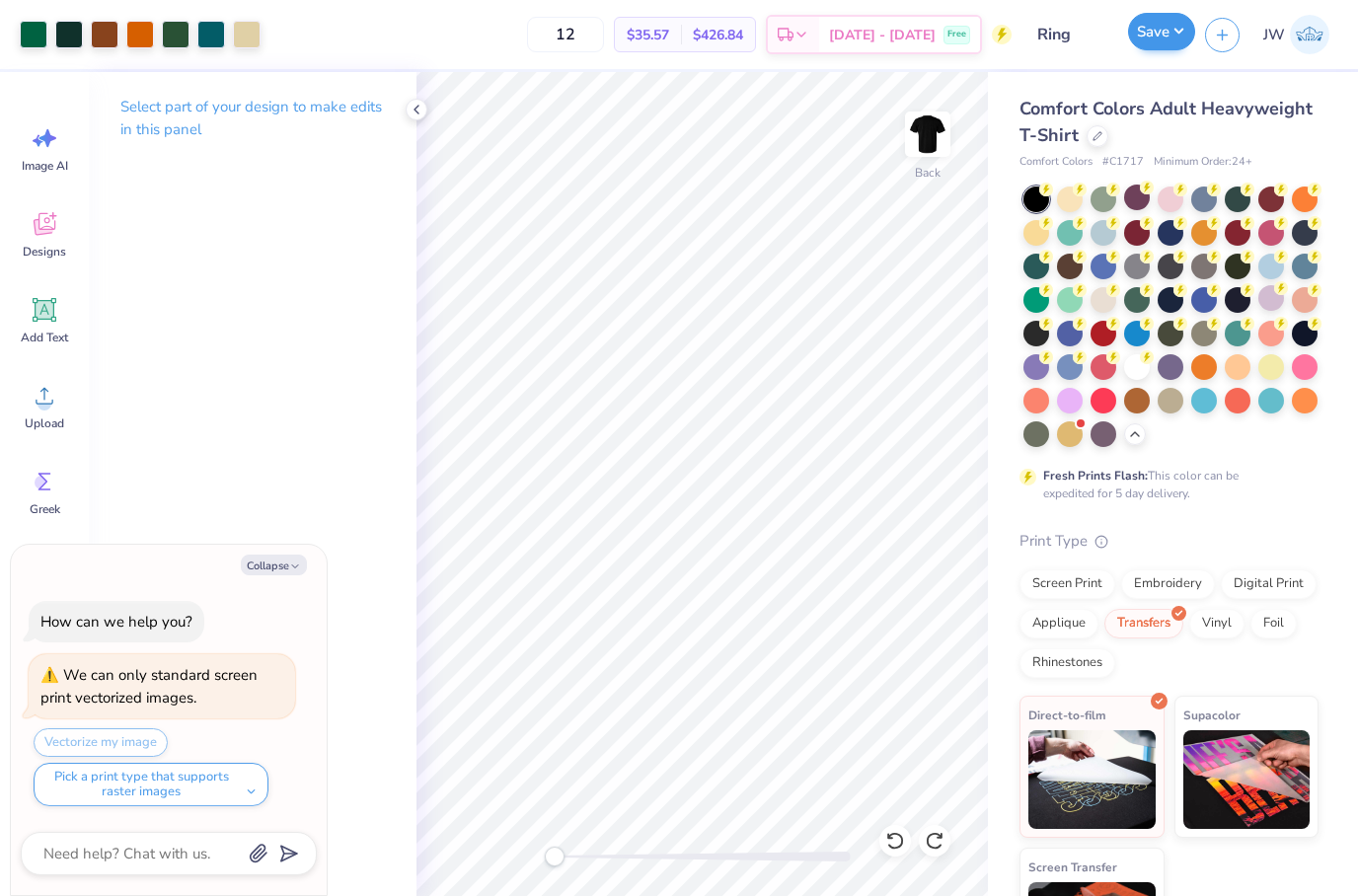
click at [1172, 40] on button "Save" at bounding box center [1161, 32] width 67 height 38
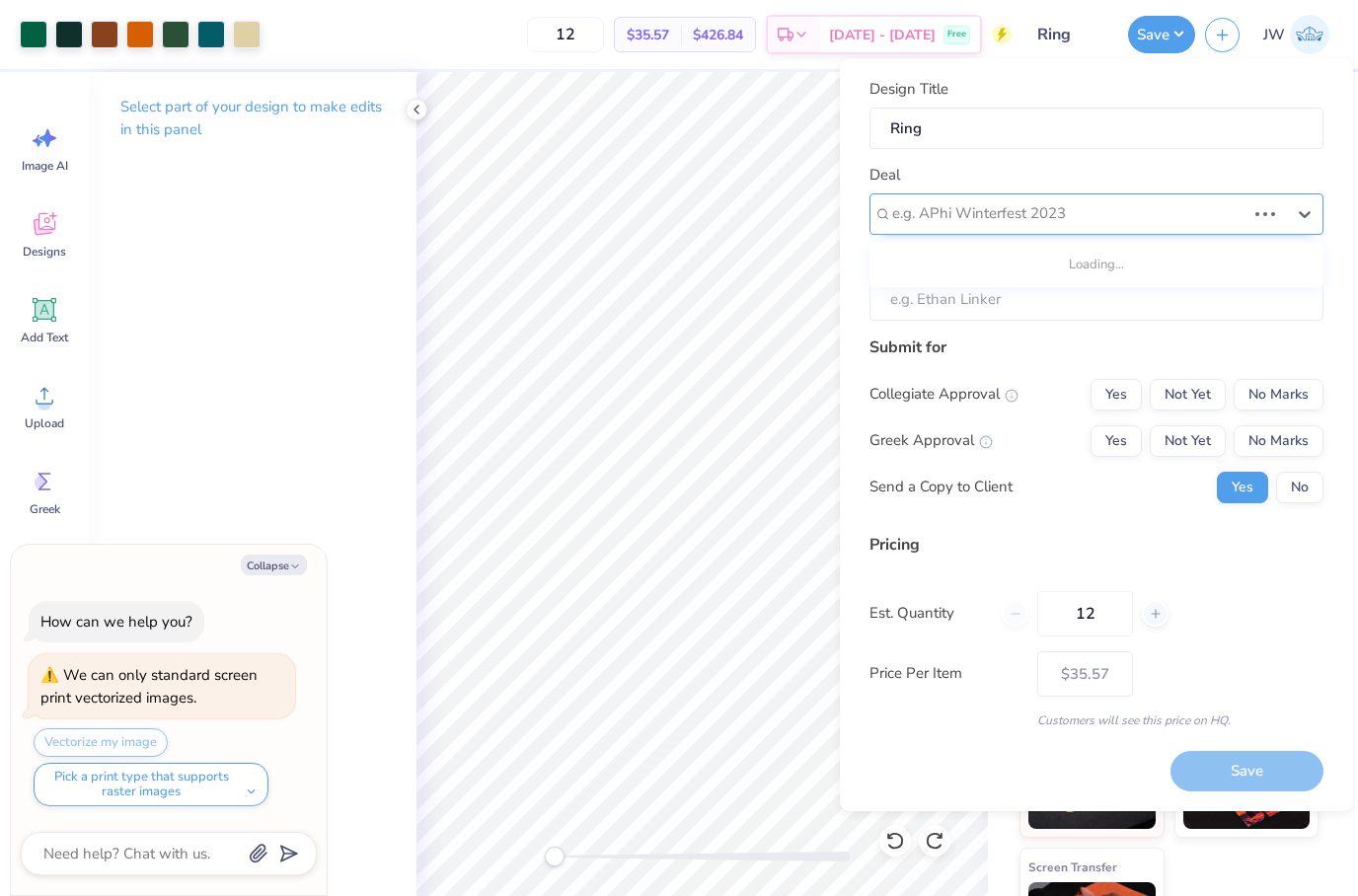
click at [1032, 230] on div "e.g. APhi Winterfest 2023" at bounding box center [1096, 215] width 454 height 42
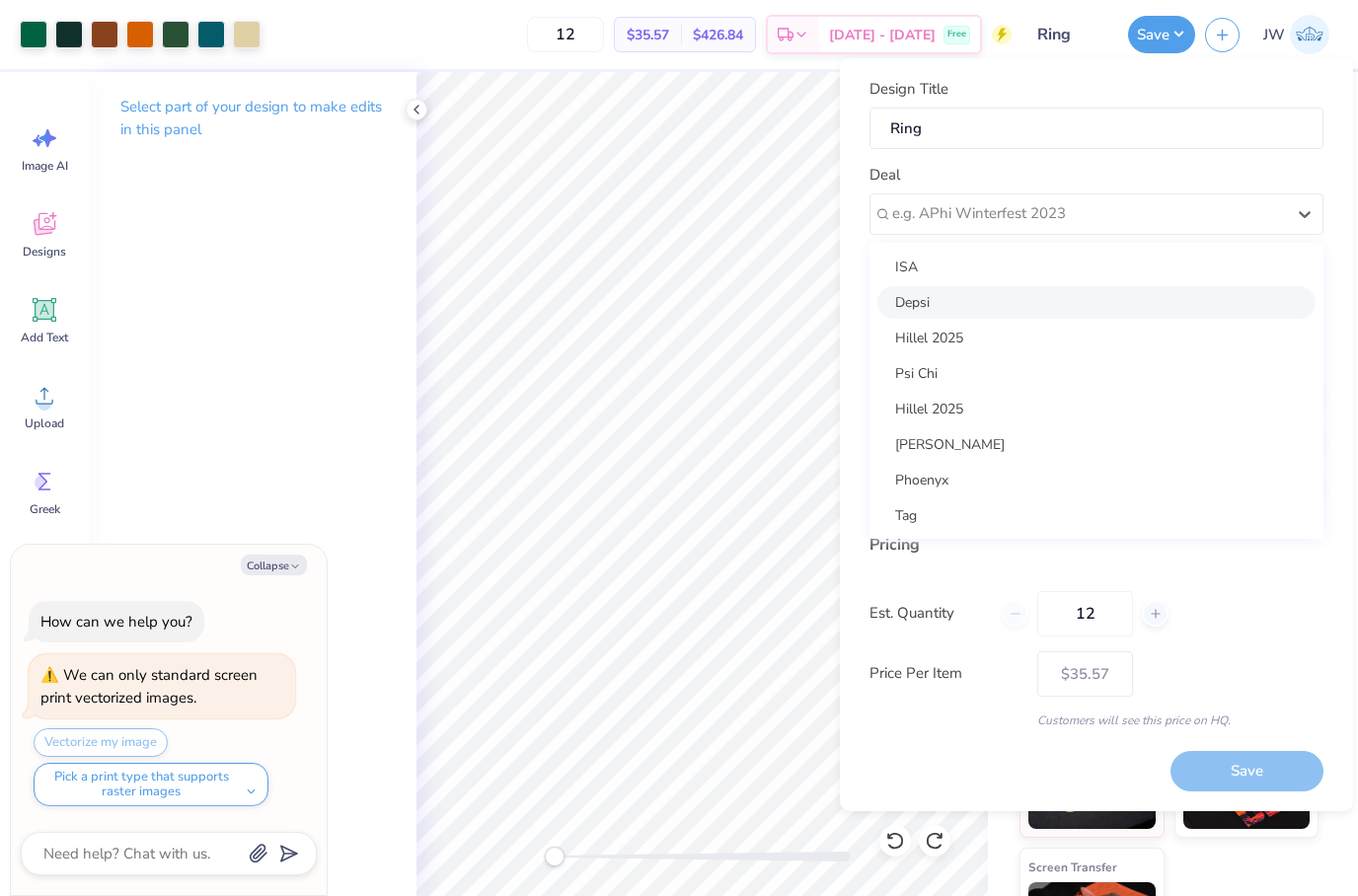
click at [970, 298] on div "Depsi" at bounding box center [1096, 302] width 438 height 33
type textarea "x"
type input "Raahim Syed"
type textarea "x"
type input "– –"
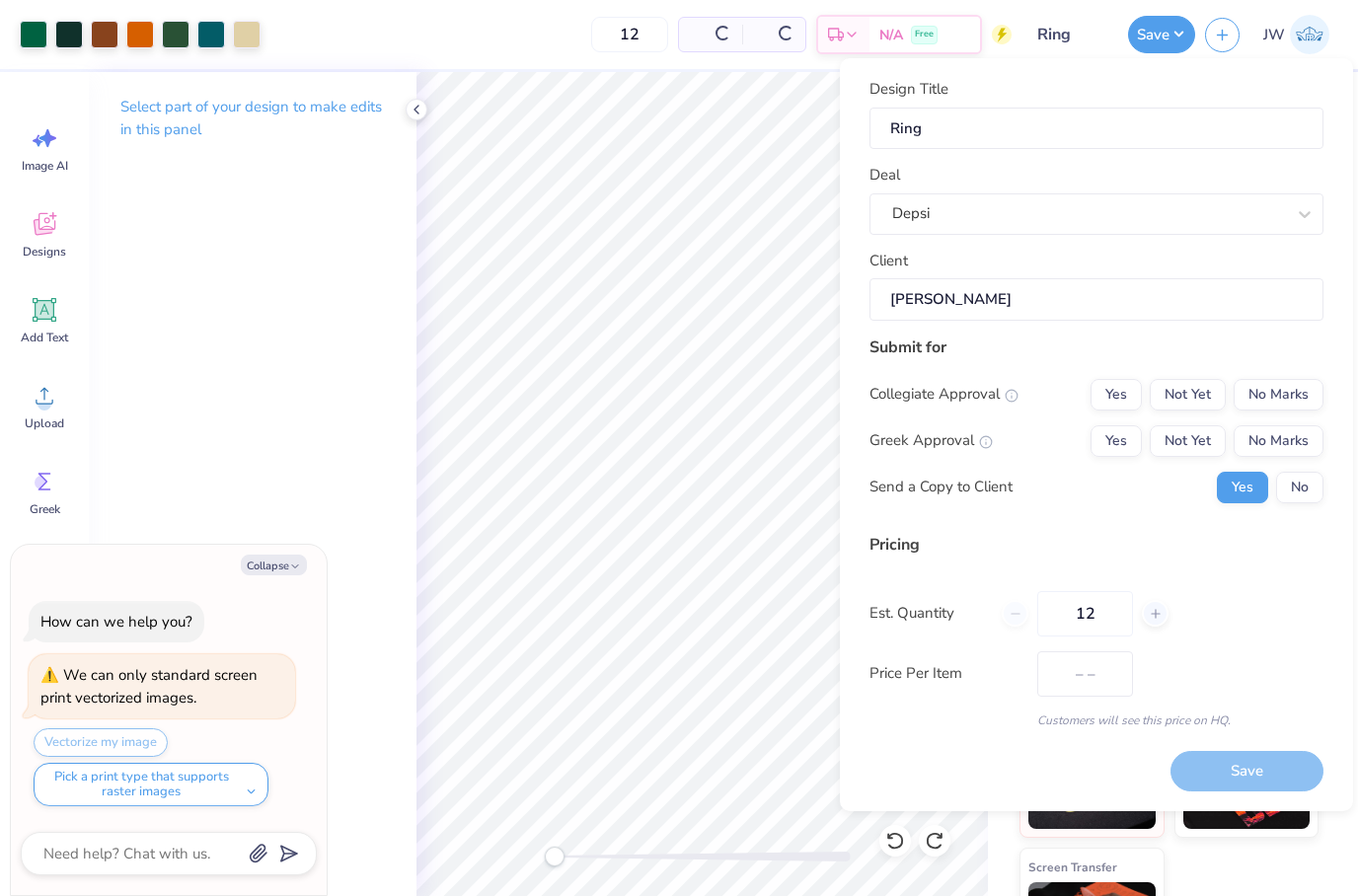
type textarea "x"
type input "$40.92"
click at [1131, 439] on button "Yes" at bounding box center [1116, 441] width 51 height 32
click at [1295, 387] on button "No Marks" at bounding box center [1278, 395] width 90 height 32
type textarea "x"
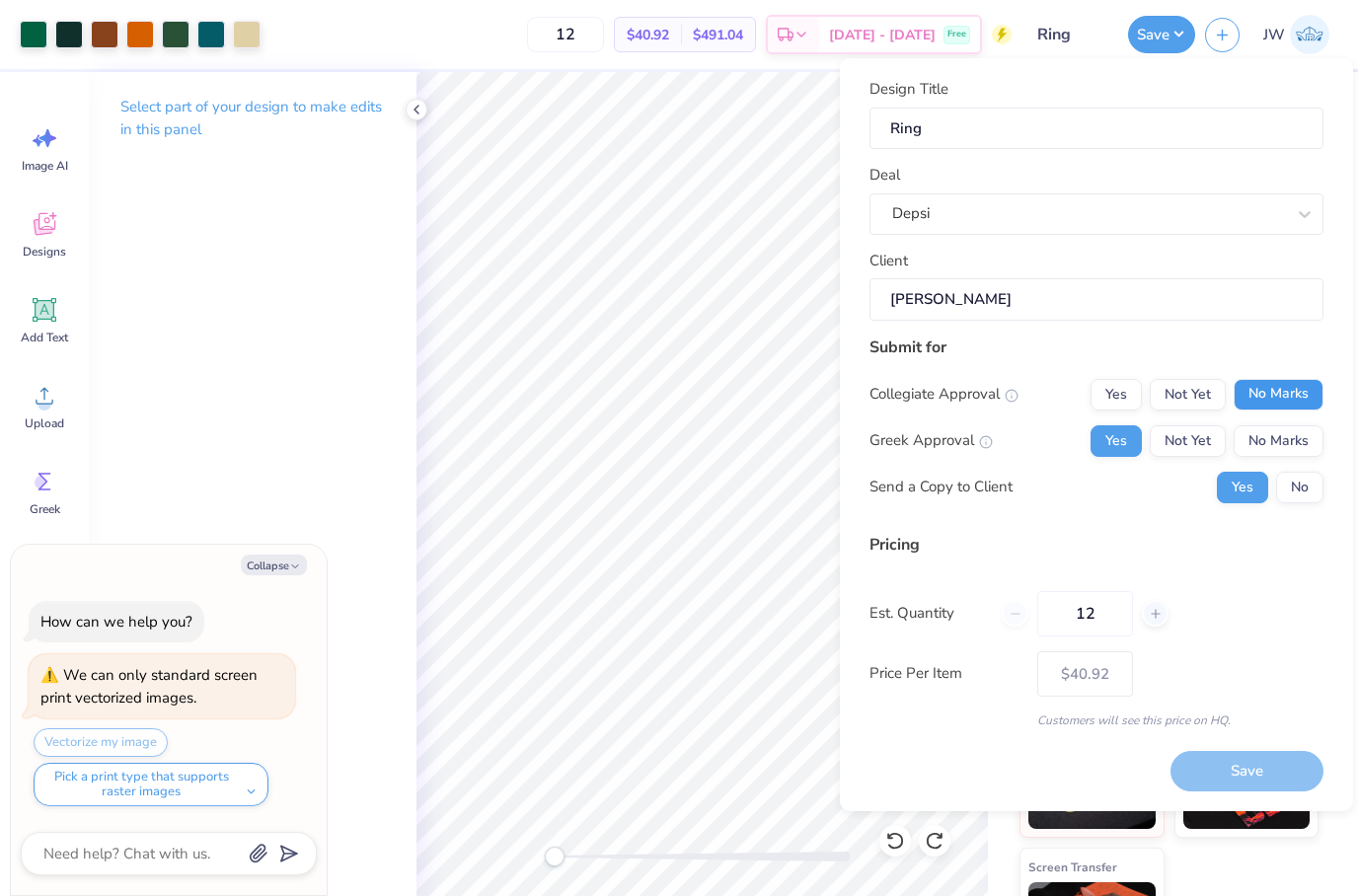
type input "– –"
type textarea "x"
type input "$40.92"
click at [1268, 771] on button "Save" at bounding box center [1246, 771] width 153 height 41
type textarea "x"
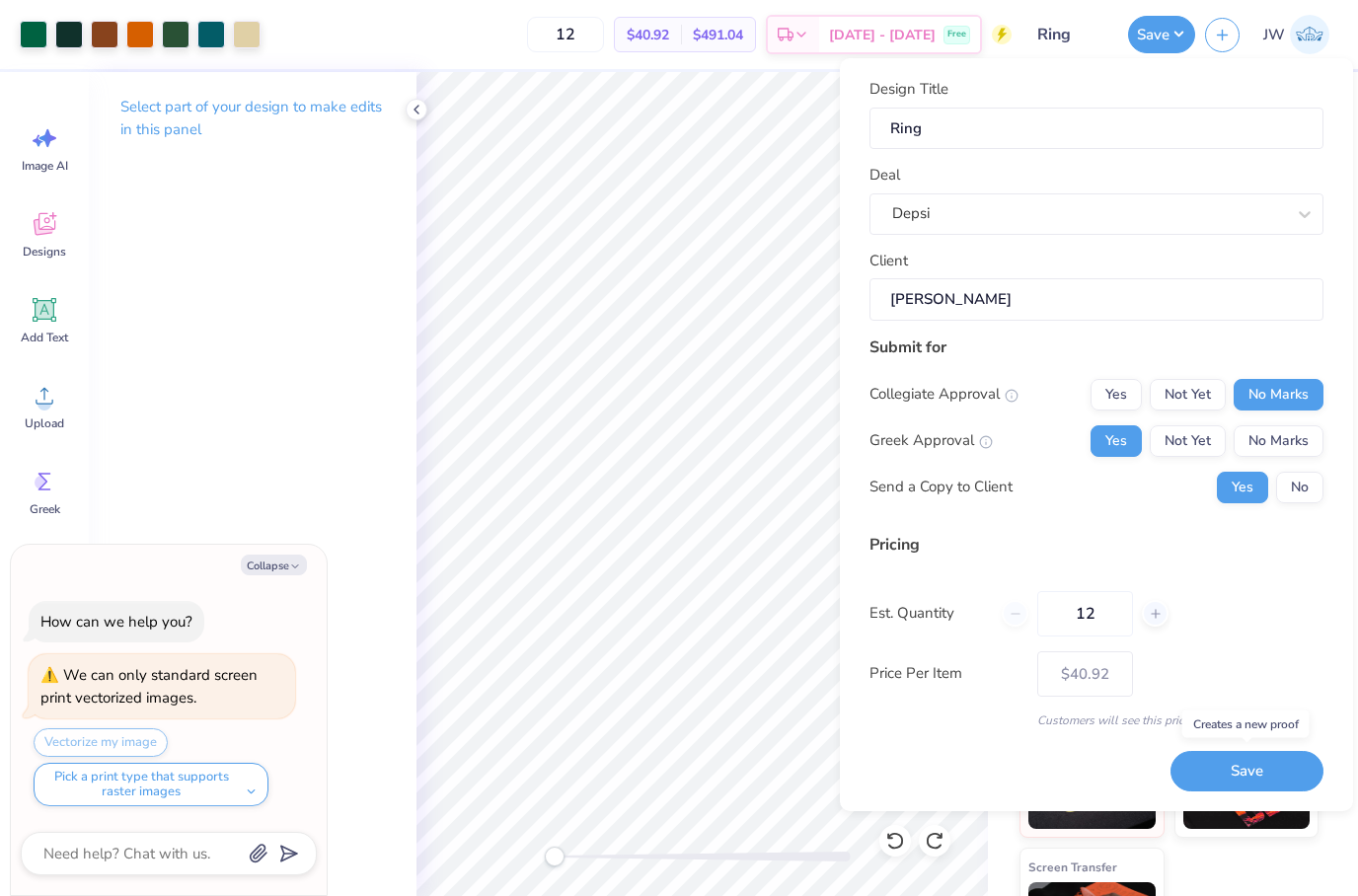
type input "– –"
type textarea "x"
type input "$40.92"
type textarea "x"
type input "– –"
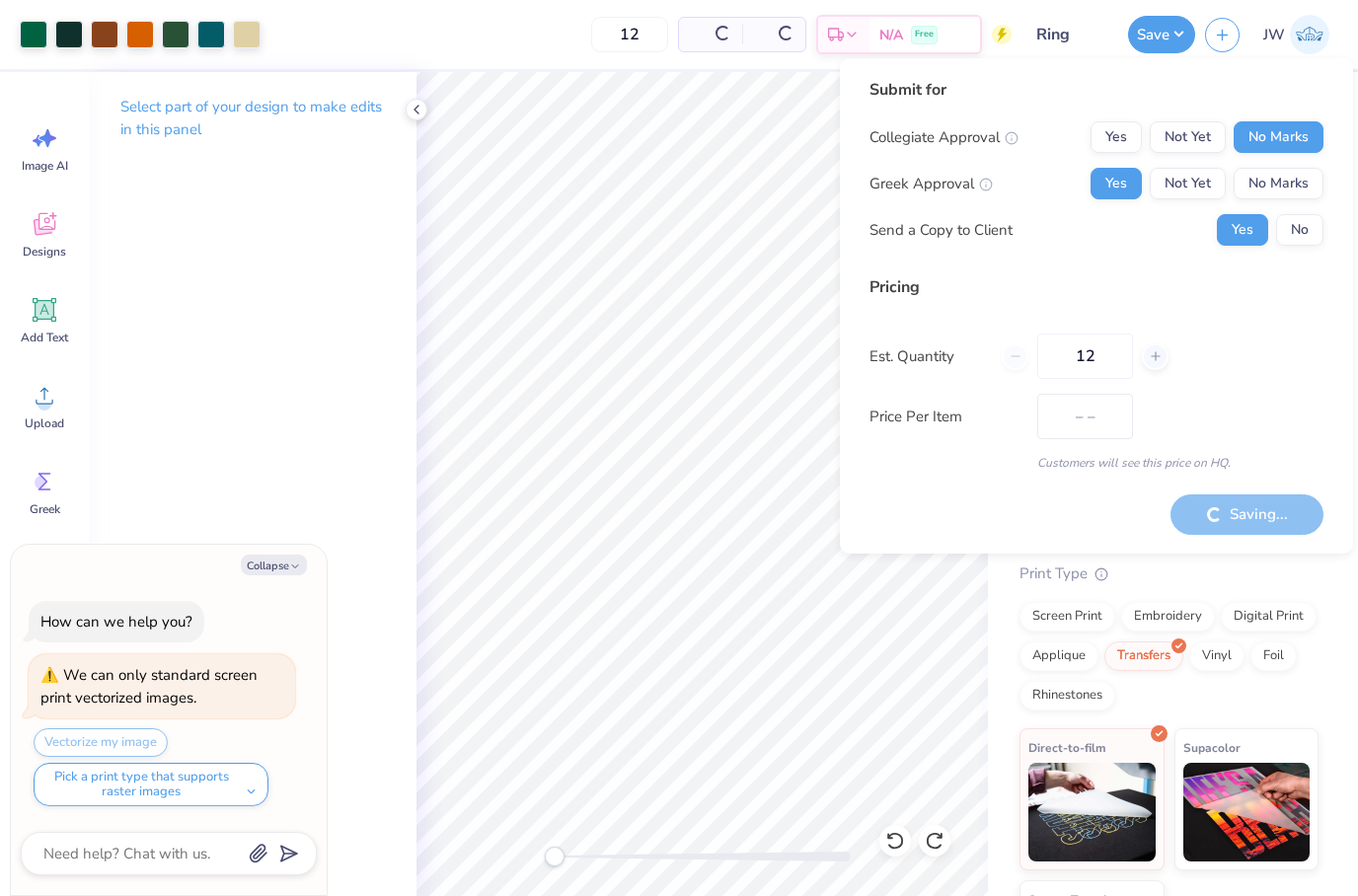
type textarea "x"
type input "$35.57"
type textarea "x"
type input "– –"
type textarea "x"
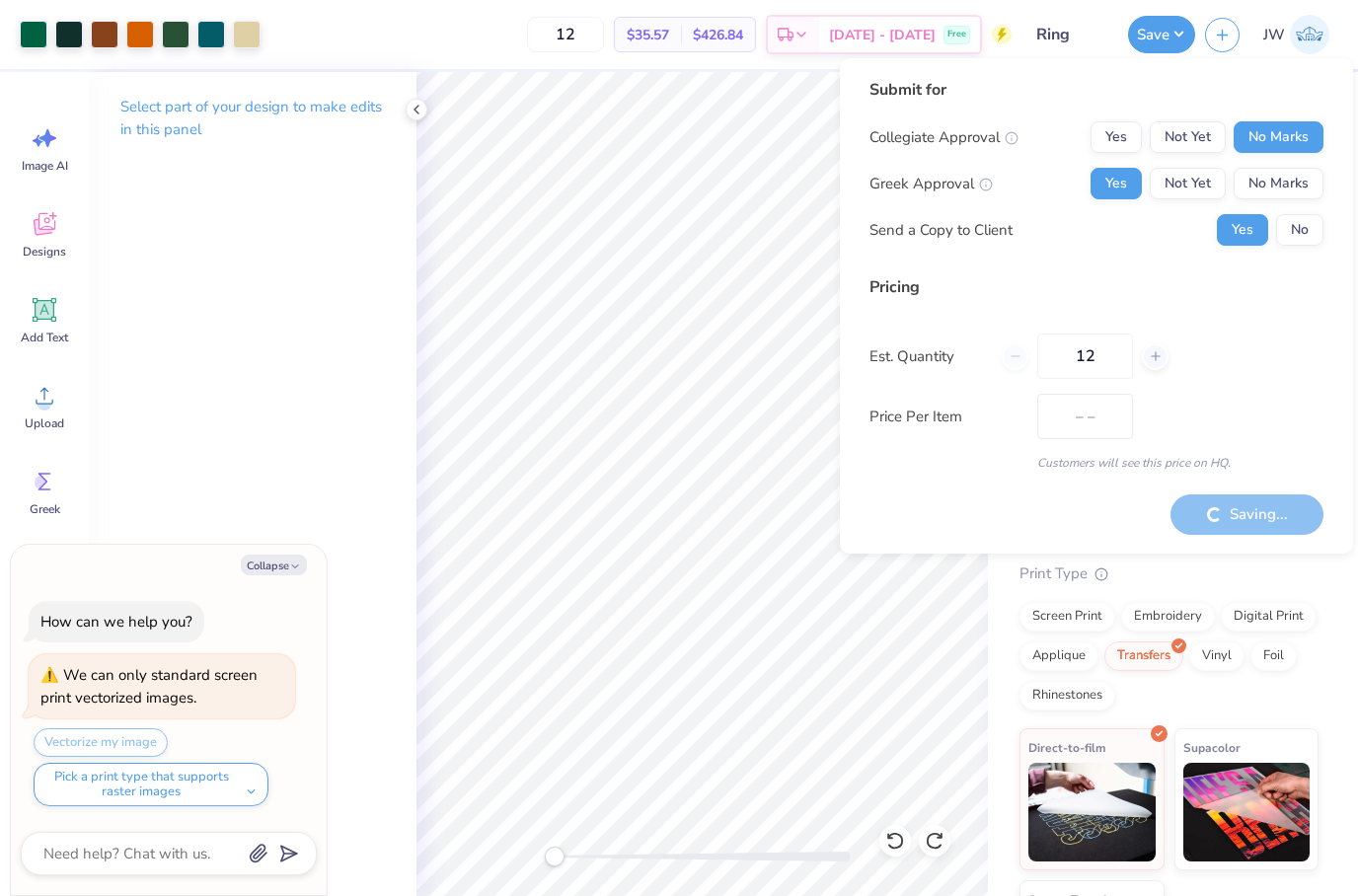
type input "$40.92"
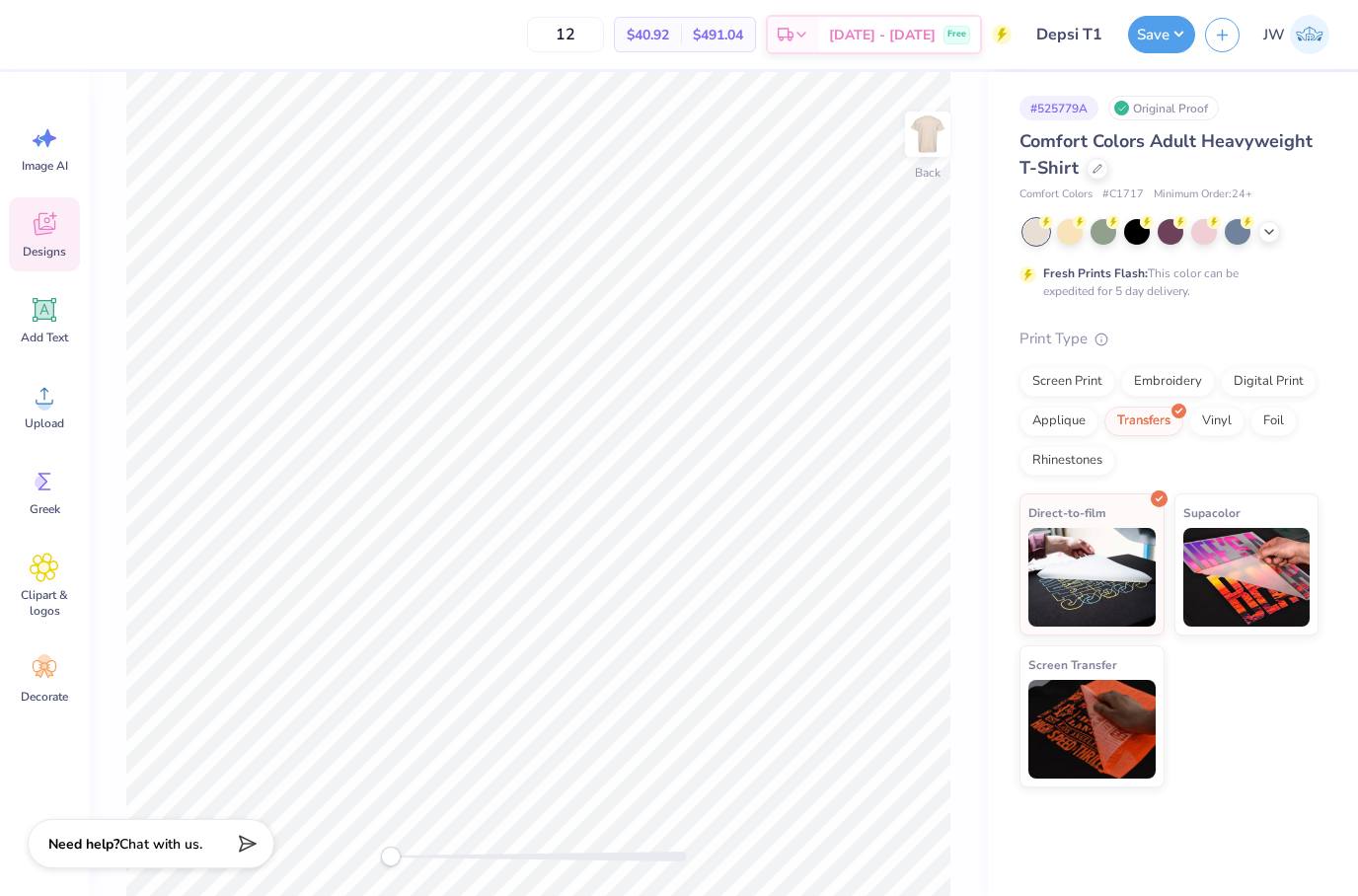
click at [45, 228] on icon at bounding box center [45, 224] width 30 height 30
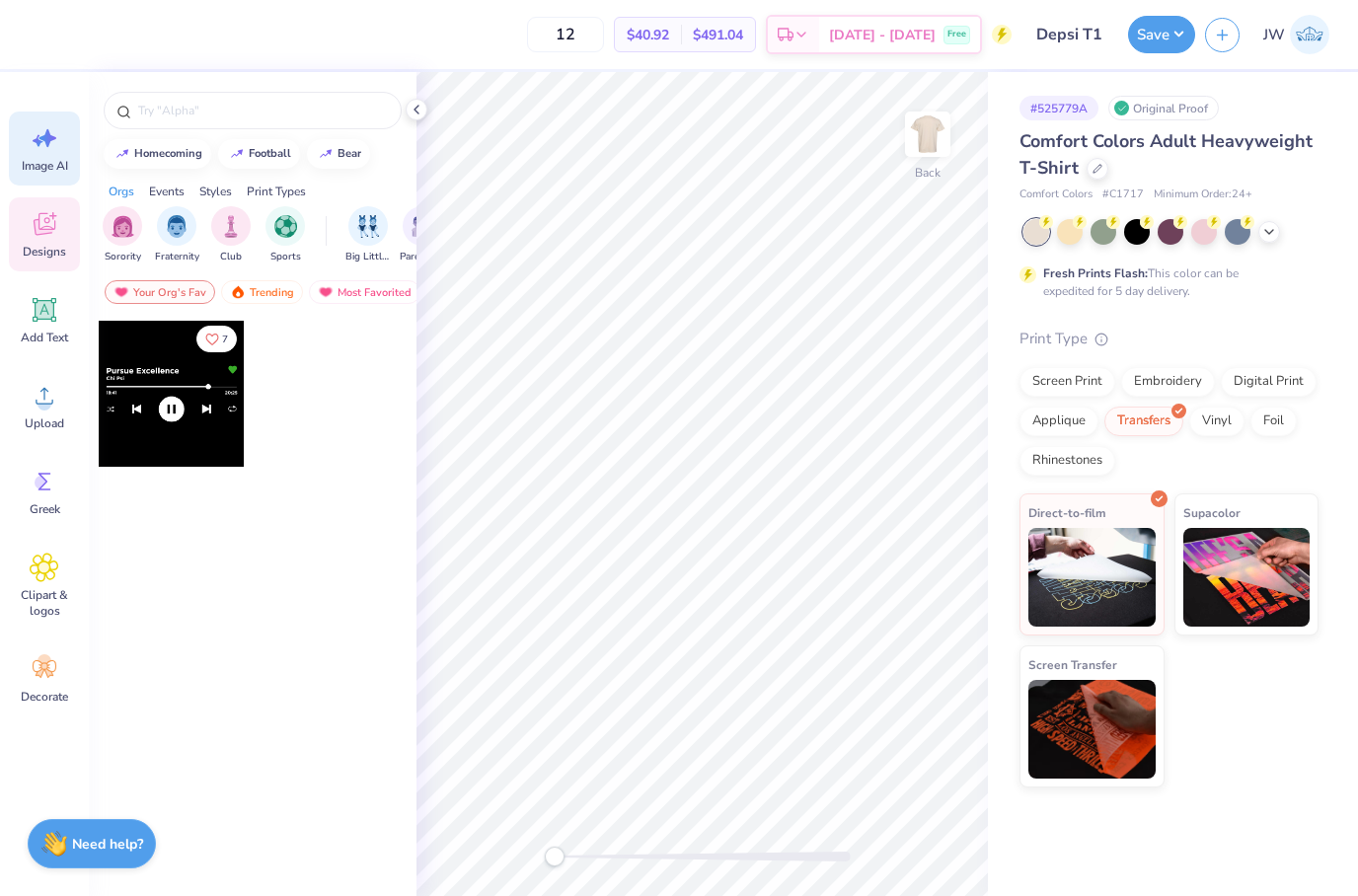
click at [55, 166] on span "Image AI" at bounding box center [45, 166] width 46 height 16
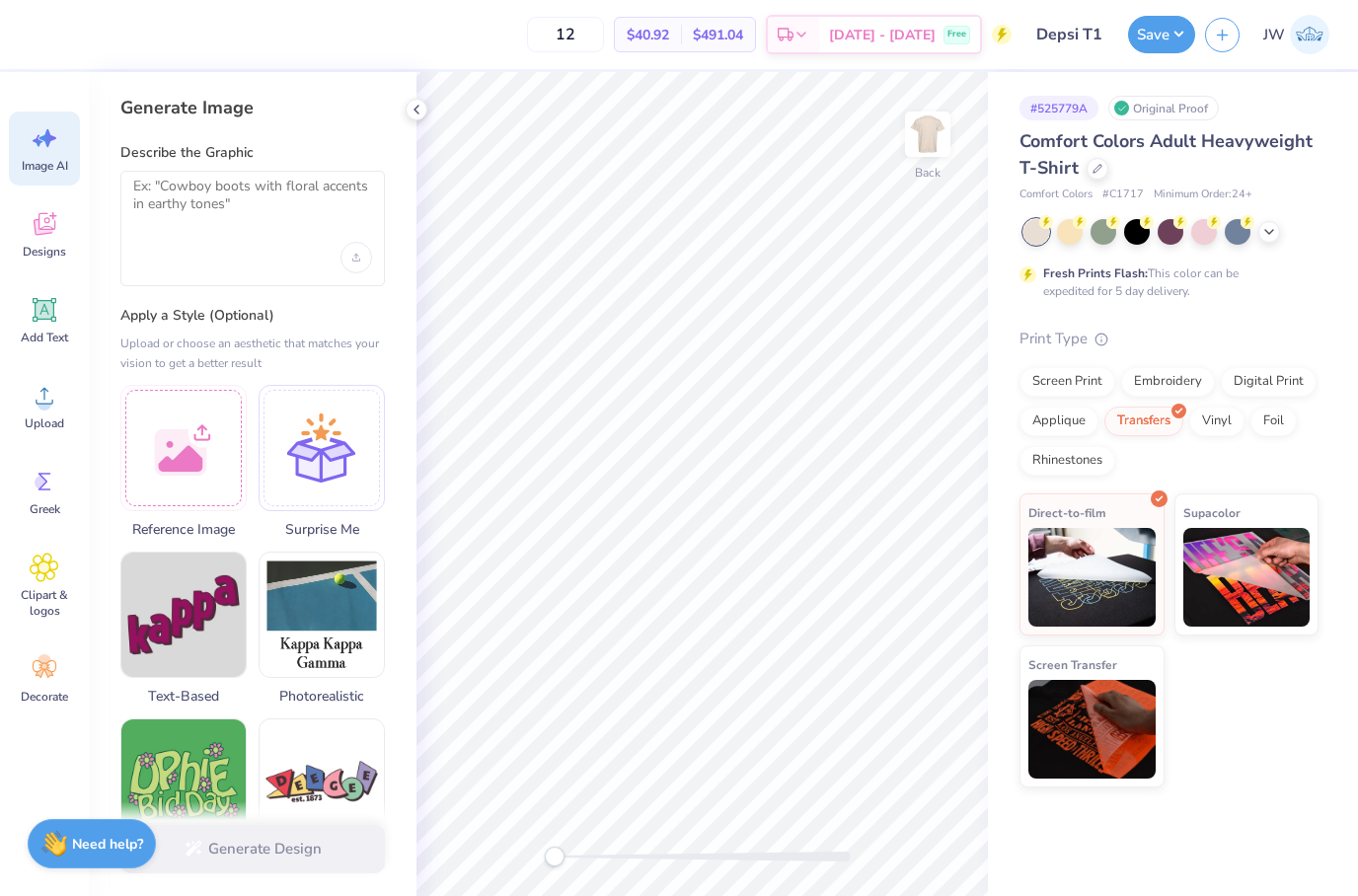
click at [362, 277] on div at bounding box center [252, 228] width 264 height 116
click at [360, 260] on div "Upload image" at bounding box center [356, 257] width 32 height 32
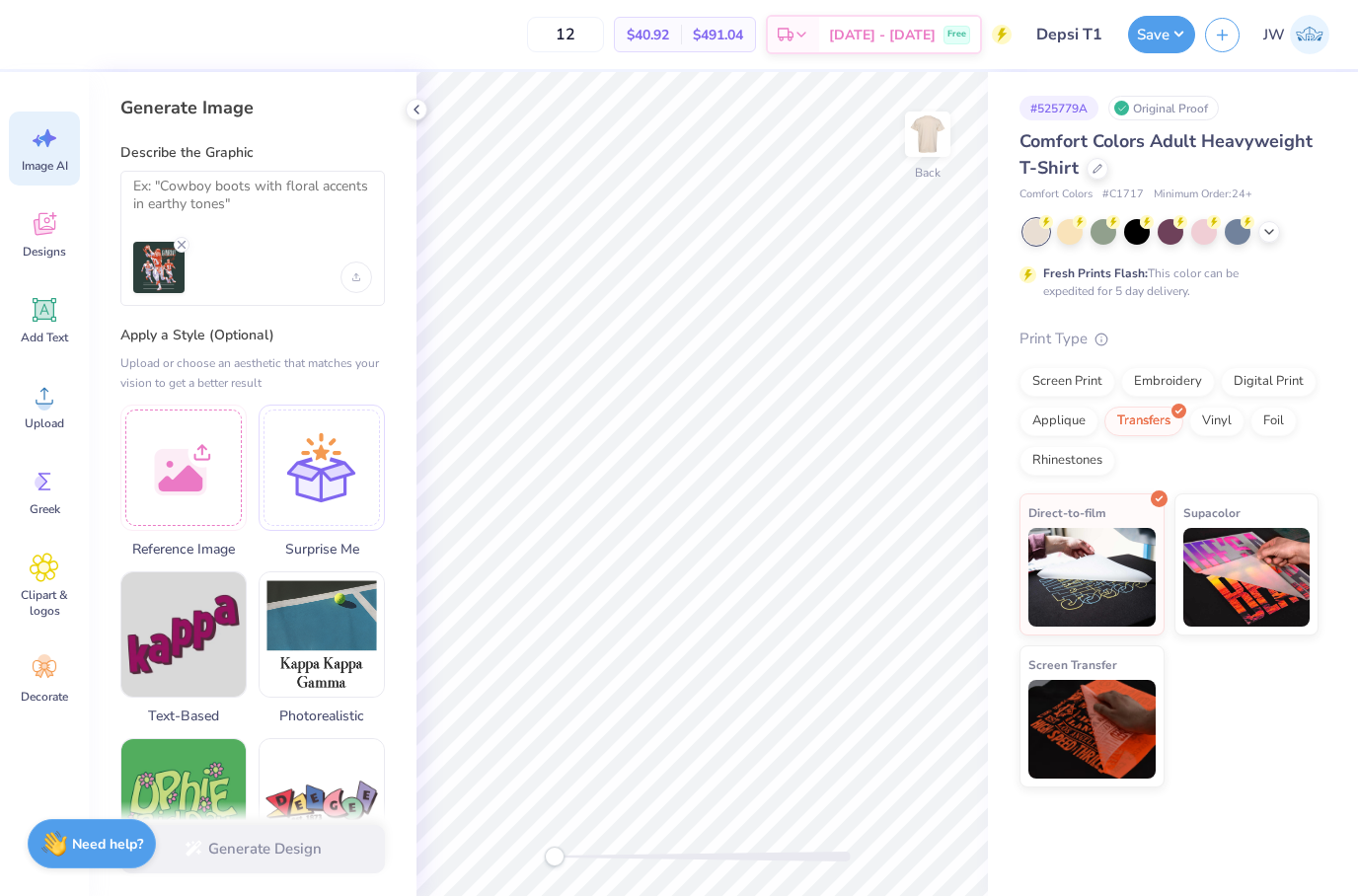
click at [258, 256] on div at bounding box center [237, 266] width 208 height 51
click at [259, 216] on textarea at bounding box center [252, 202] width 238 height 49
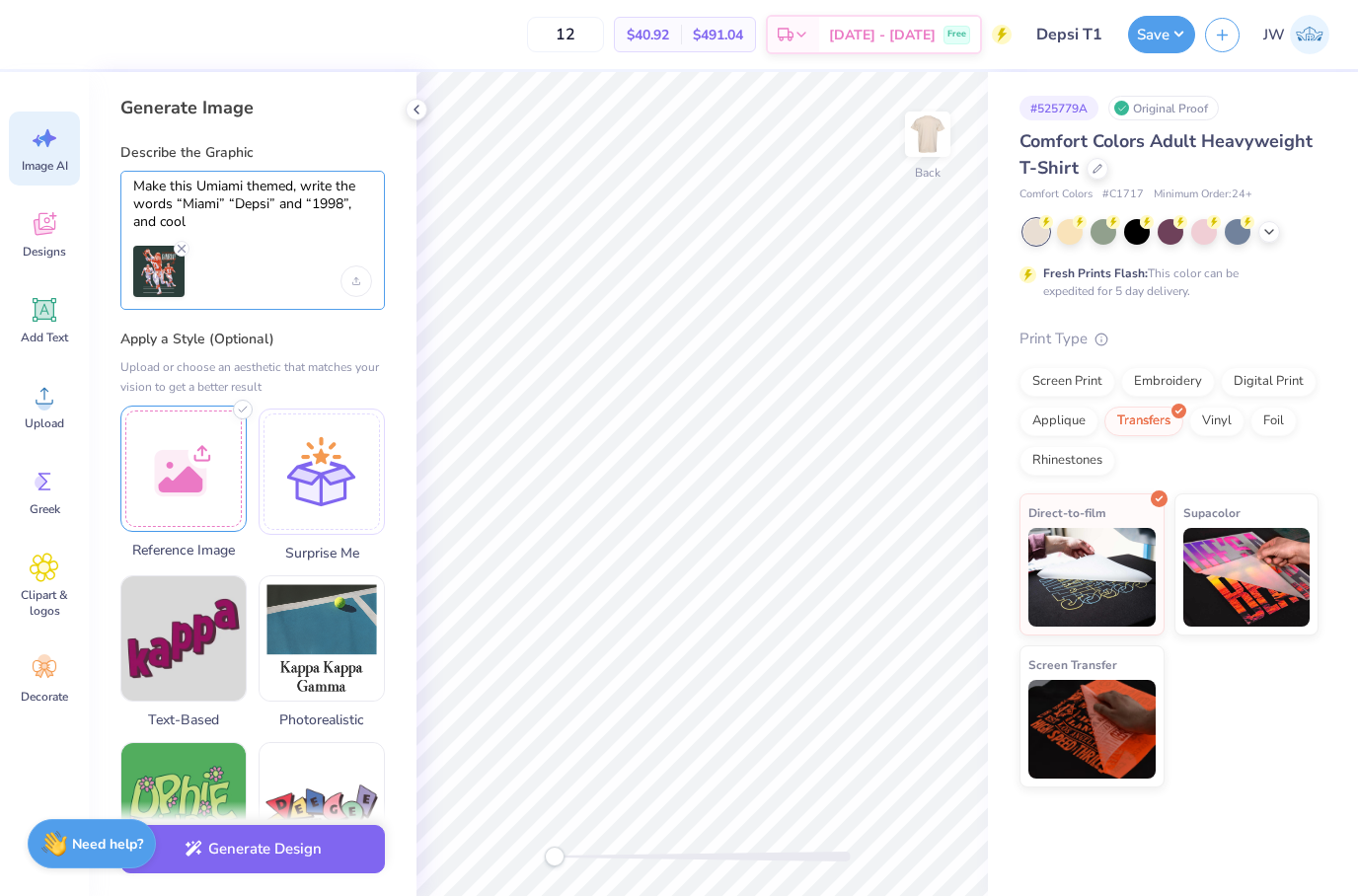
type textarea "Make this Umiami themed, write the words “Miami” “Depsi” and “1998”, and cool"
click at [218, 443] on div at bounding box center [184, 469] width 127 height 127
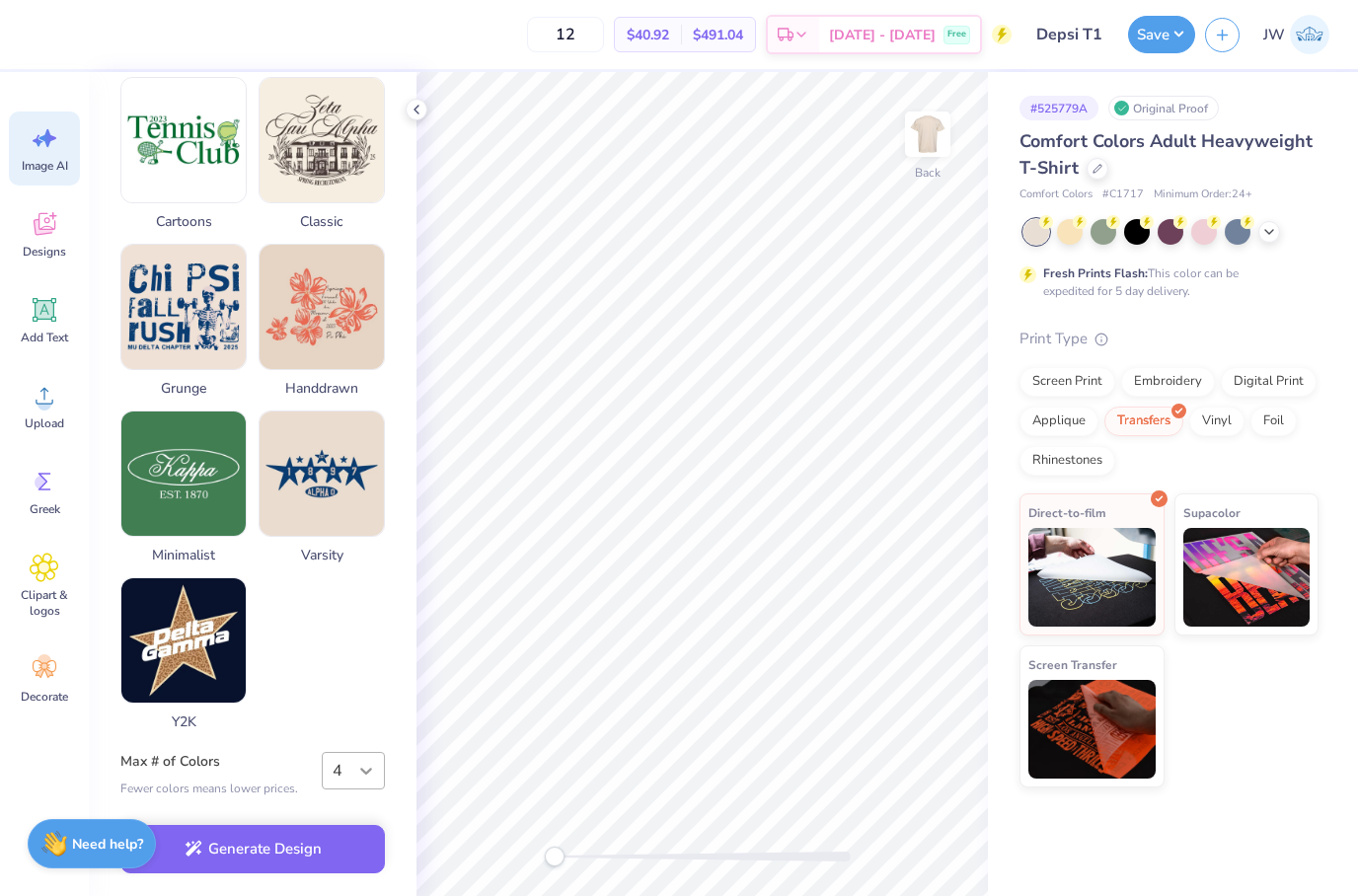
scroll to position [843, 0]
click at [361, 776] on icon at bounding box center [366, 771] width 20 height 20
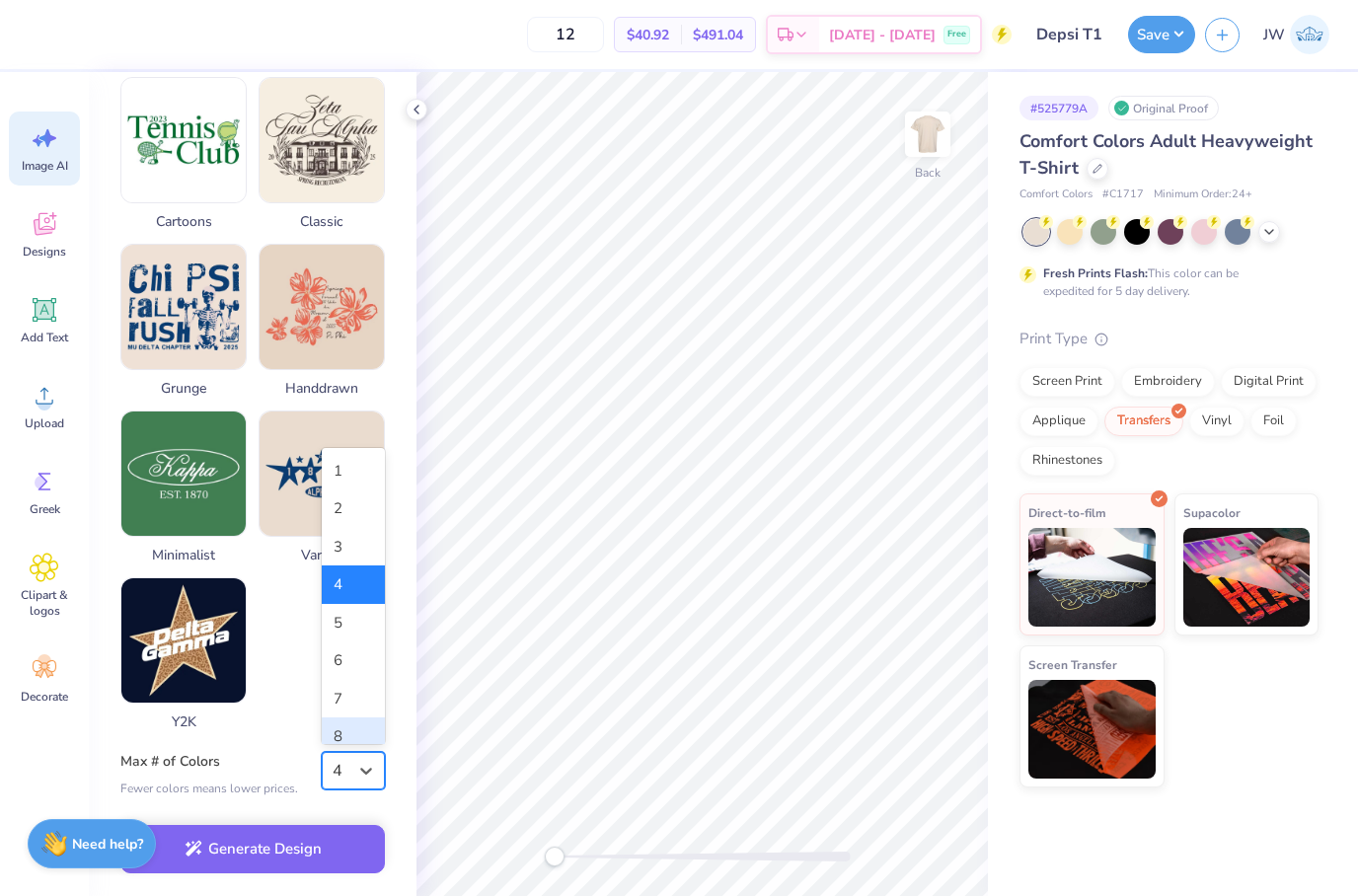
click at [361, 722] on div "8" at bounding box center [352, 736] width 63 height 39
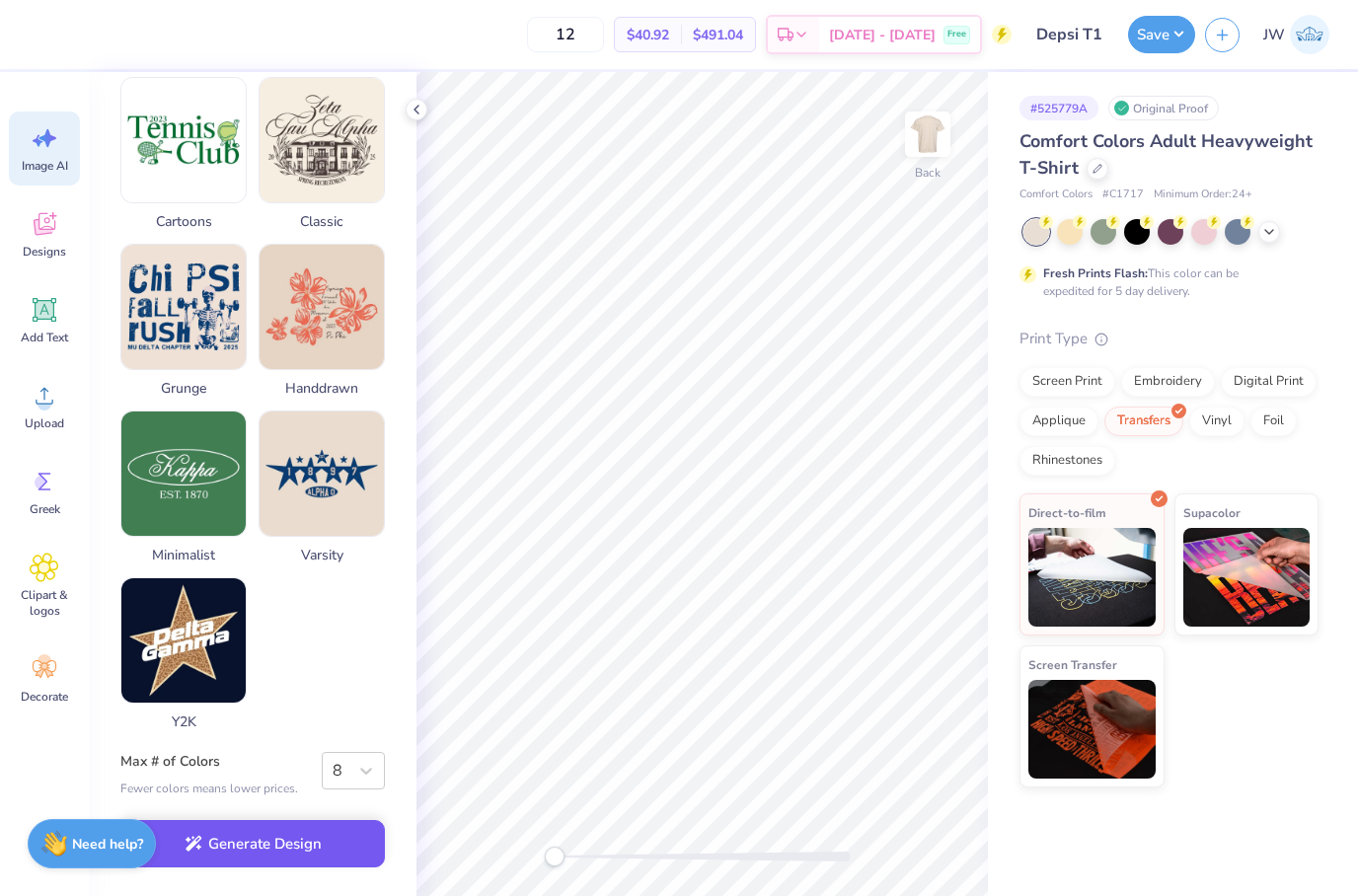
click at [338, 851] on button "Generate Design" at bounding box center [252, 844] width 264 height 48
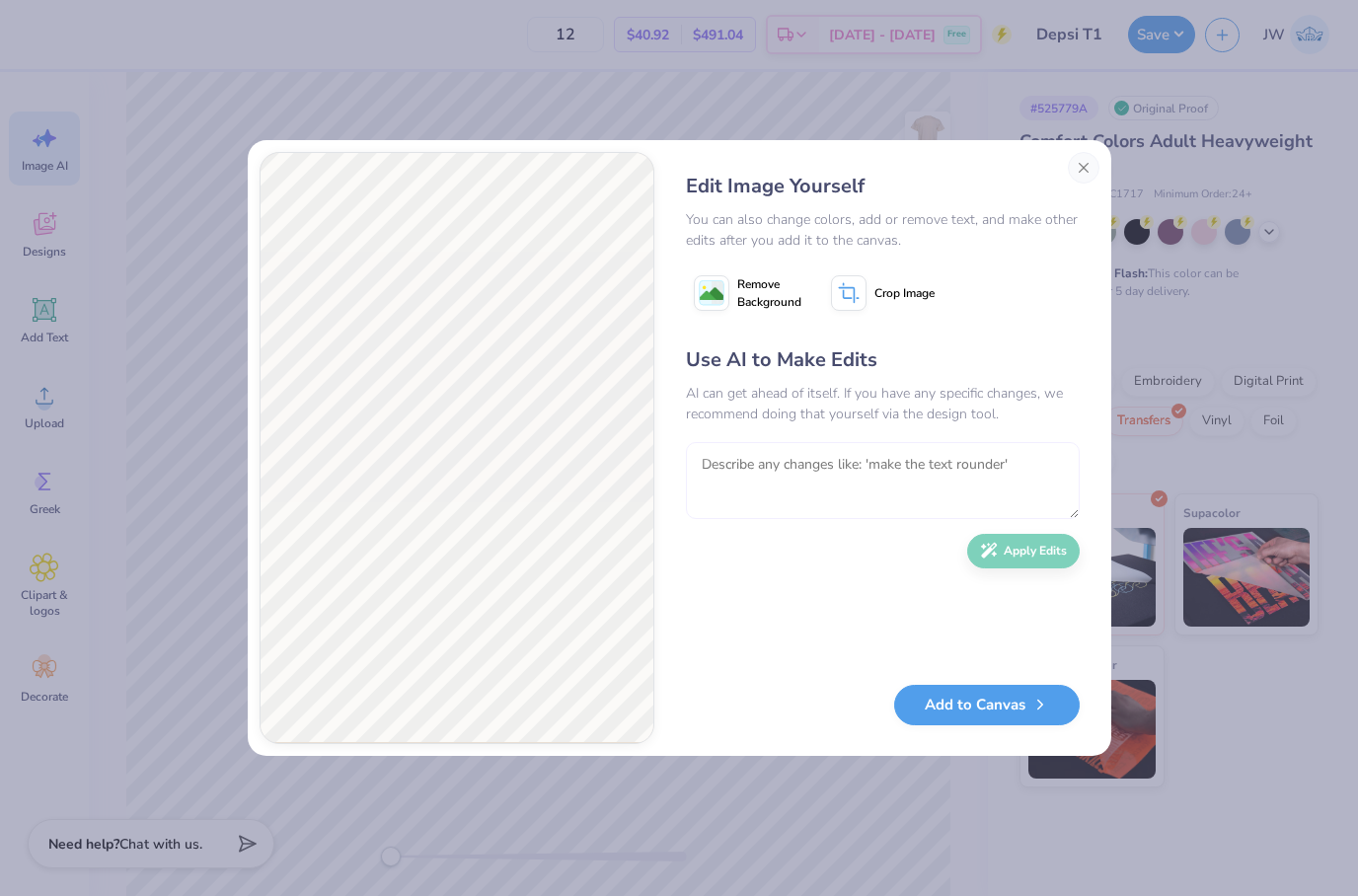
click at [793, 494] on textarea at bounding box center [882, 480] width 394 height 77
type textarea "Make it football themed and really cool"
click at [1034, 555] on button "Apply Edits" at bounding box center [1023, 546] width 113 height 35
click at [970, 516] on textarea at bounding box center [882, 480] width 394 height 77
type textarea "Make the Miami font blockier"
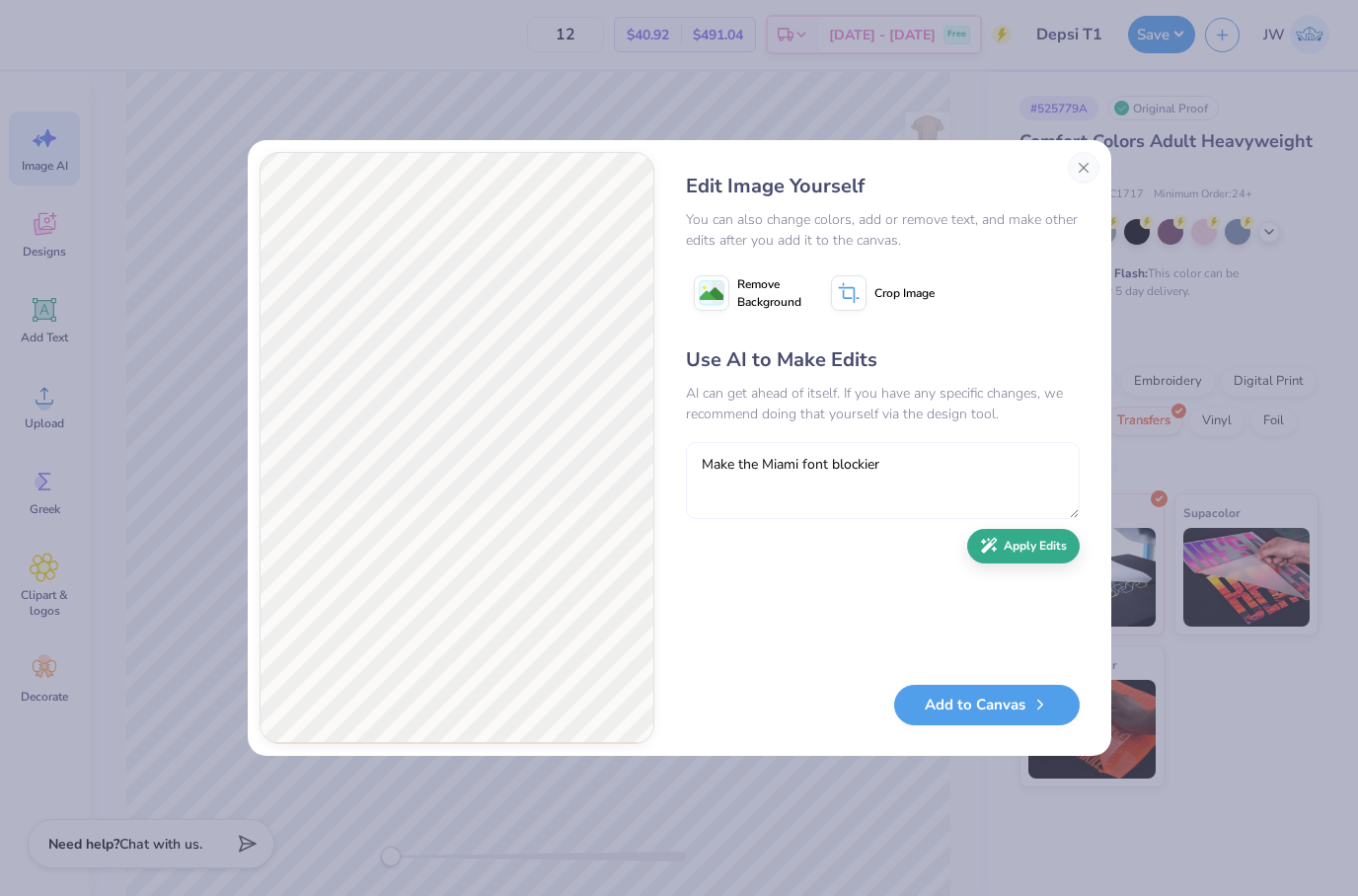
click at [1051, 564] on button "Apply Edits" at bounding box center [1023, 546] width 113 height 35
click at [817, 451] on textarea at bounding box center [882, 480] width 394 height 77
type textarea "Make the font college block"
click at [1051, 552] on button "Apply Edits" at bounding box center [1023, 546] width 113 height 35
click at [901, 466] on textarea at bounding box center [882, 480] width 394 height 77
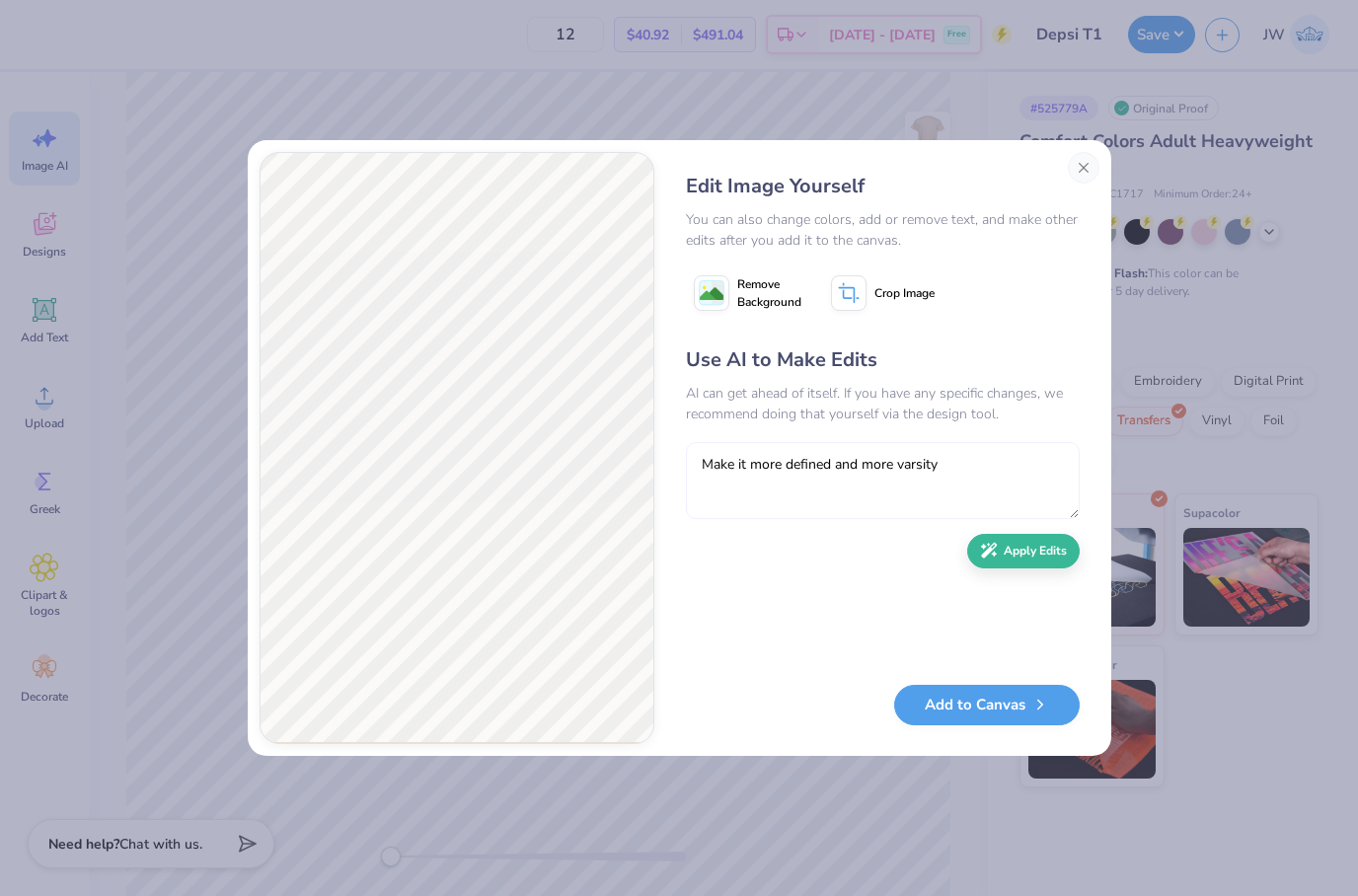
type textarea "Make it more defined and more varsity"
click at [1020, 578] on div "Use AI to Make Edits AI can get ahead of itself. If you have any specific chang…" at bounding box center [882, 505] width 394 height 319
click at [1029, 516] on textarea "Make it more defined and more varsity" at bounding box center [882, 480] width 394 height 77
click at [1053, 535] on button "Apply Edits" at bounding box center [1023, 546] width 113 height 35
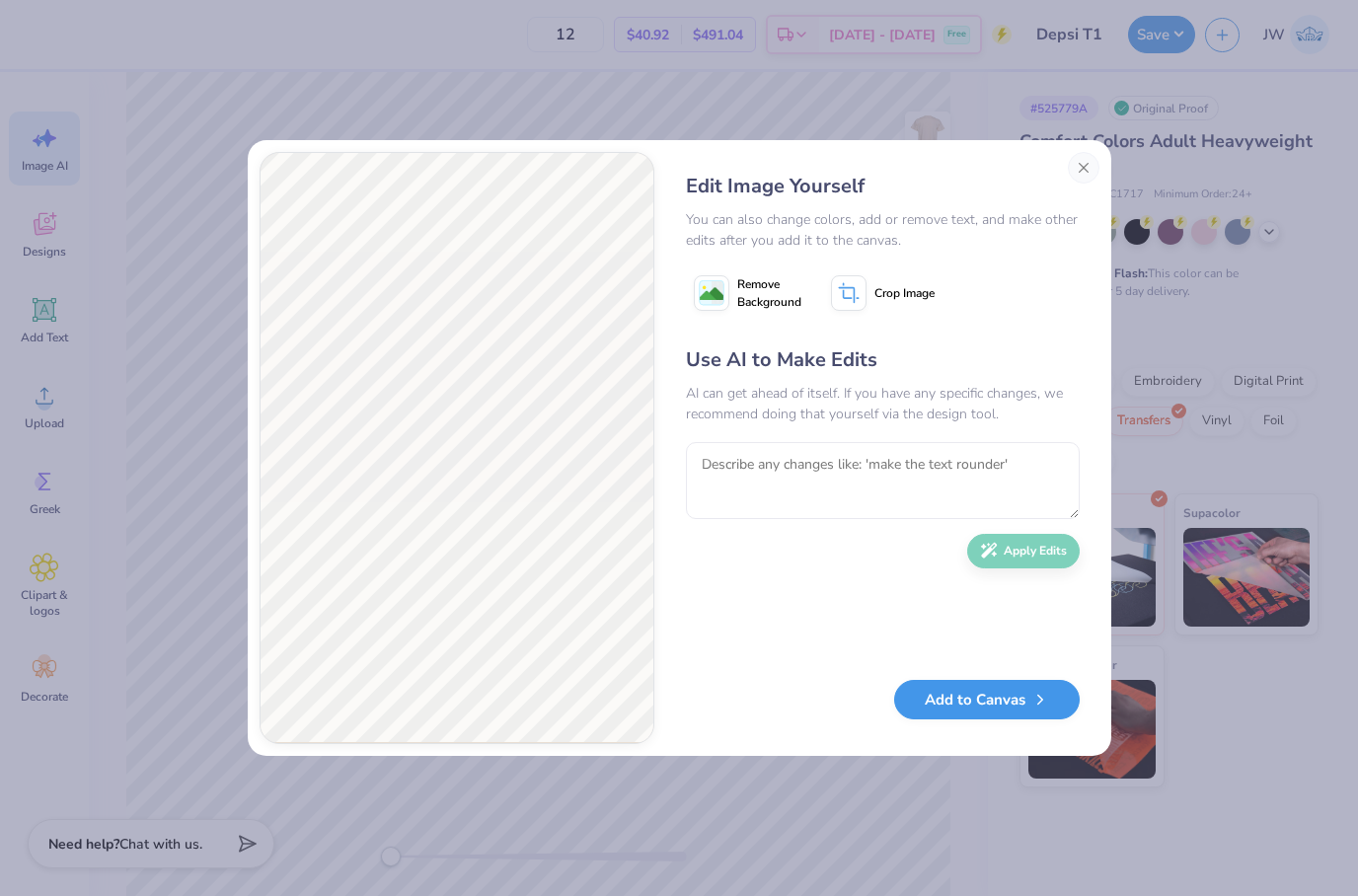
click at [1071, 687] on button "Add to Canvas" at bounding box center [987, 700] width 186 height 41
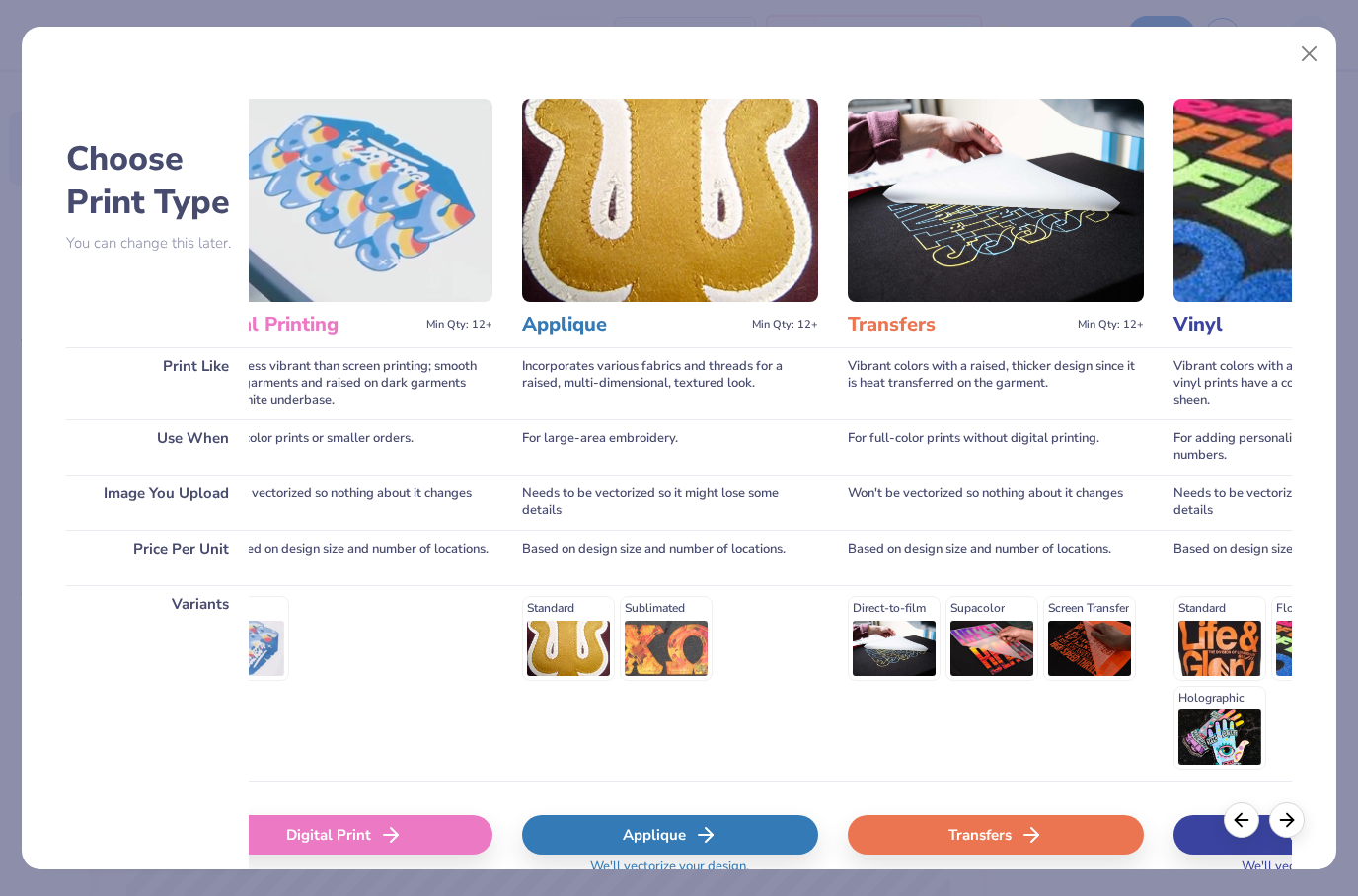
scroll to position [0, 734]
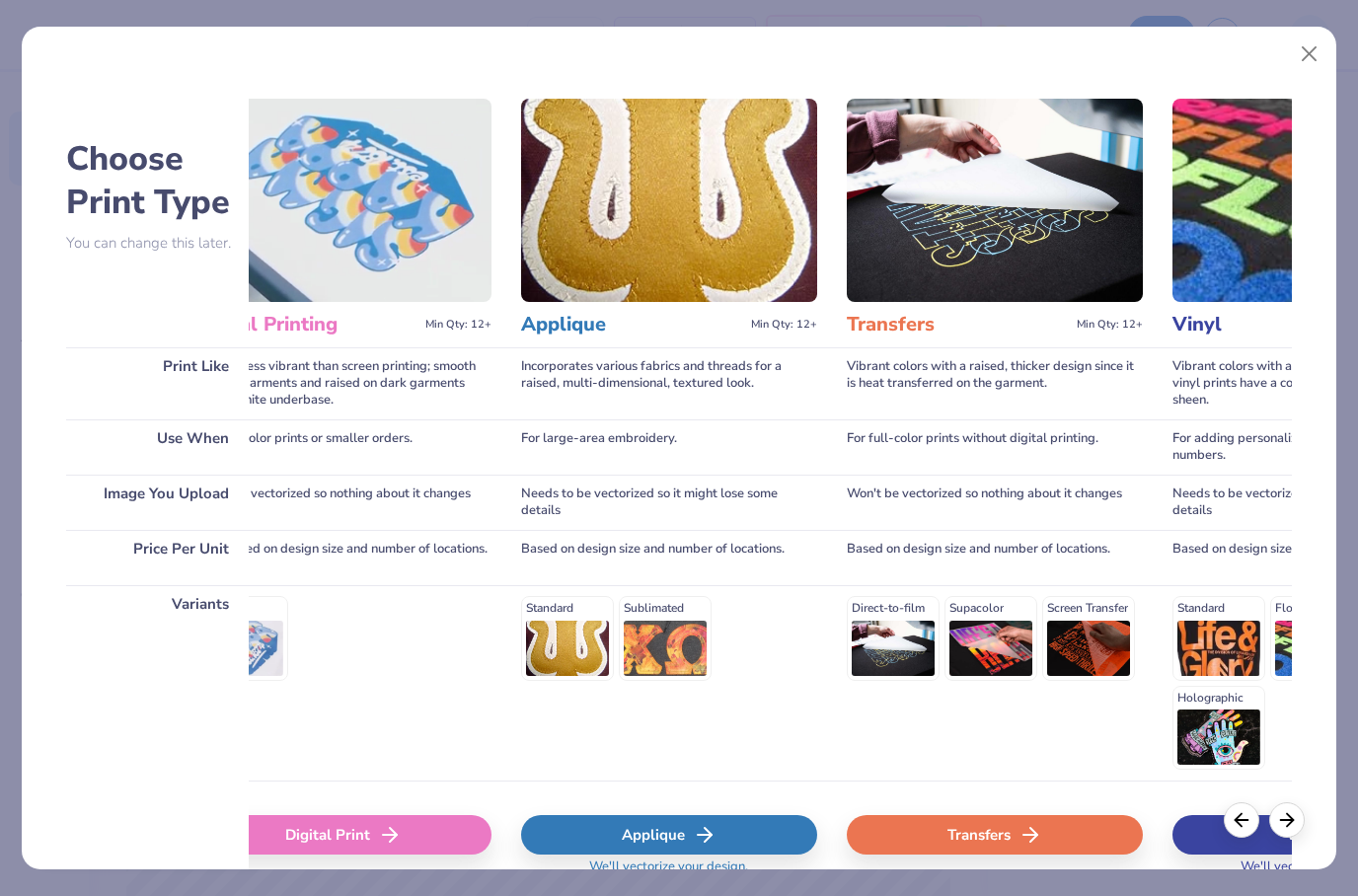
click at [968, 835] on div "Transfers" at bounding box center [995, 835] width 296 height 40
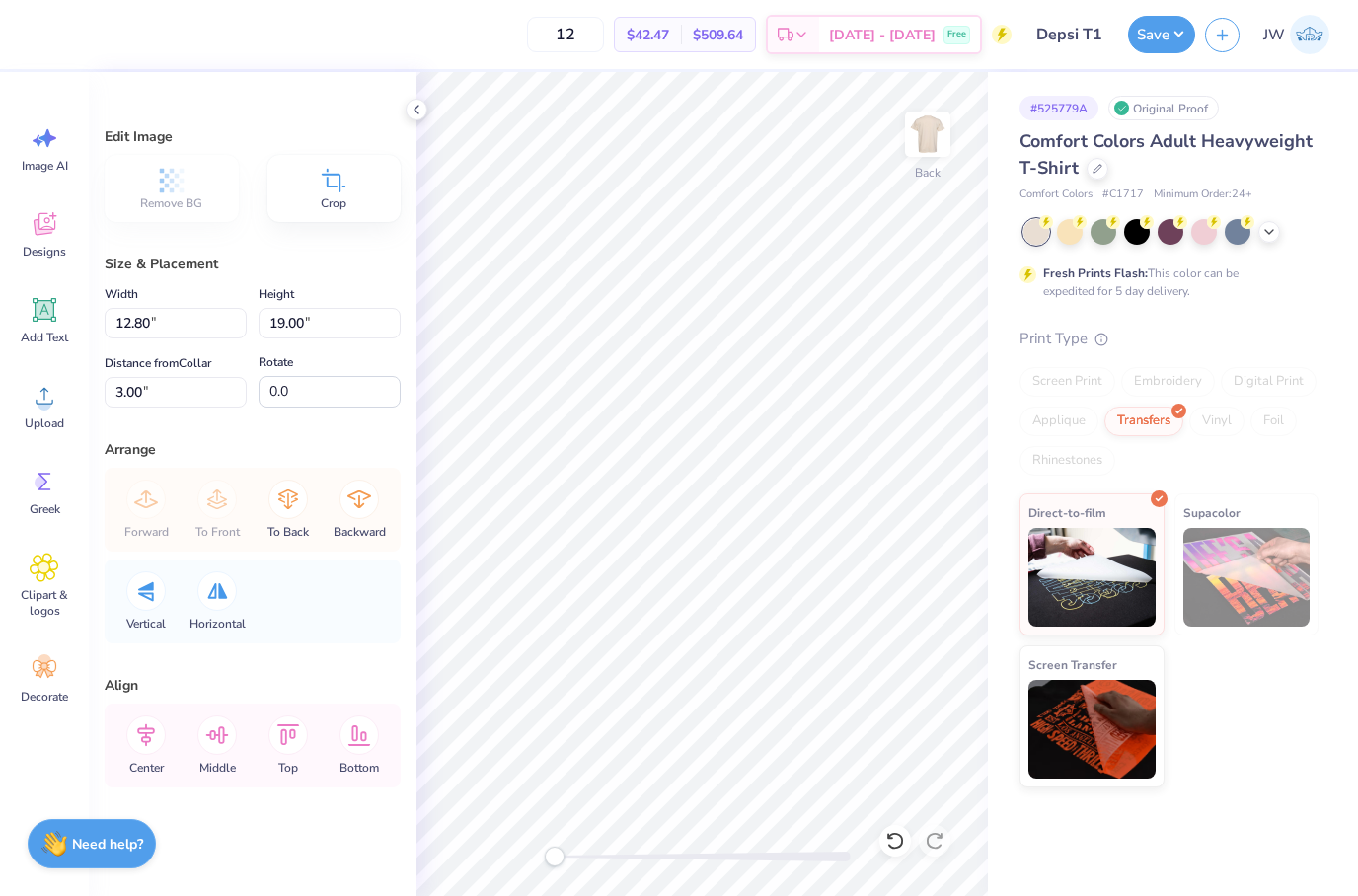
type input "10.05"
type input "11.34"
type input "3.23"
type input "12.80"
type input "19.00"
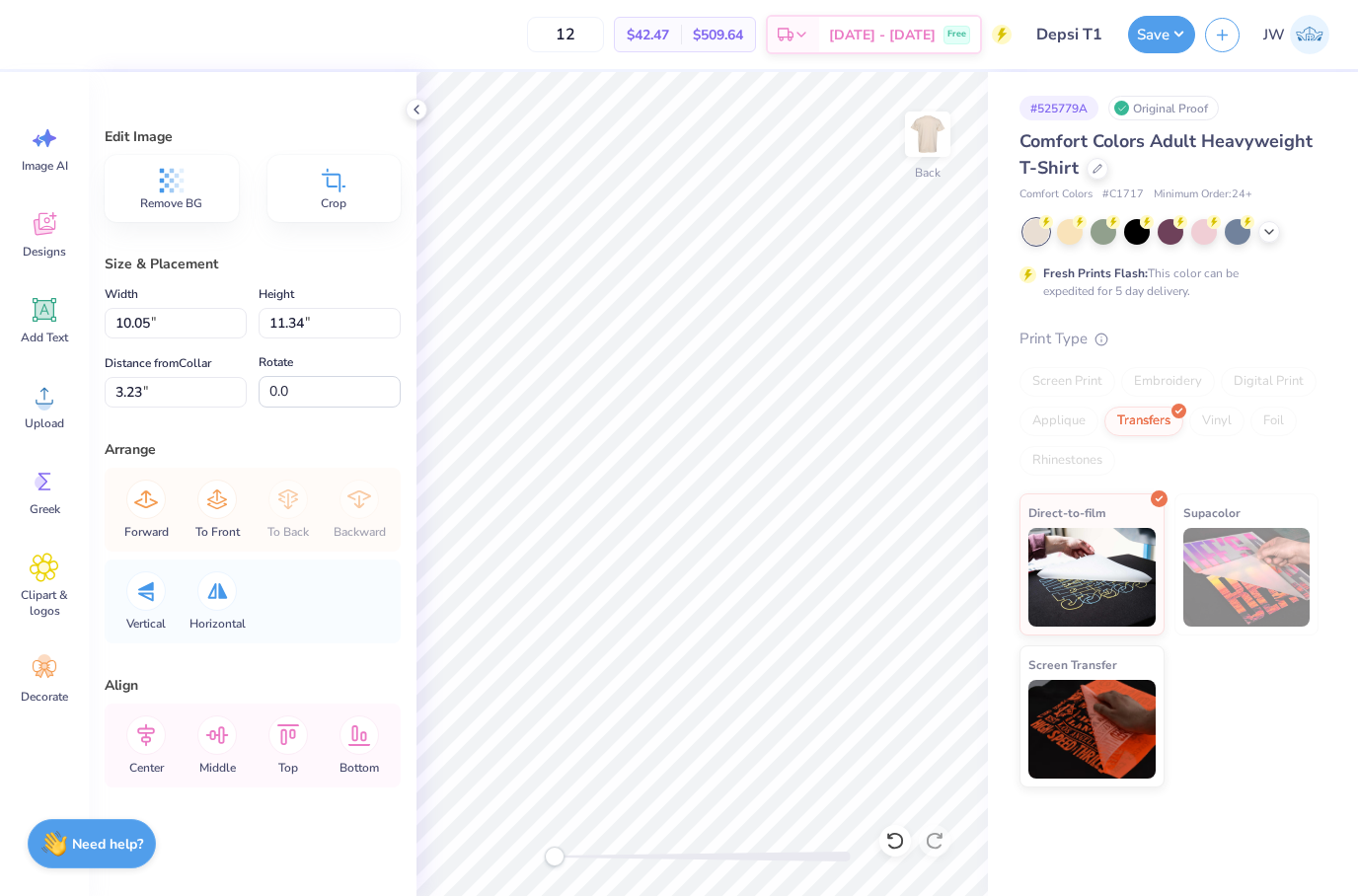
type input "5.50"
type input "10.05"
type input "11.34"
type input "0.50"
click at [748, 468] on li "Delete" at bounding box center [774, 472] width 155 height 39
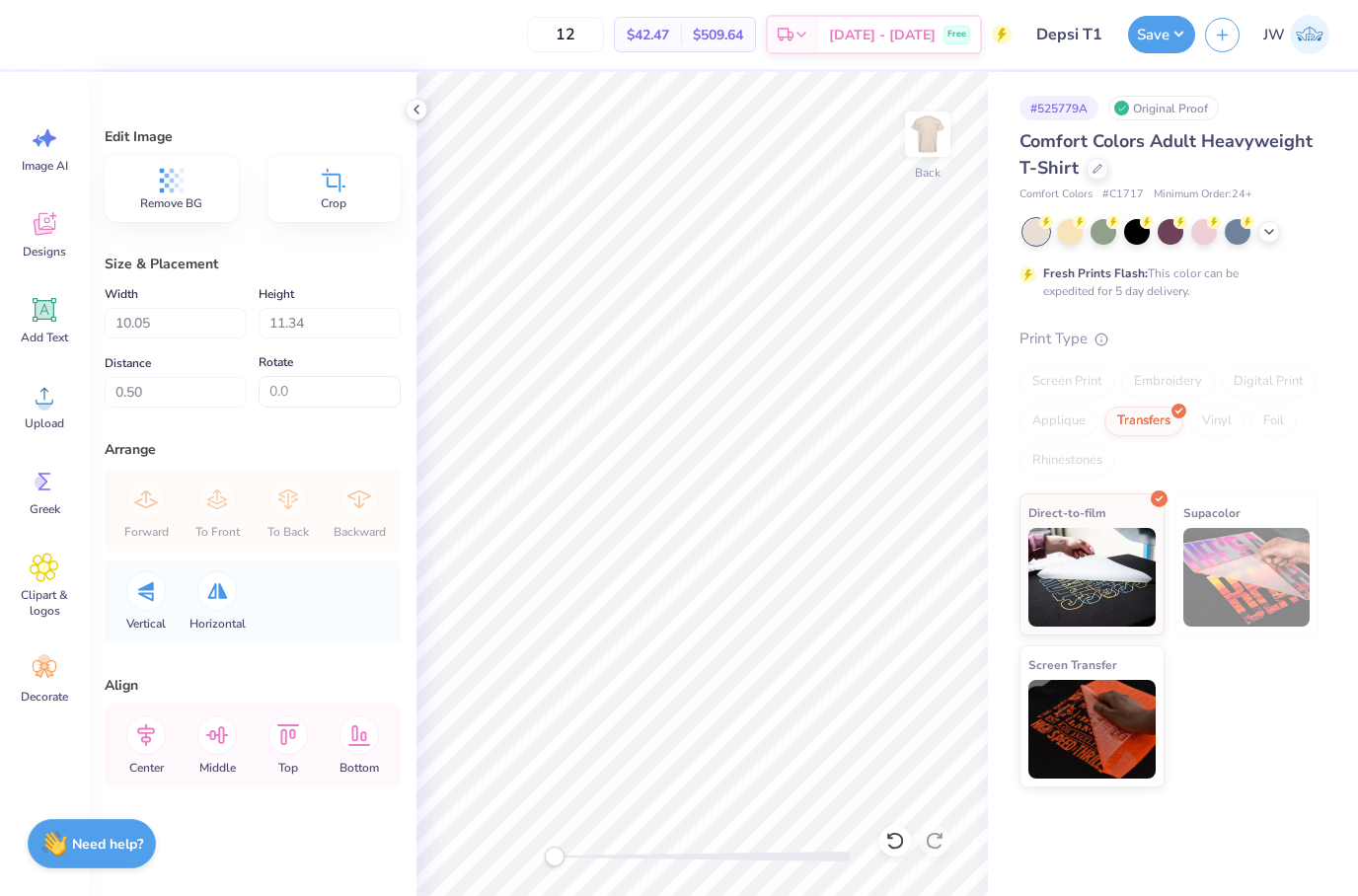
type input "12.80"
type input "19.00"
click at [1087, 442] on div "Screen Print Embroidery Digital Print Applique Transfers Vinyl Foil Rhinestones" at bounding box center [1169, 421] width 299 height 109
click at [1113, 544] on img at bounding box center [1093, 574] width 128 height 99
type input "2.48"
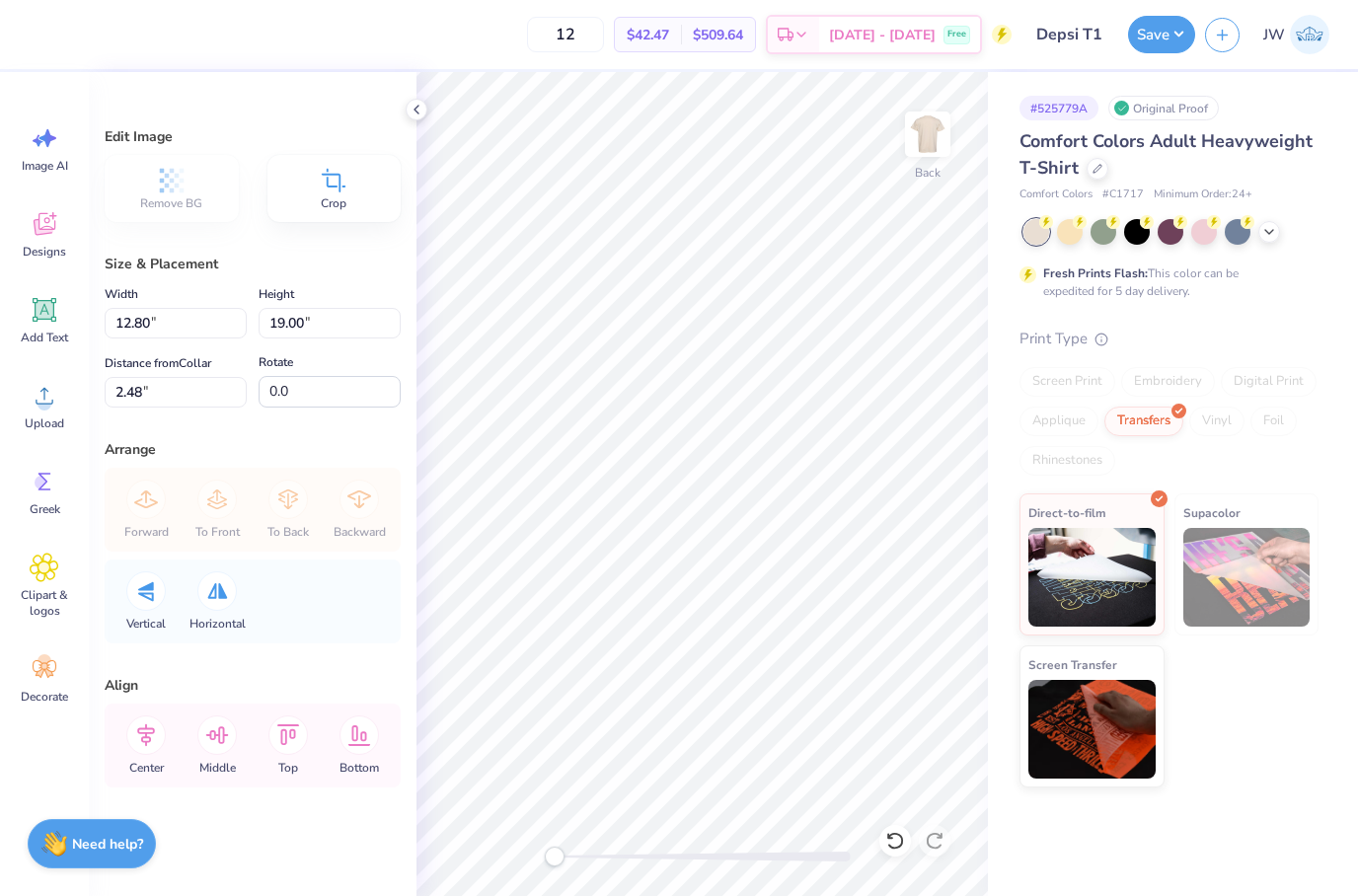
type input "9.48"
type input "14.07"
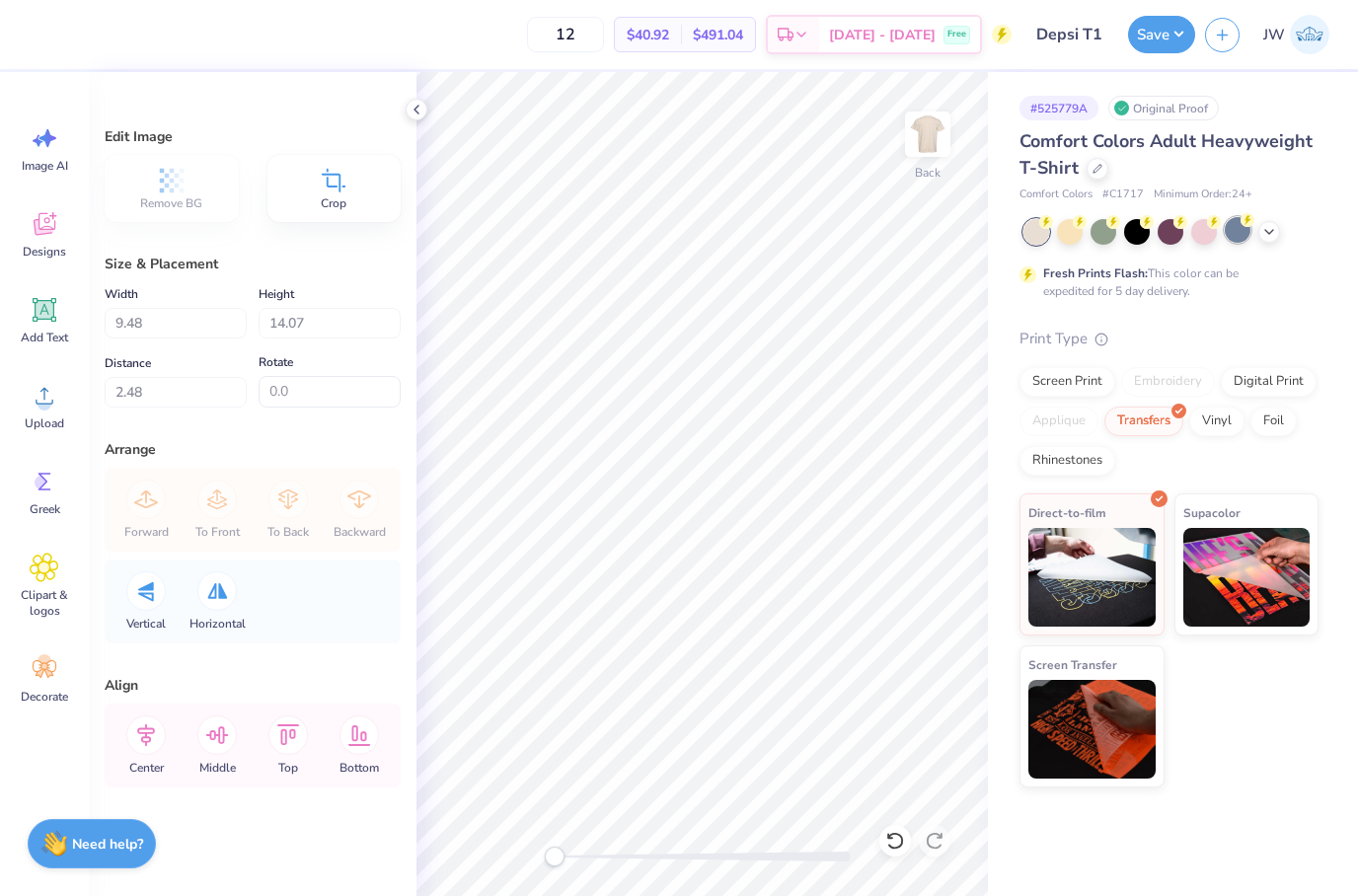
click at [1244, 224] on circle at bounding box center [1247, 221] width 14 height 14
click at [1275, 247] on div "Fresh Prints Flash: This color can be expedited for 5 day delivery." at bounding box center [1169, 259] width 299 height 81
click at [1268, 237] on div at bounding box center [1269, 230] width 22 height 22
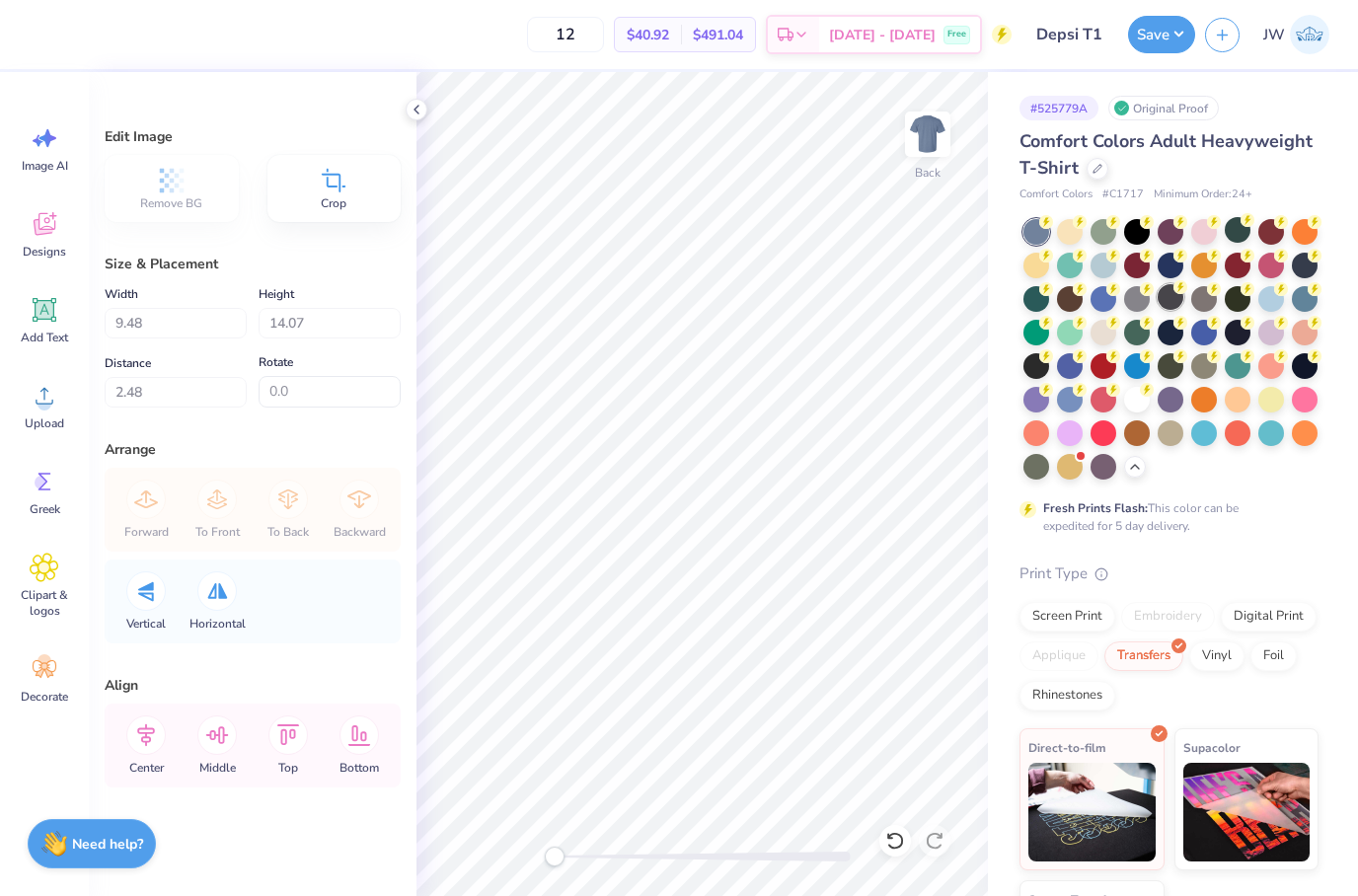
click at [1163, 298] on div at bounding box center [1170, 297] width 26 height 26
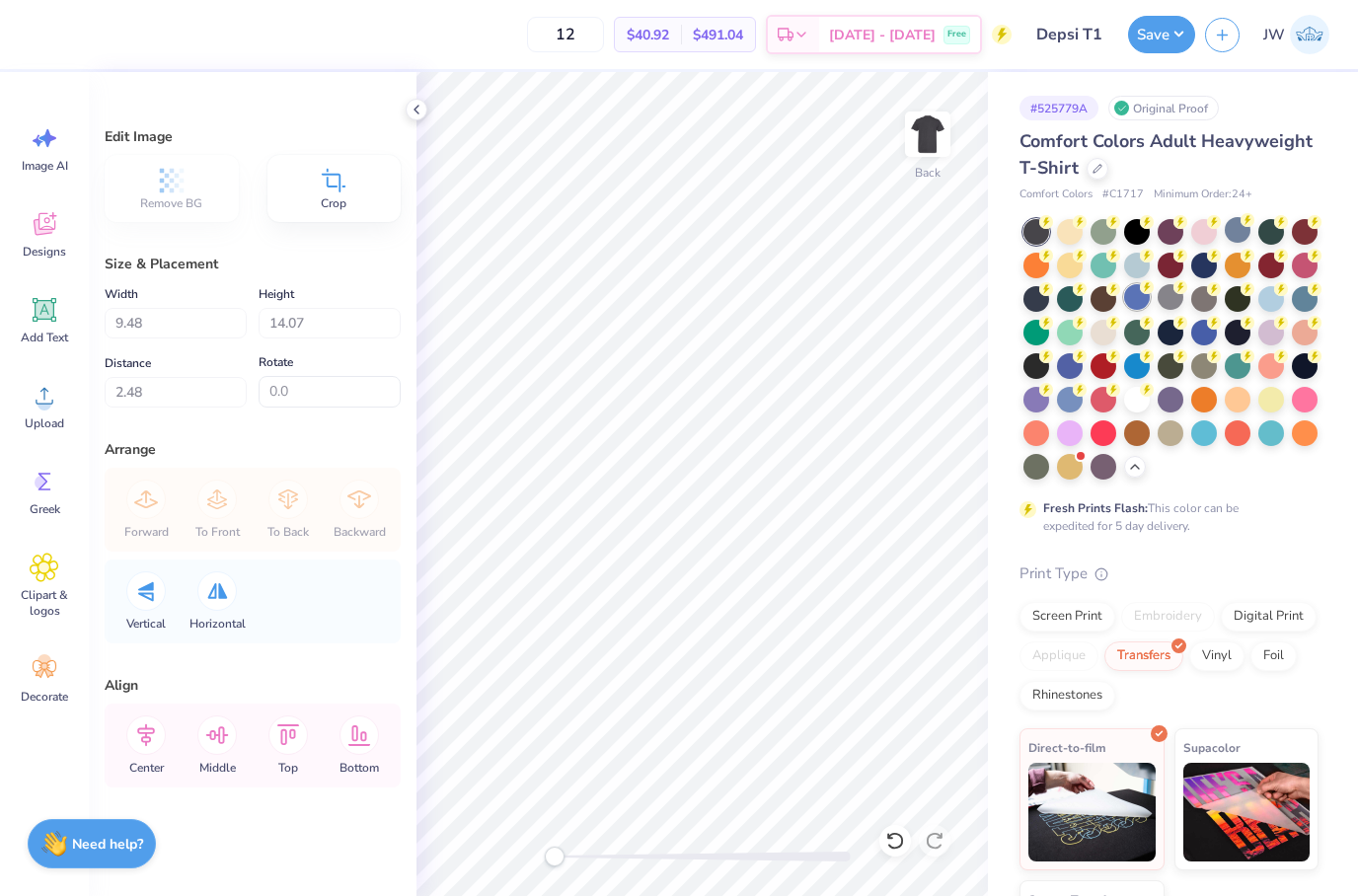
click at [1147, 289] on g at bounding box center [1147, 287] width 14 height 14
click at [1109, 310] on div at bounding box center [1104, 297] width 26 height 26
click at [1060, 294] on div at bounding box center [1070, 297] width 26 height 26
click at [1051, 295] on div at bounding box center [1171, 349] width 295 height 260
click at [1043, 296] on div at bounding box center [1037, 297] width 26 height 26
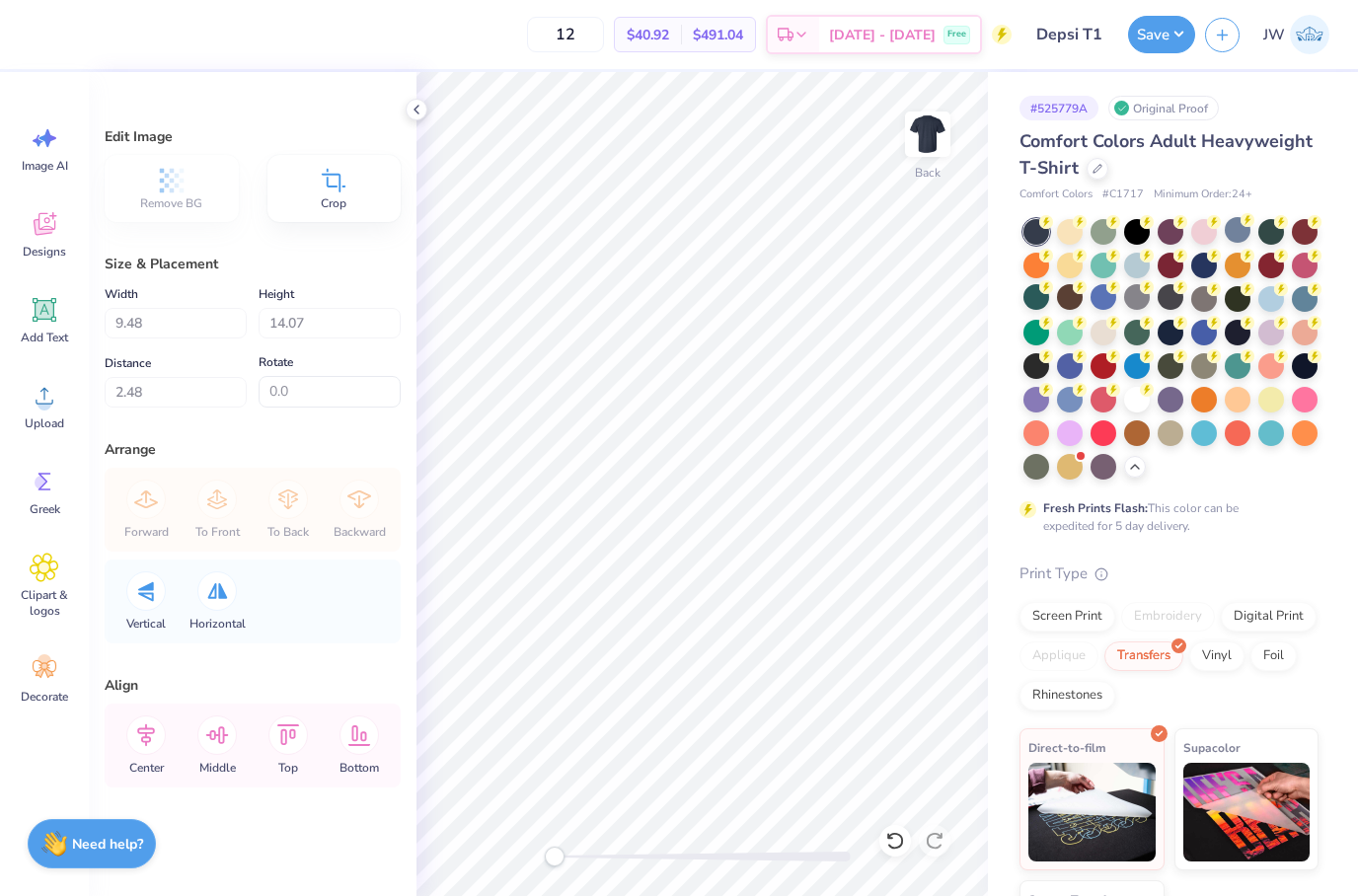
click at [1053, 366] on div at bounding box center [1171, 349] width 295 height 260
click at [1150, 356] on circle at bounding box center [1147, 354] width 14 height 14
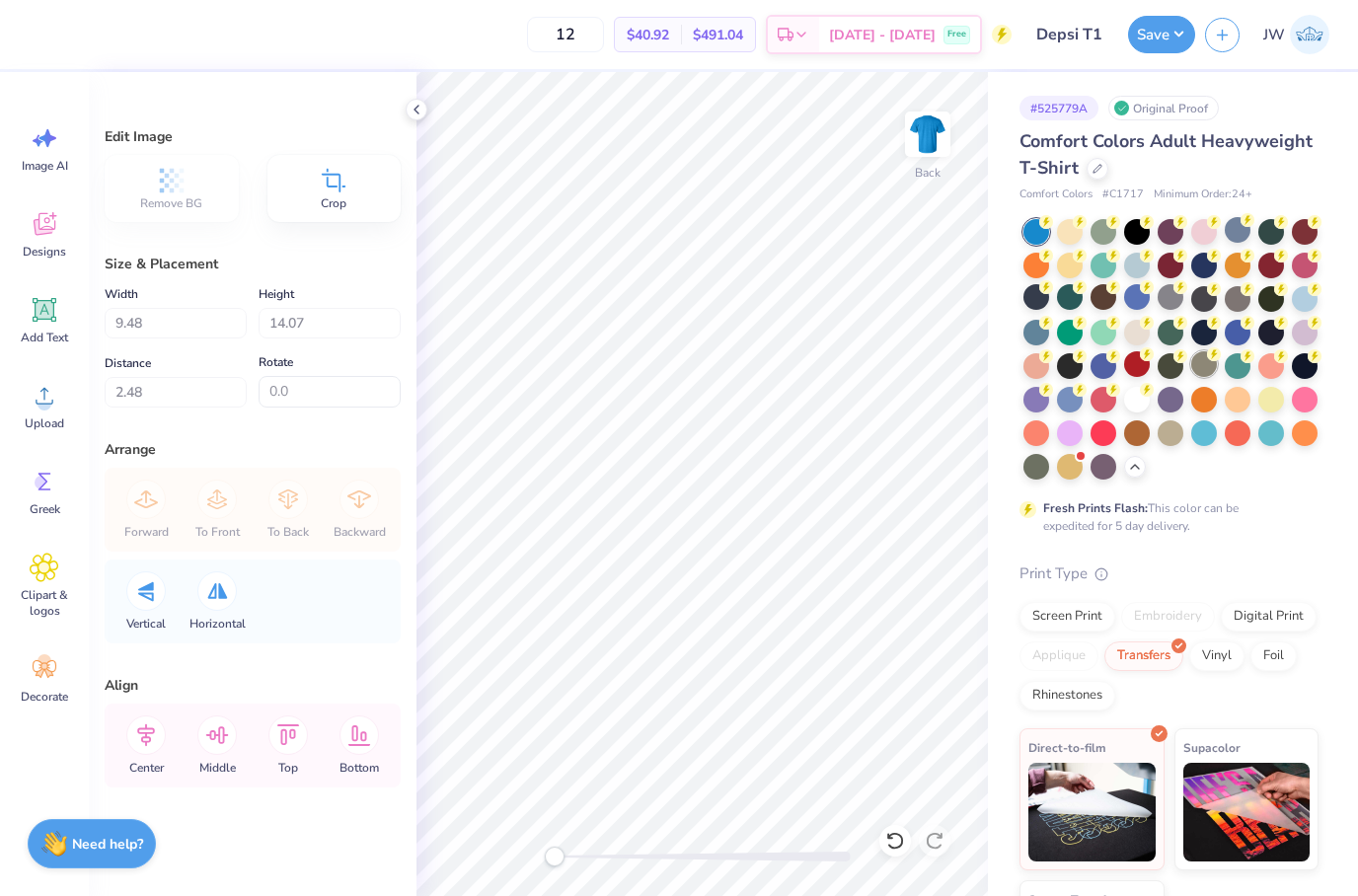
click at [1215, 349] on circle at bounding box center [1214, 354] width 14 height 14
click at [1221, 391] on div at bounding box center [1171, 349] width 295 height 260
click at [1236, 377] on div at bounding box center [1238, 364] width 26 height 26
click at [1280, 330] on div at bounding box center [1271, 331] width 26 height 26
drag, startPoint x: 1221, startPoint y: 315, endPoint x: 1340, endPoint y: 420, distance: 158.7
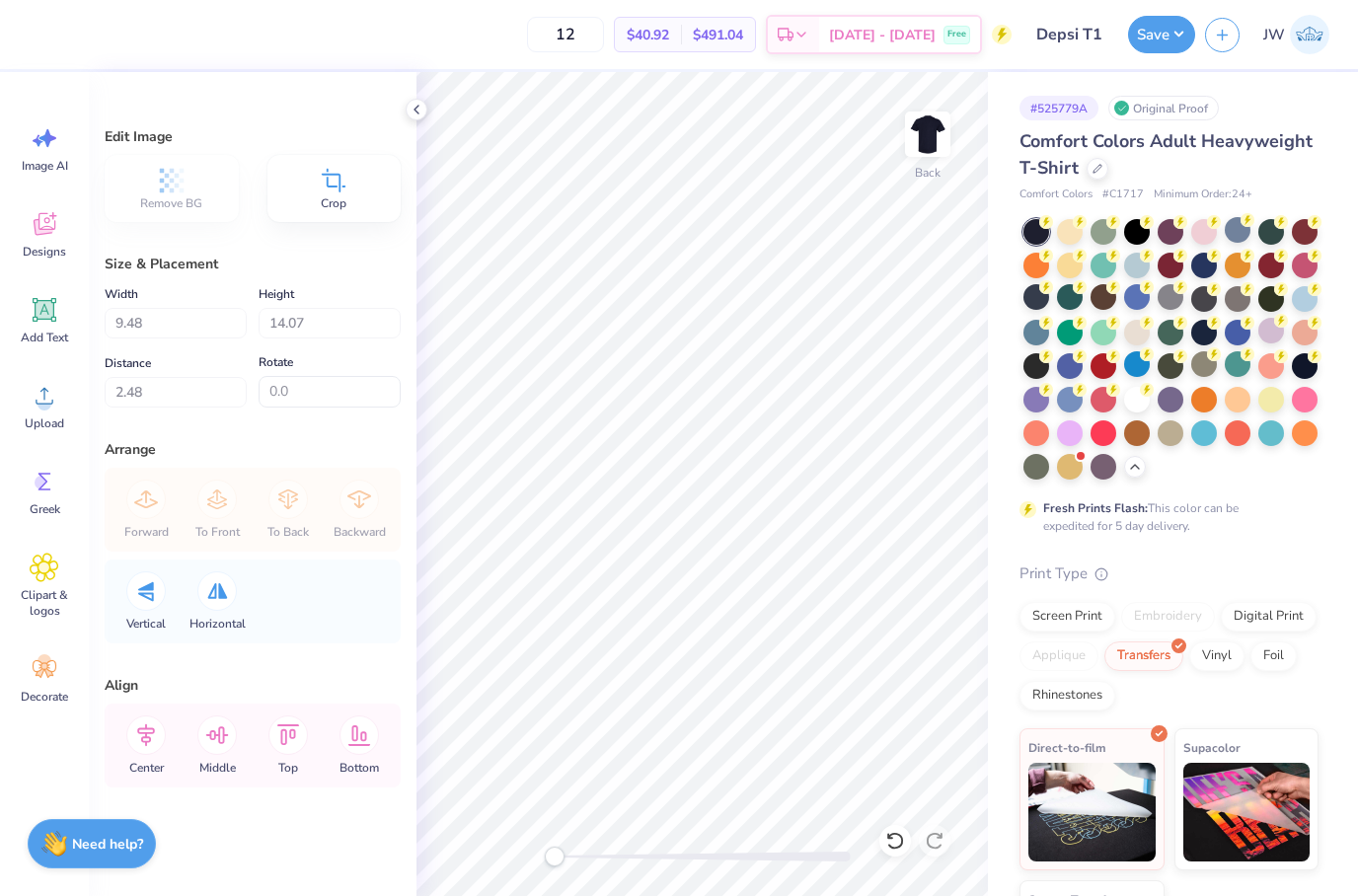
click at [1329, 402] on div "# 525779A Original Proof Comfort Colors Adult Heavyweight T-Shirt Comfort Color…" at bounding box center [1172, 547] width 370 height 951
click at [1073, 226] on div at bounding box center [1070, 230] width 26 height 26
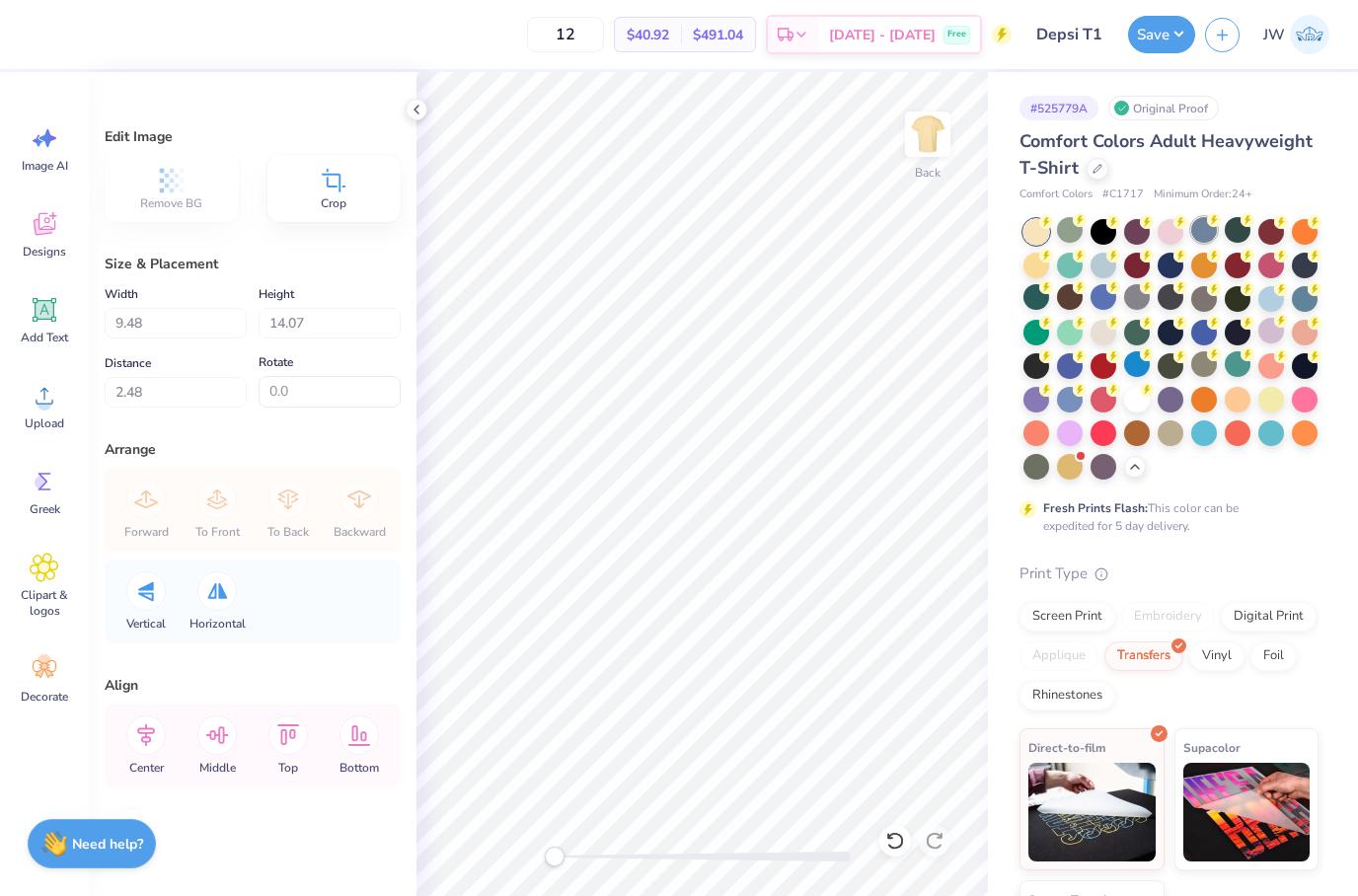
click at [1208, 234] on div at bounding box center [1204, 230] width 26 height 26
click at [1183, 229] on div at bounding box center [1170, 230] width 26 height 26
click at [1142, 233] on div at bounding box center [1137, 230] width 26 height 26
click at [1135, 235] on div at bounding box center [1137, 230] width 26 height 26
click at [49, 212] on icon at bounding box center [45, 224] width 30 height 30
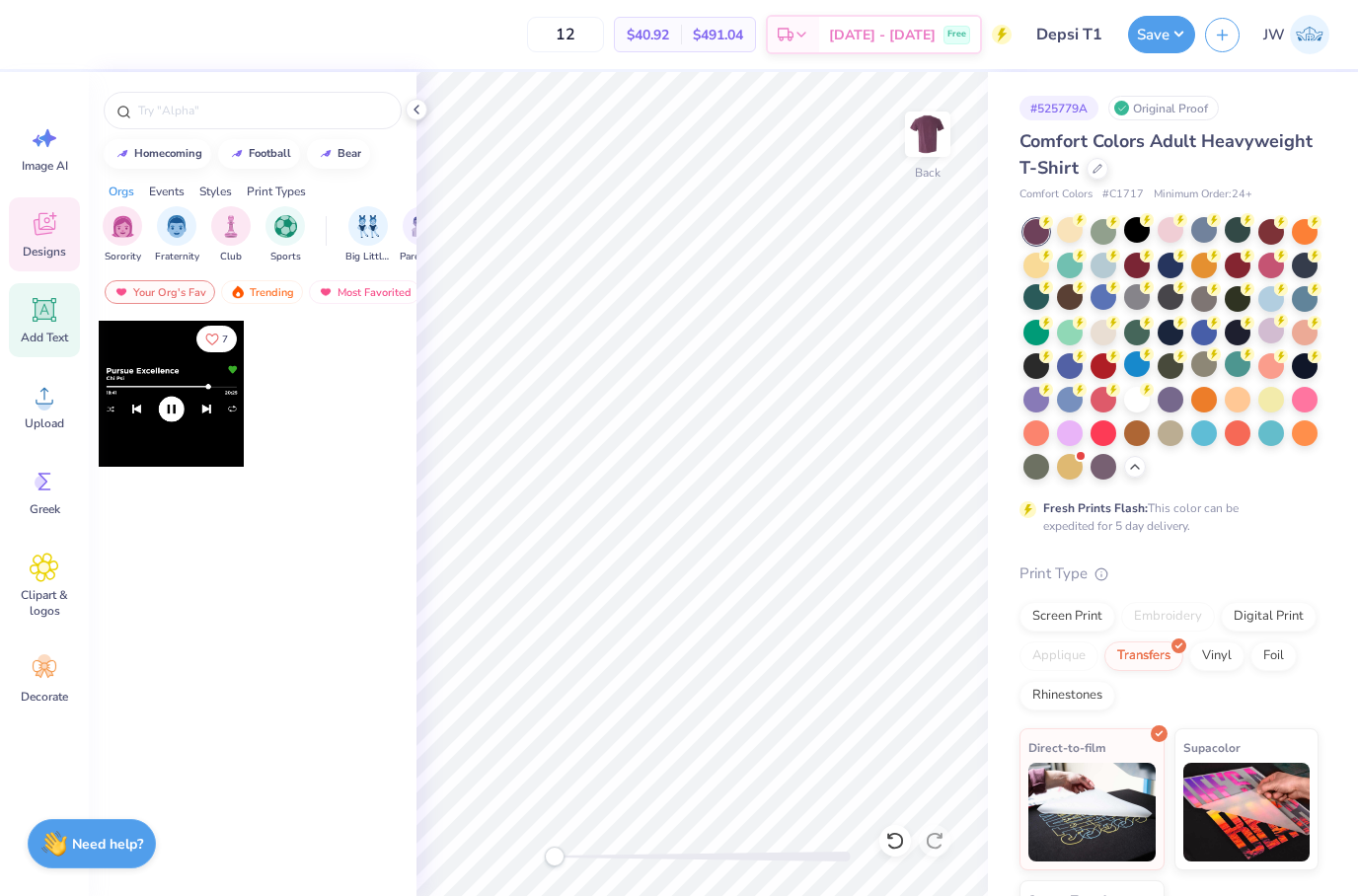
click at [39, 303] on icon at bounding box center [45, 310] width 19 height 19
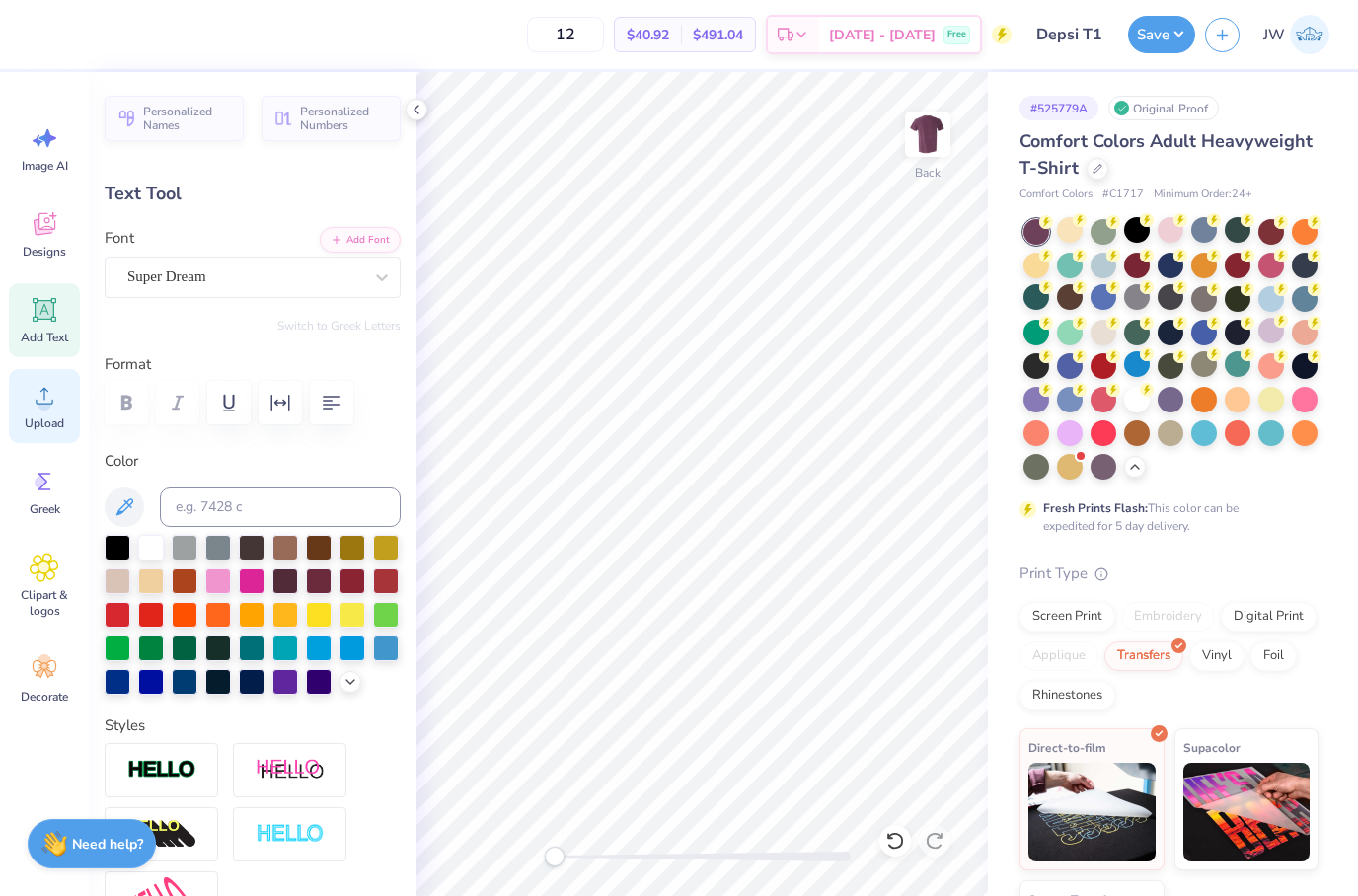
click at [25, 442] on div "Upload" at bounding box center [44, 406] width 71 height 74
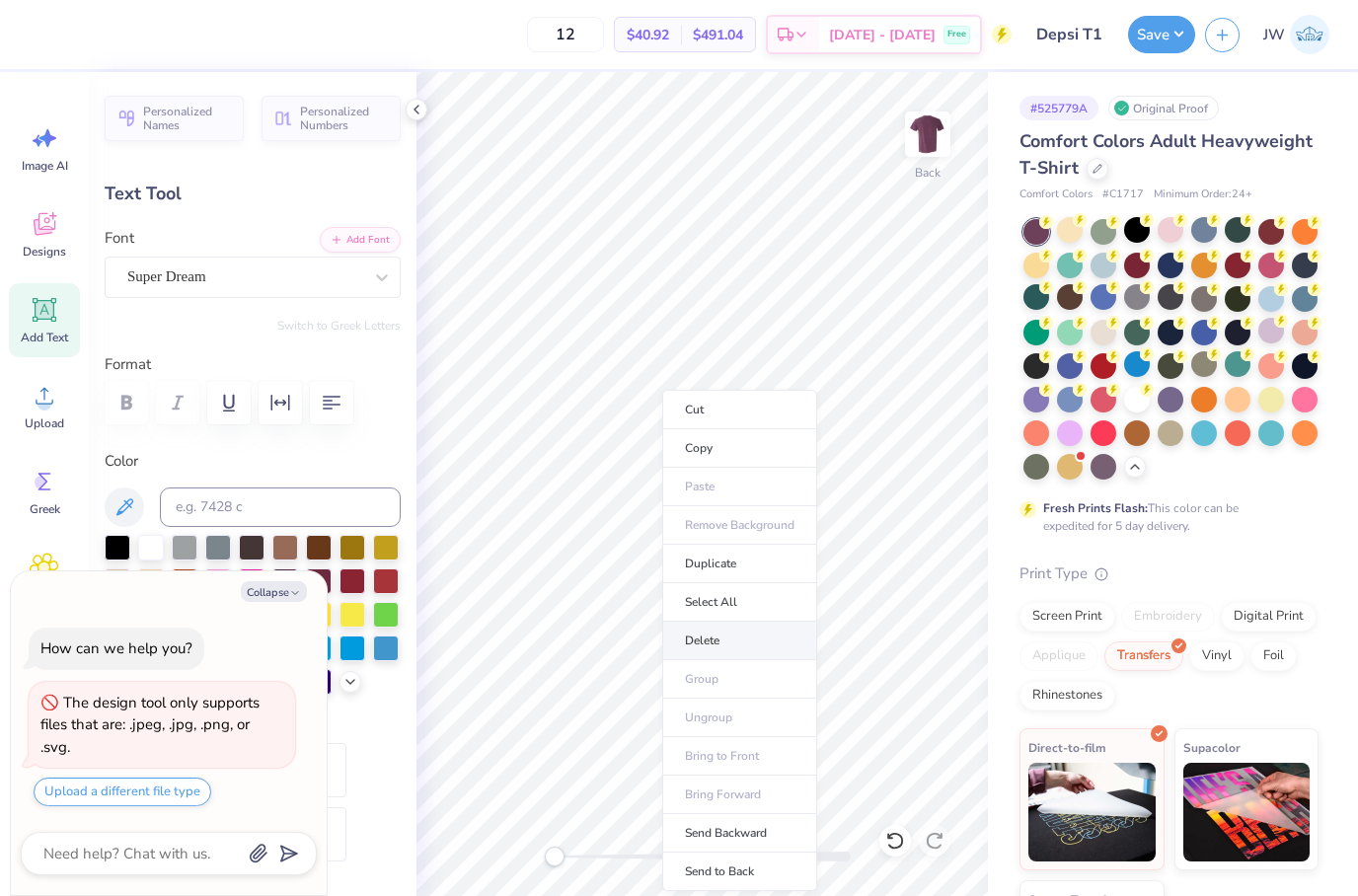
click at [692, 645] on li "Delete" at bounding box center [739, 641] width 155 height 39
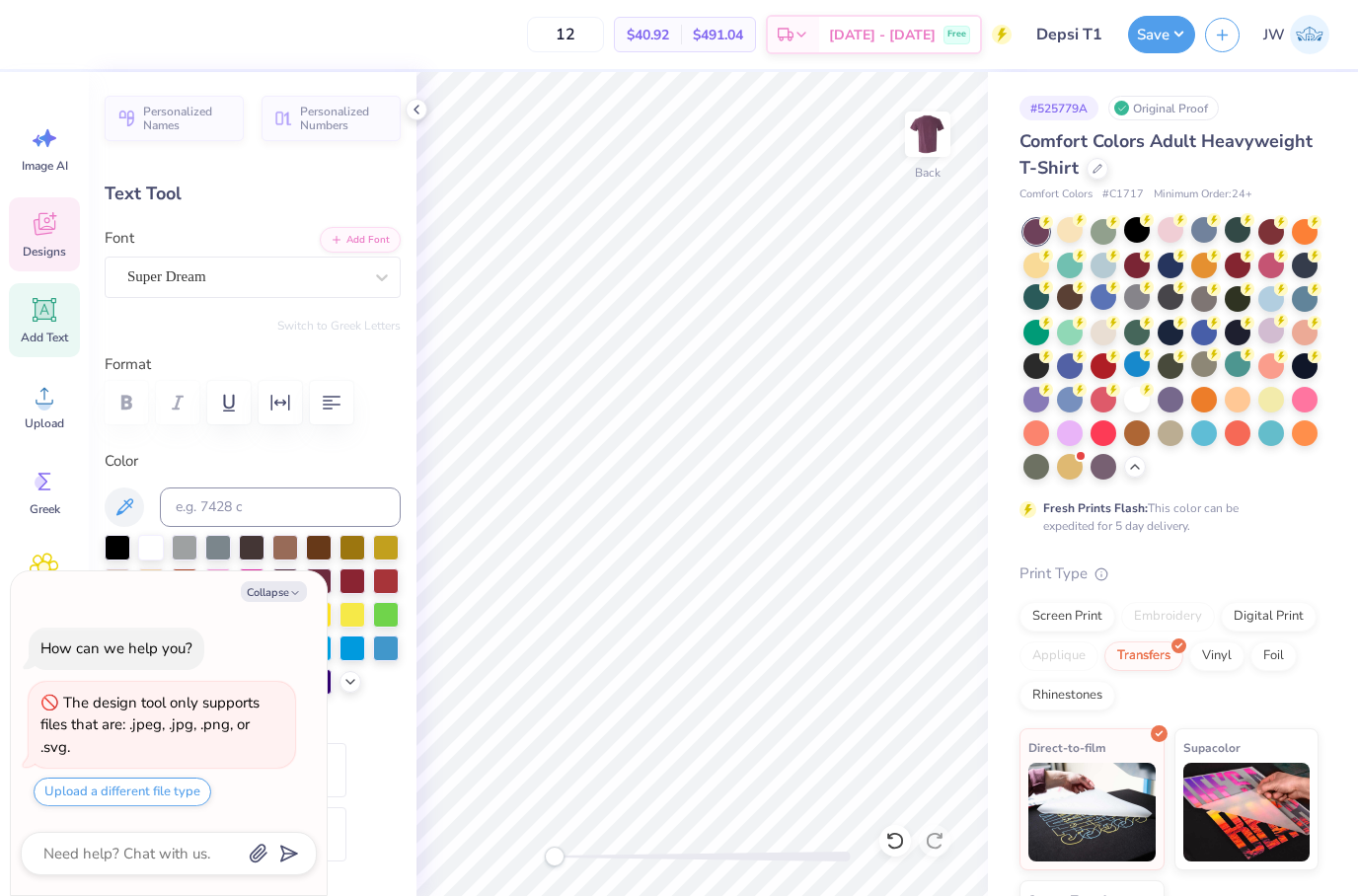
click at [58, 238] on div "Designs" at bounding box center [44, 234] width 71 height 74
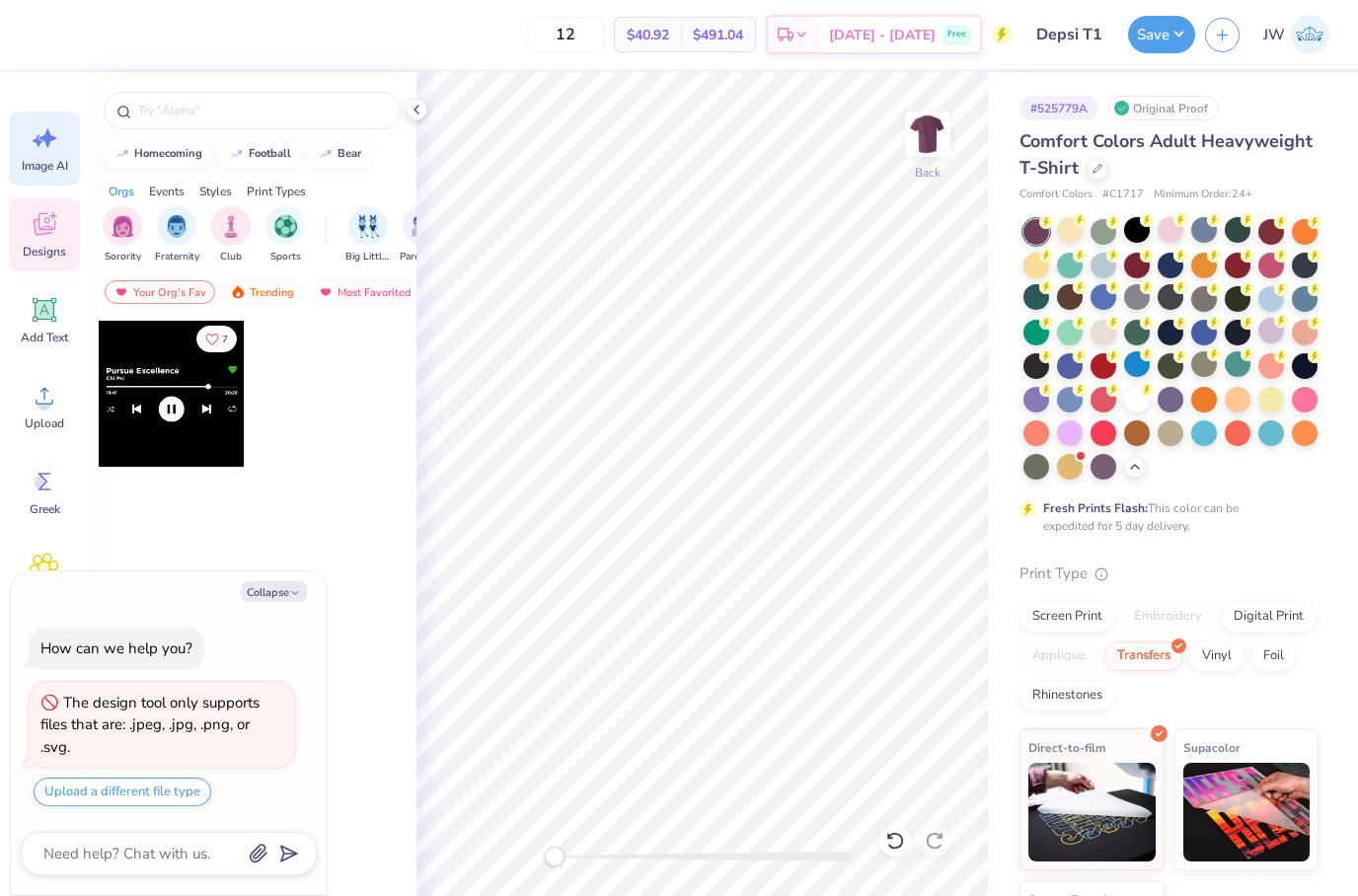
click at [49, 130] on icon at bounding box center [45, 139] width 30 height 30
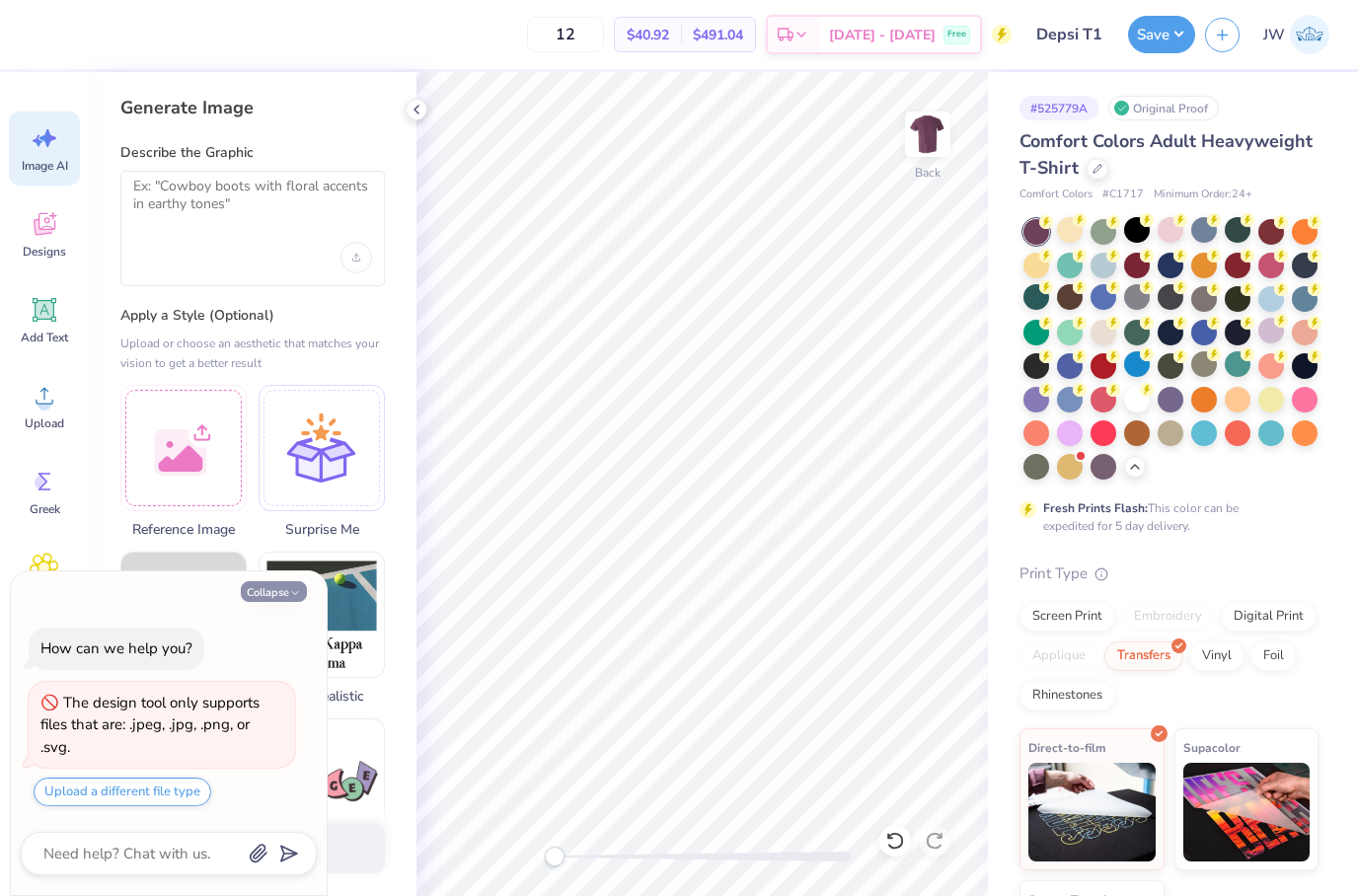
click at [282, 601] on button "Collapse" at bounding box center [273, 592] width 66 height 21
type textarea "x"
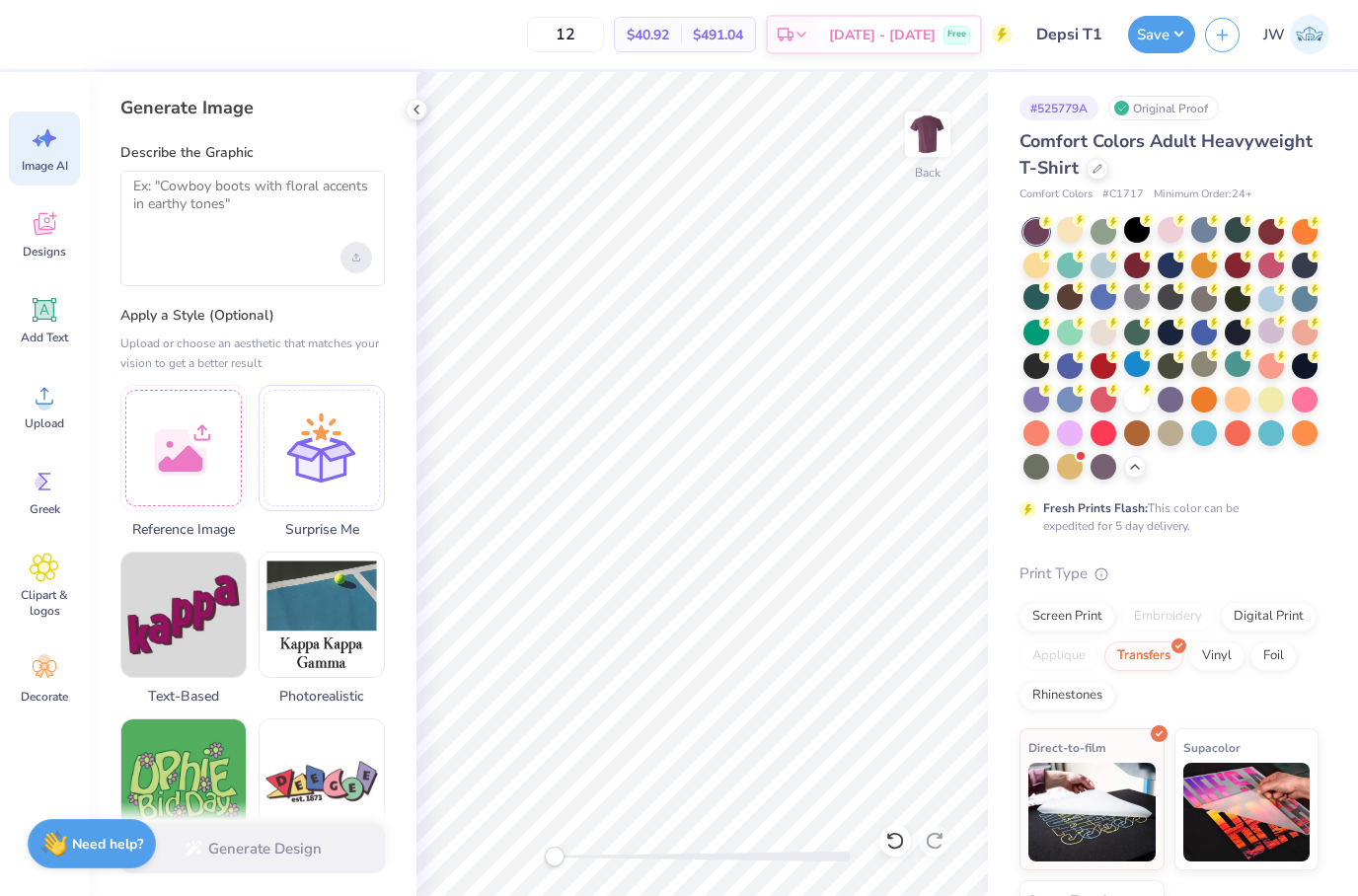
click at [365, 258] on div "Upload image" at bounding box center [356, 257] width 32 height 32
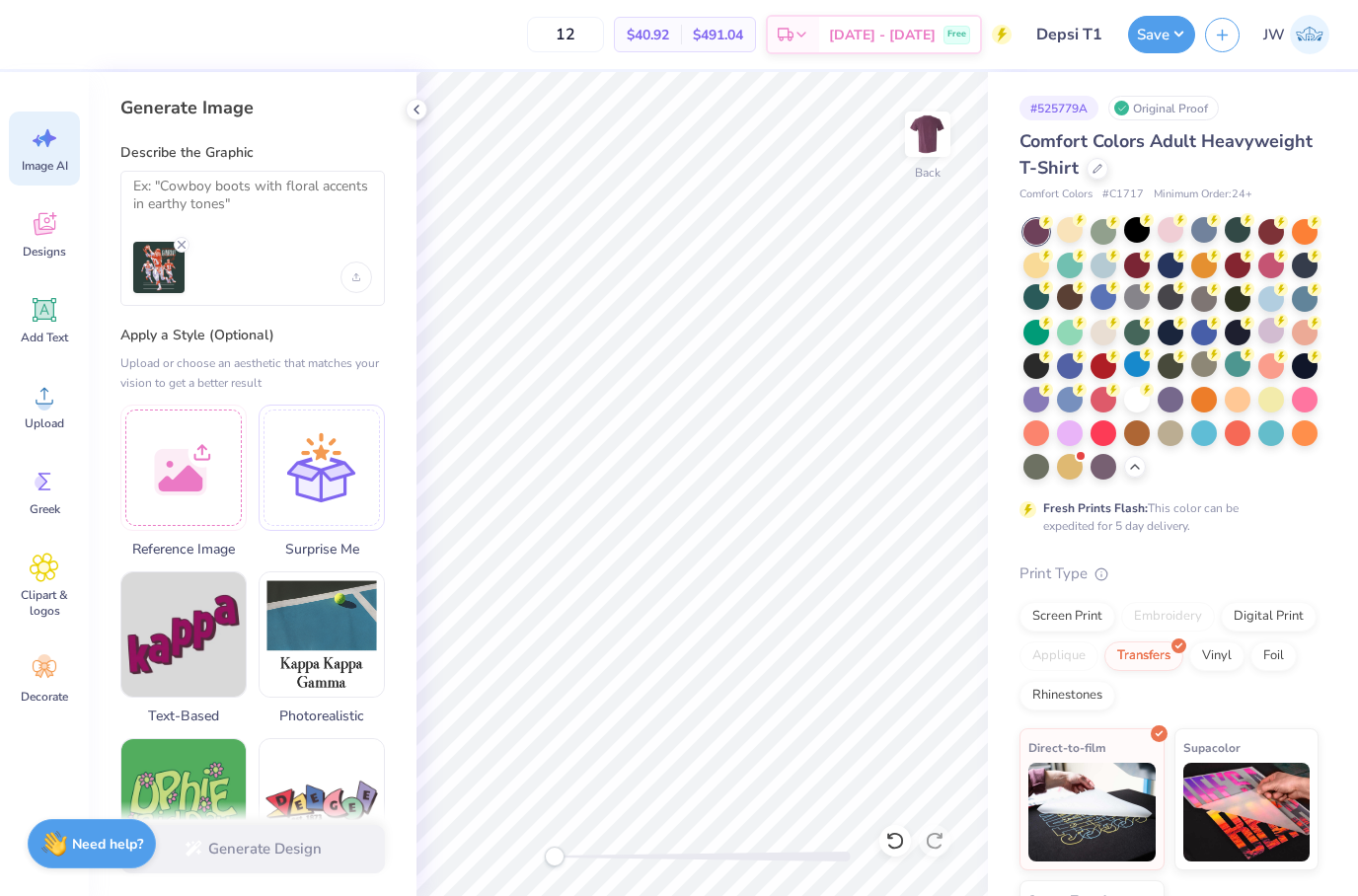
click at [297, 172] on div at bounding box center [252, 238] width 264 height 136
click at [283, 193] on textarea at bounding box center [252, 202] width 238 height 49
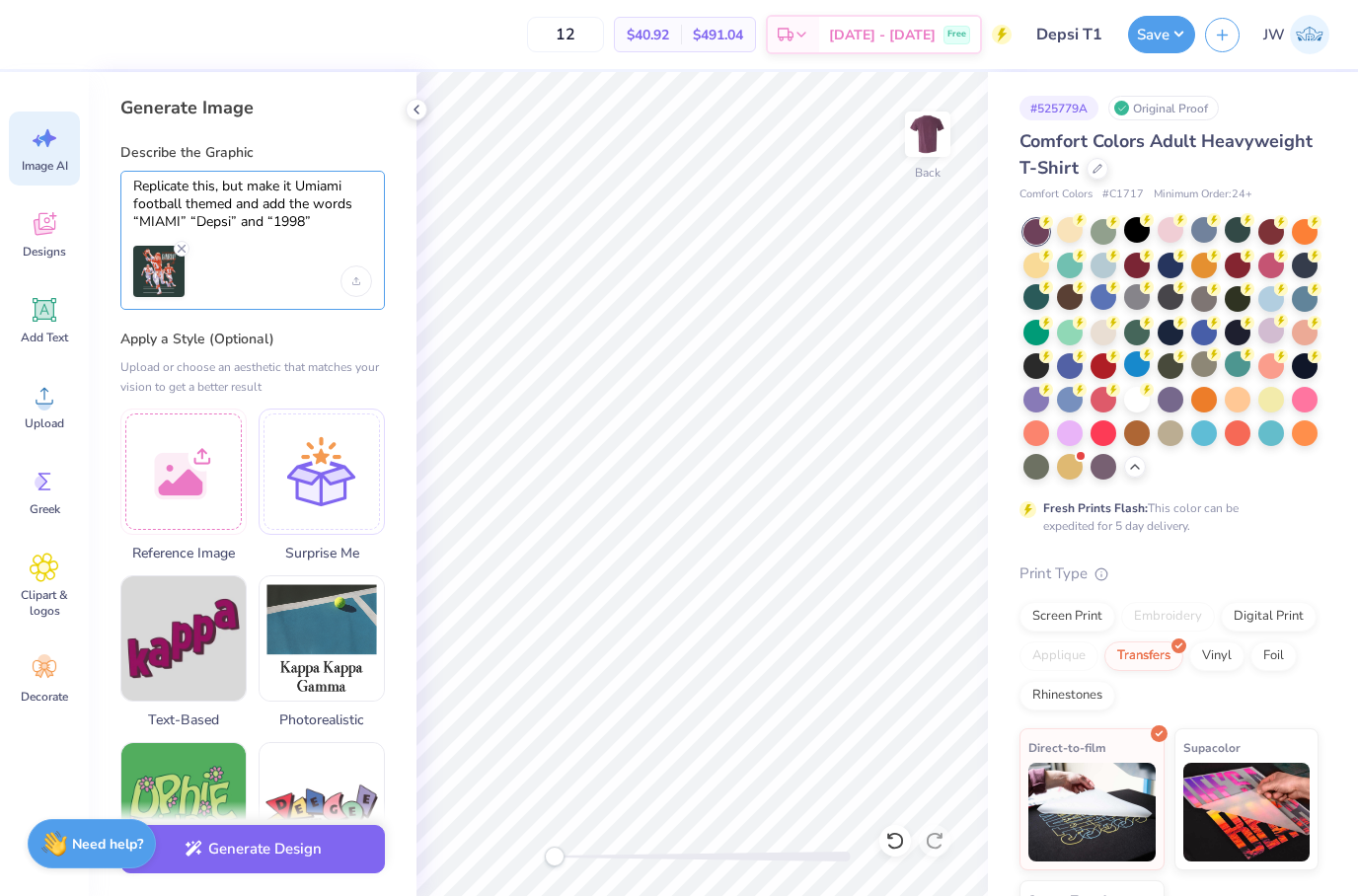
click at [188, 228] on textarea "Replicate this, but make it Umiami football themed and add the words “MIAMI” “D…" at bounding box center [252, 204] width 238 height 53
click at [239, 230] on div "Replicate this, but make it Umiami football themed and add the words “MIAMI”, “…" at bounding box center [252, 239] width 264 height 139
click at [240, 225] on textarea "Replicate this, but make it Umiami football themed and add the words “MIAMI”, “…" at bounding box center [252, 204] width 238 height 53
type textarea "Replicate this, but make it Umiami football themed and add the words “MIAMI”, “…"
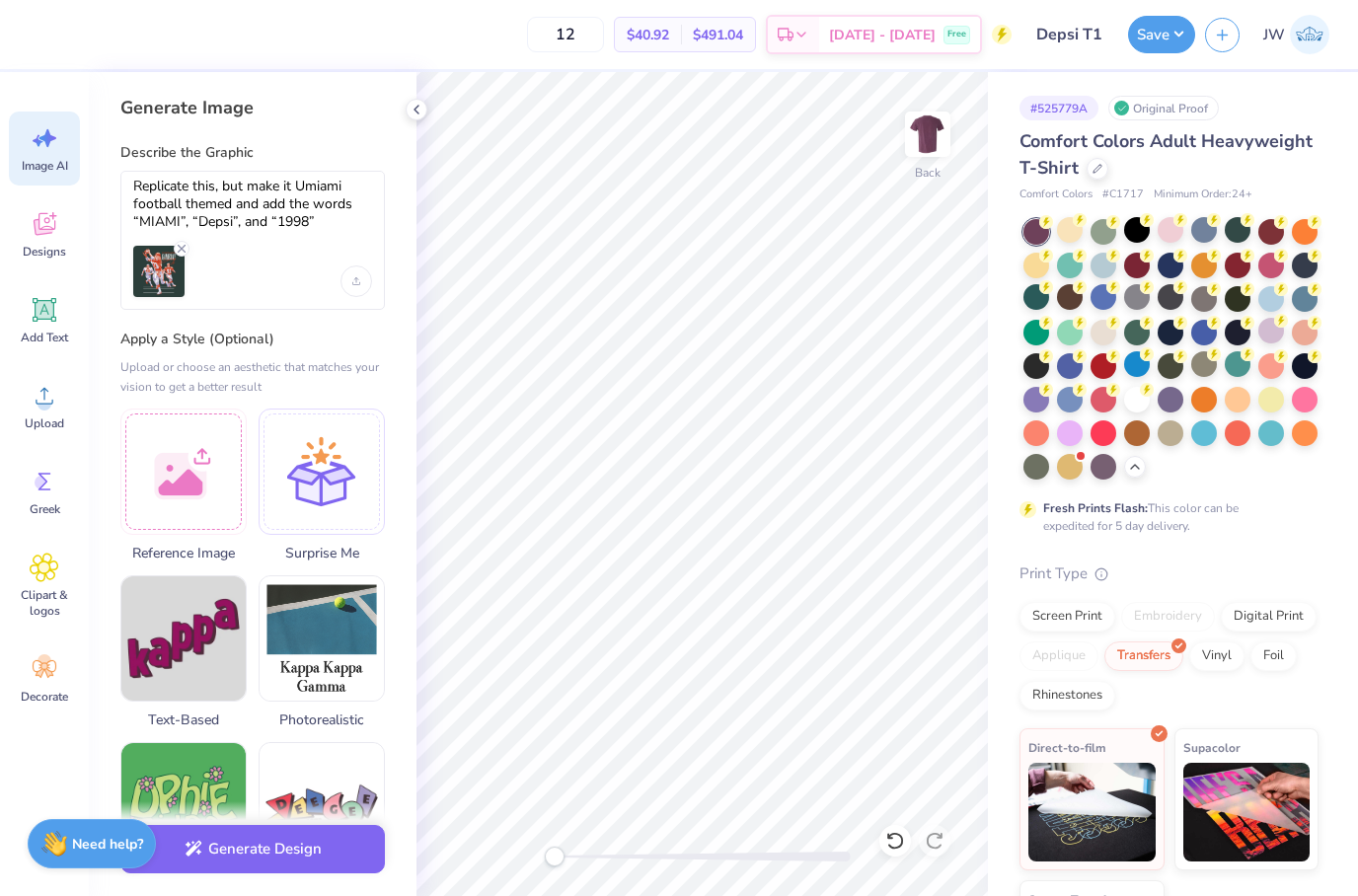
click at [292, 234] on div "Replicate this, but make it Umiami football themed and add the words “MIAMI”, “…" at bounding box center [252, 239] width 264 height 139
click at [326, 220] on textarea "Replicate this, but make it Umiami football themed and add the words “MIAMI”, “…" at bounding box center [252, 204] width 238 height 53
click at [306, 214] on textarea "Replicate this, but make it Umiami football themed and add the words “MIAMI”, “…" at bounding box center [252, 204] width 238 height 53
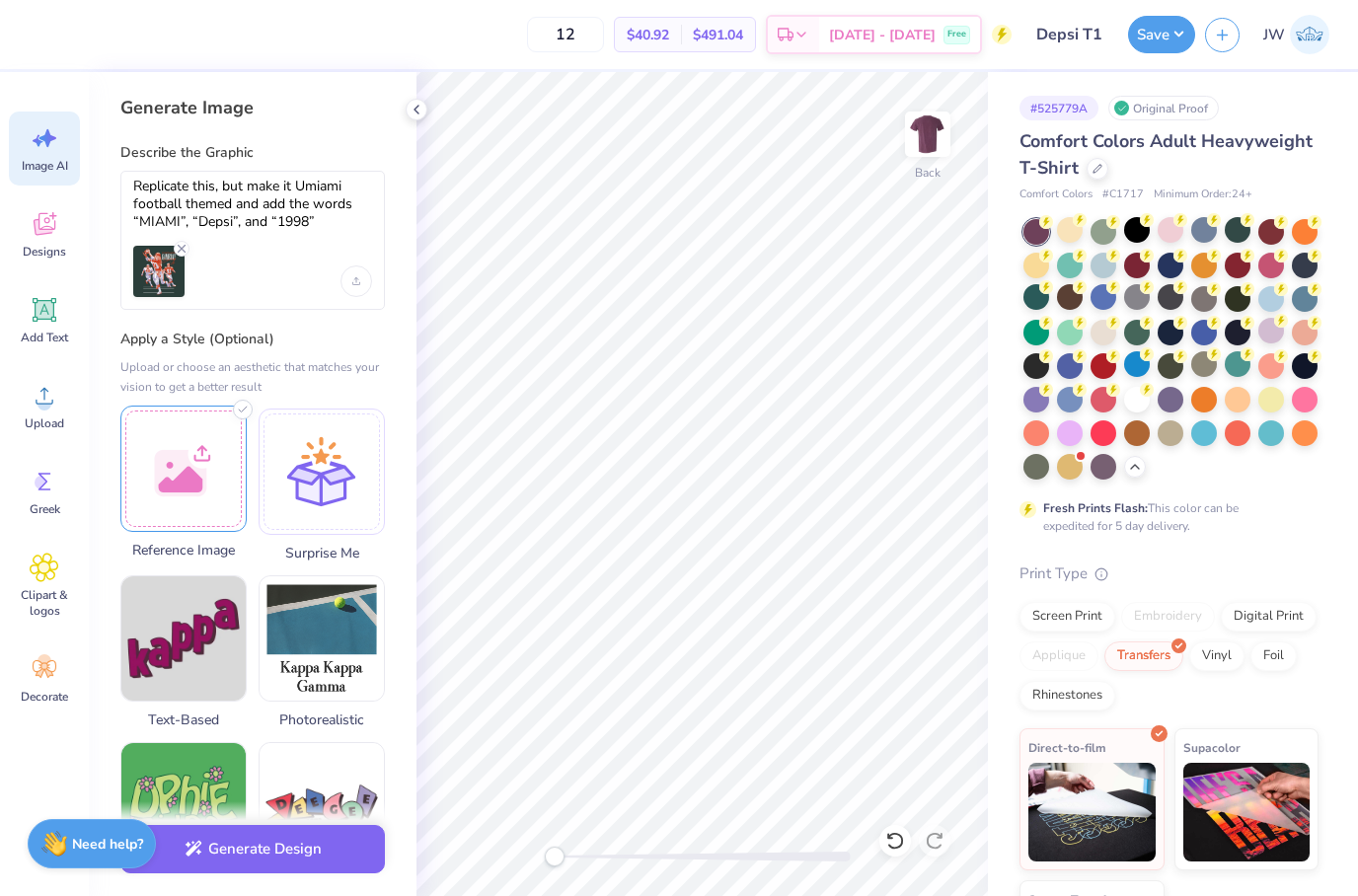
click at [149, 469] on div at bounding box center [184, 469] width 127 height 127
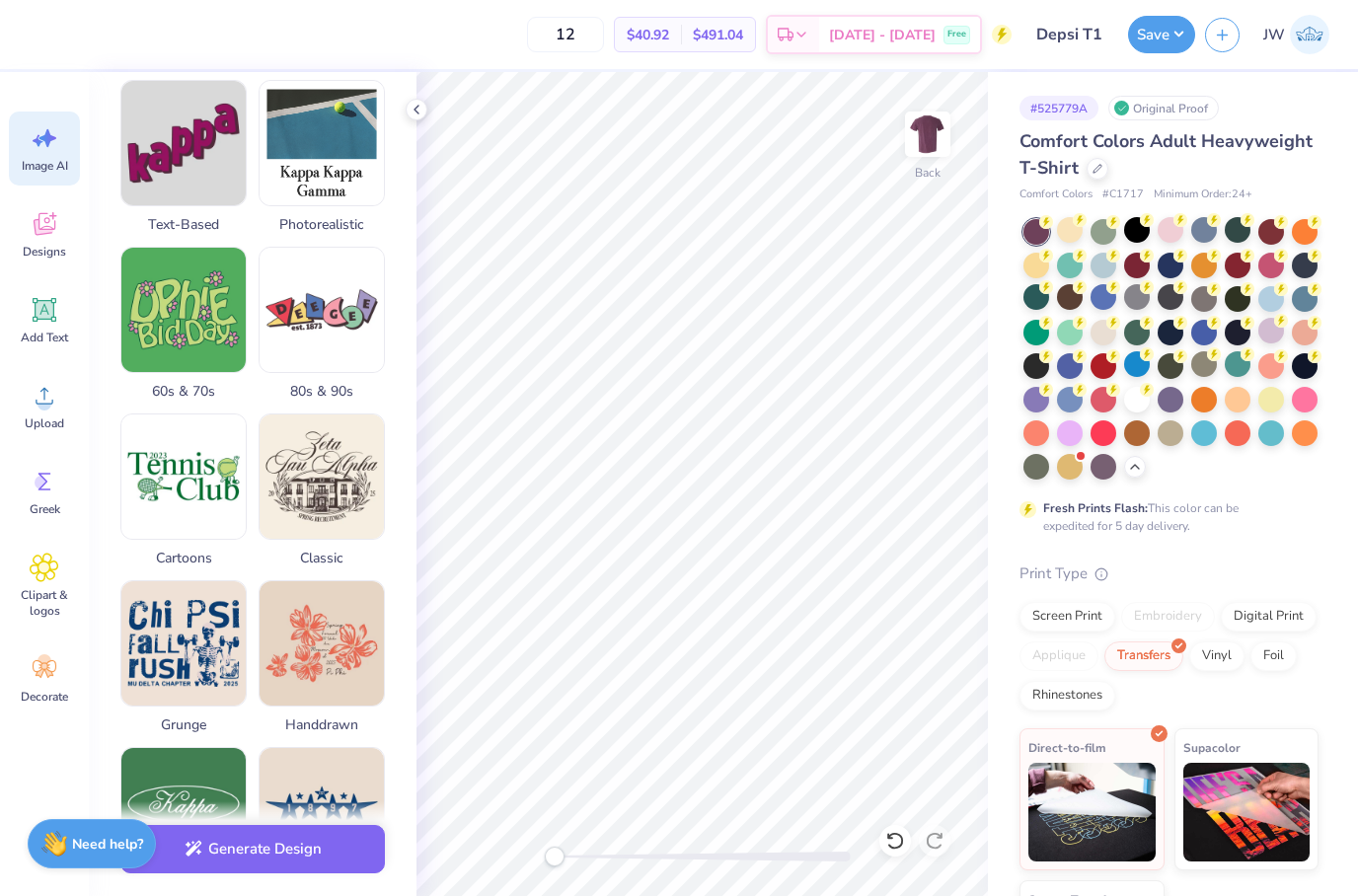
scroll to position [648, 0]
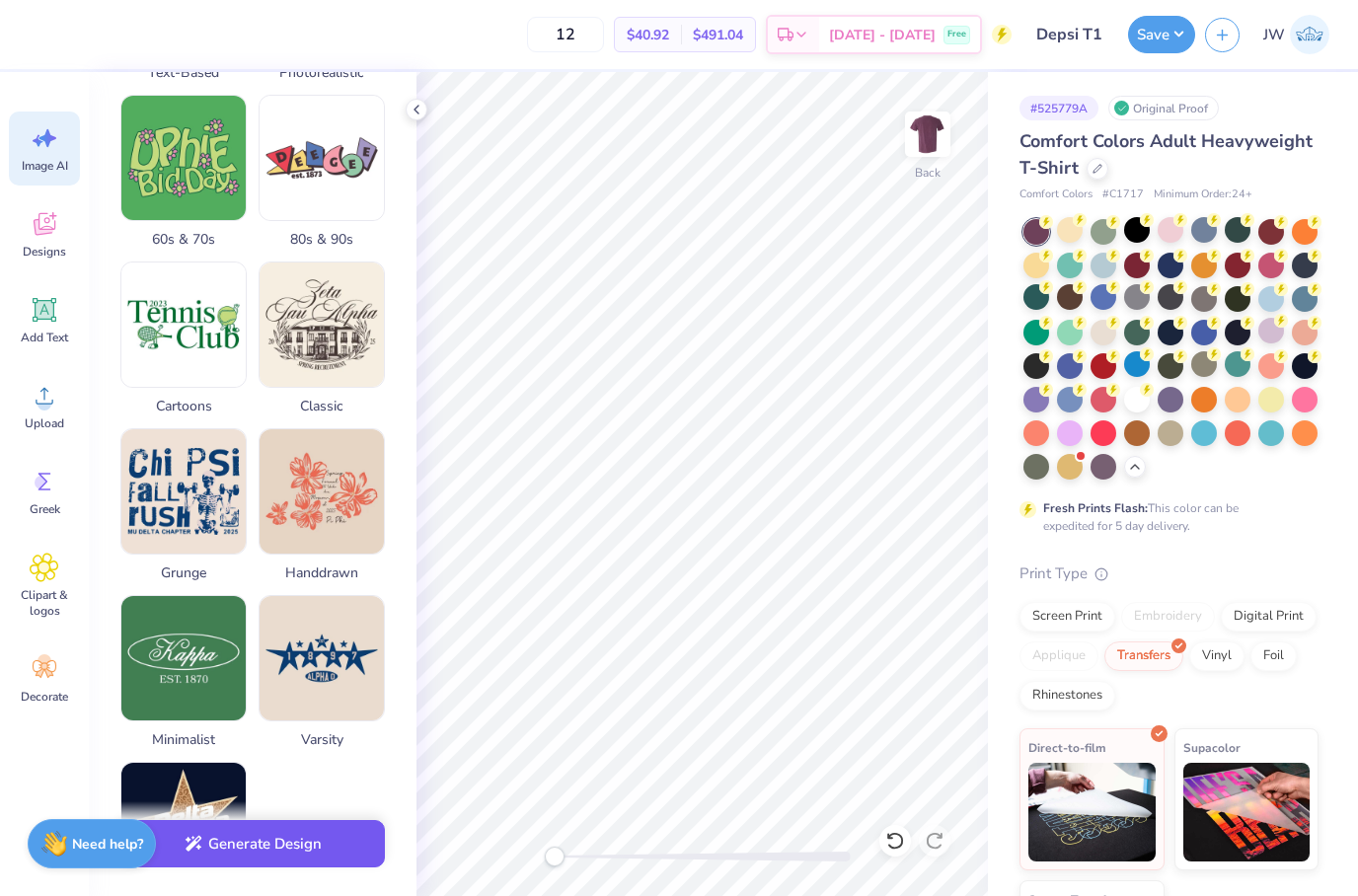
click at [327, 852] on button "Generate Design" at bounding box center [252, 844] width 264 height 48
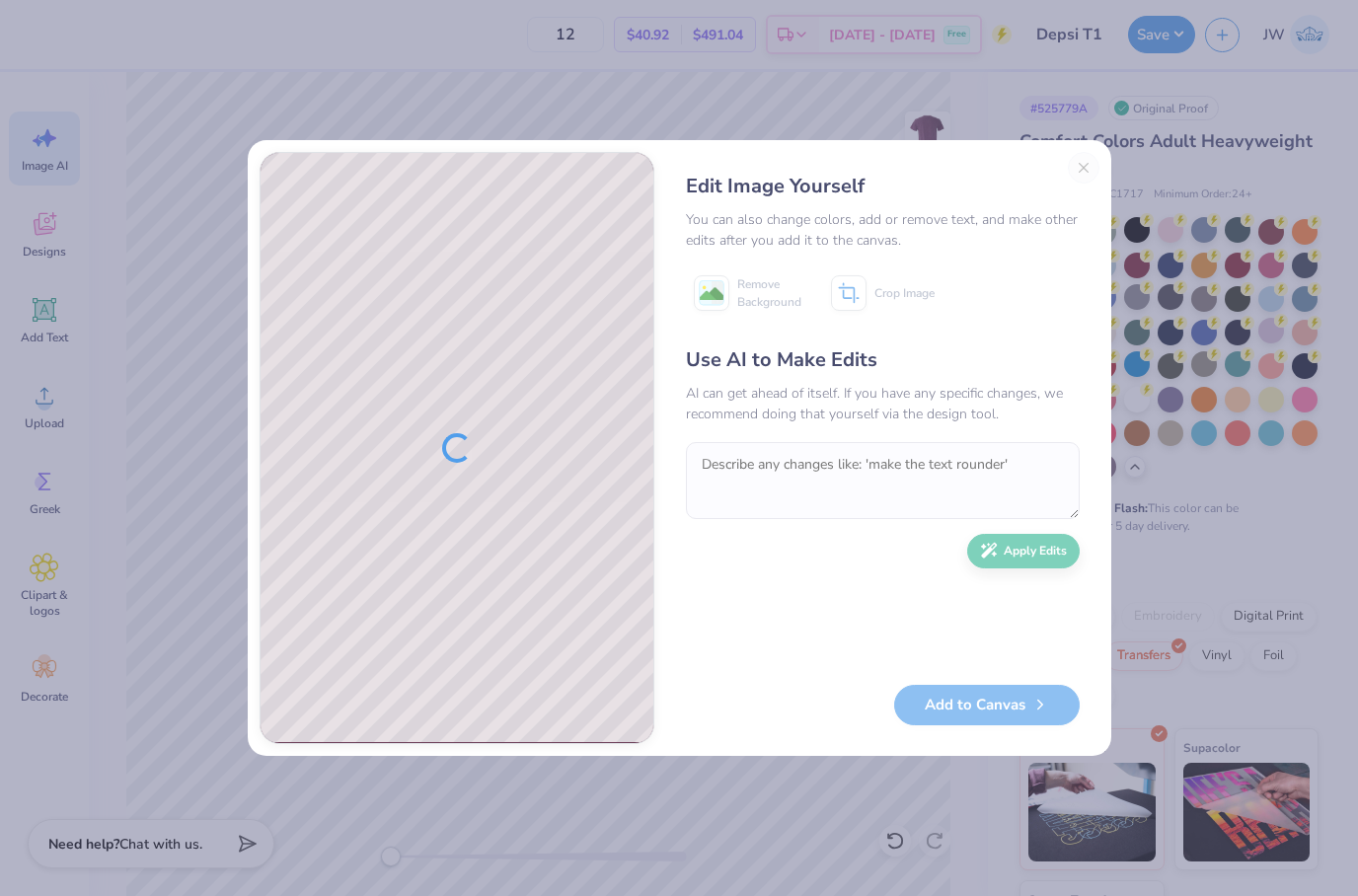
click at [878, 427] on div "Use AI to Make Edits AI can get ahead of itself. If you have any specific chang…" at bounding box center [882, 505] width 394 height 319
click at [853, 481] on textarea at bounding box center [882, 480] width 394 height 77
click at [751, 455] on textarea at bounding box center [882, 480] width 394 height 77
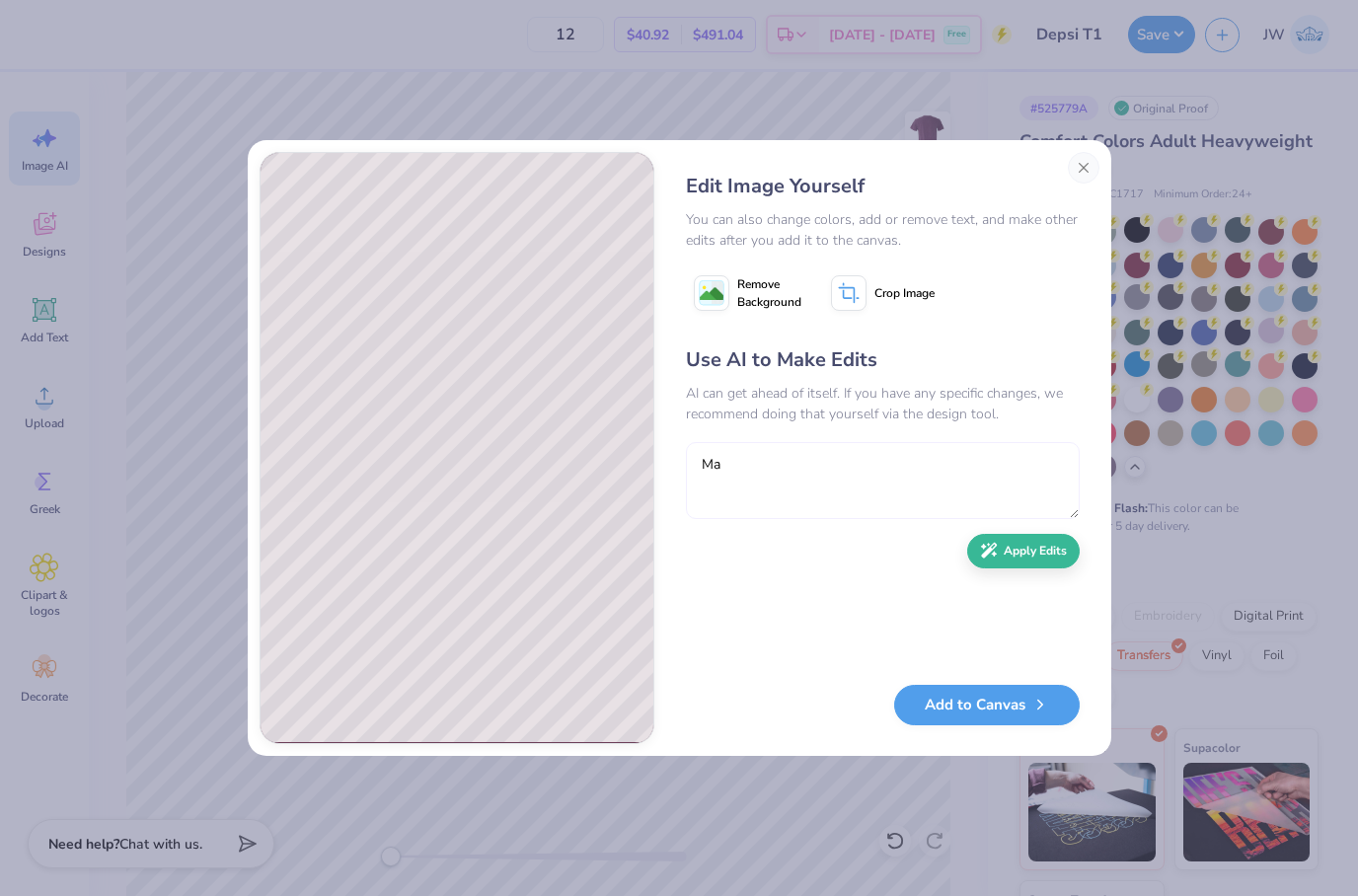
type textarea "M"
type textarea "Add more Umiami colors, green and orange"
click at [1027, 564] on button "Apply Edits" at bounding box center [1023, 546] width 113 height 35
click at [933, 481] on textarea at bounding box center [882, 480] width 394 height 77
type textarea "M"
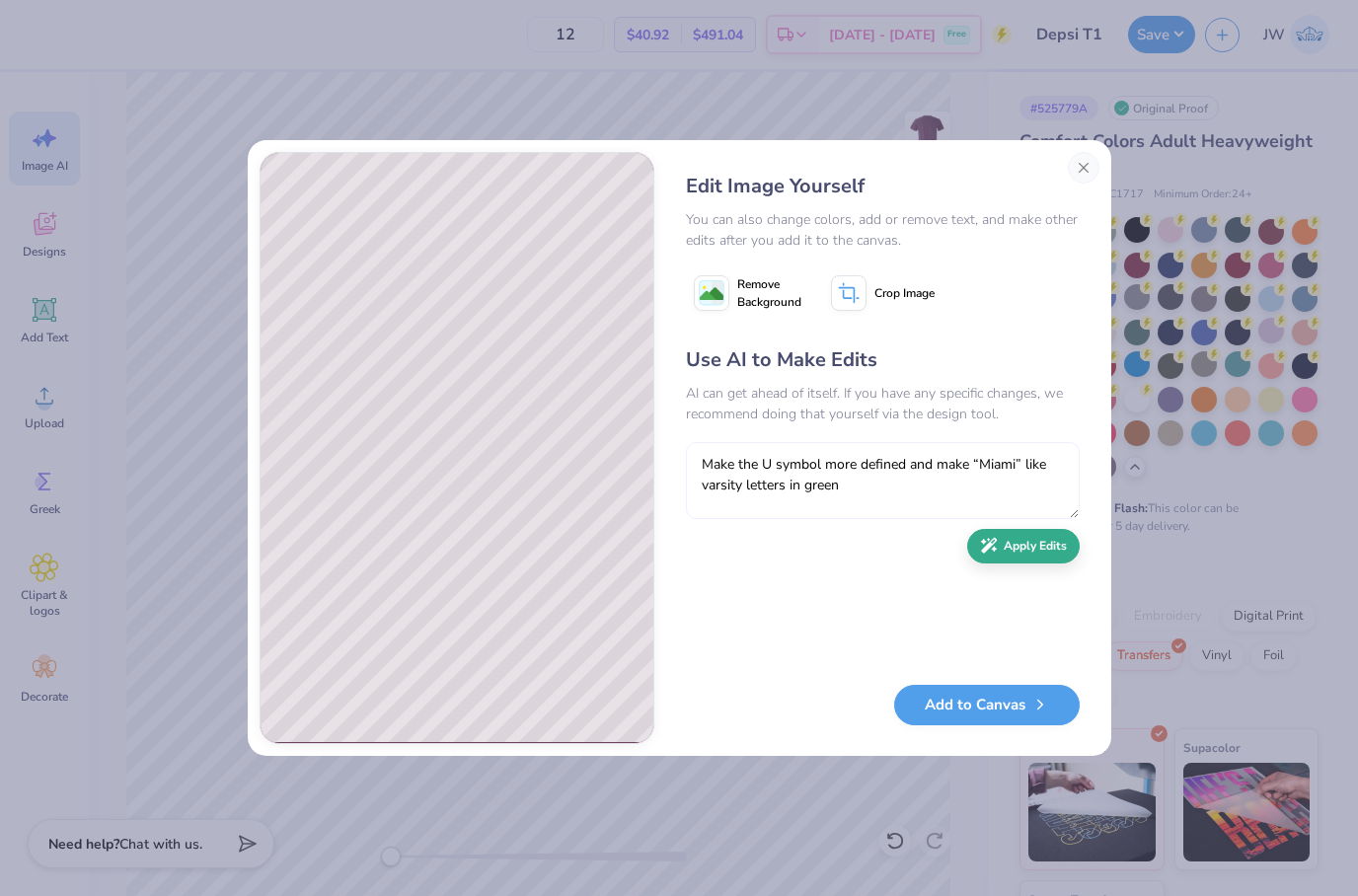
type textarea "Make the U symbol more defined and make “Miami” like varsity letters in green"
click at [1046, 564] on button "Apply Edits" at bounding box center [1023, 546] width 113 height 35
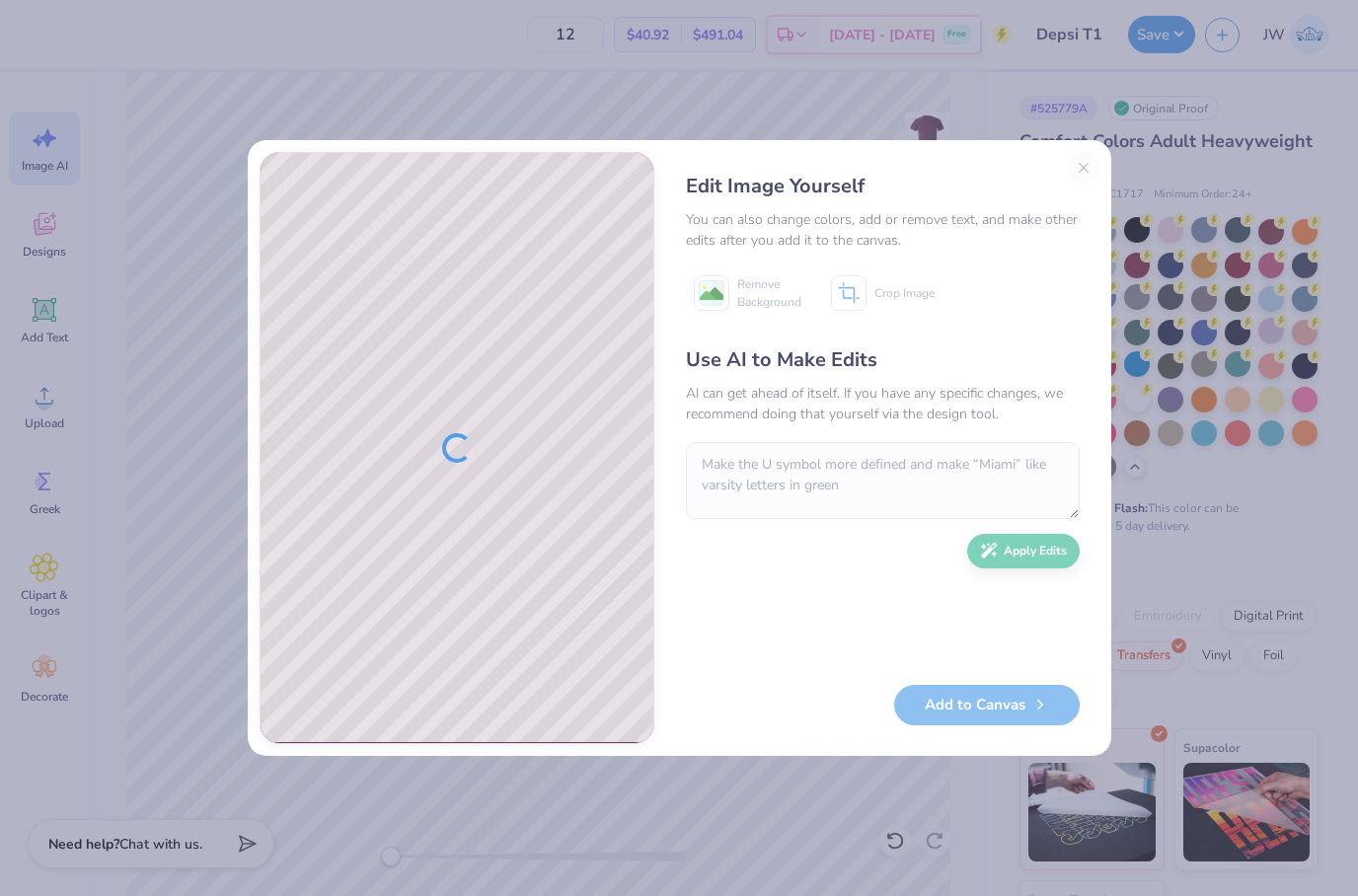
click at [860, 434] on div "Use AI to Make Edits AI can get ahead of itself. If you have any specific chang…" at bounding box center [882, 505] width 394 height 319
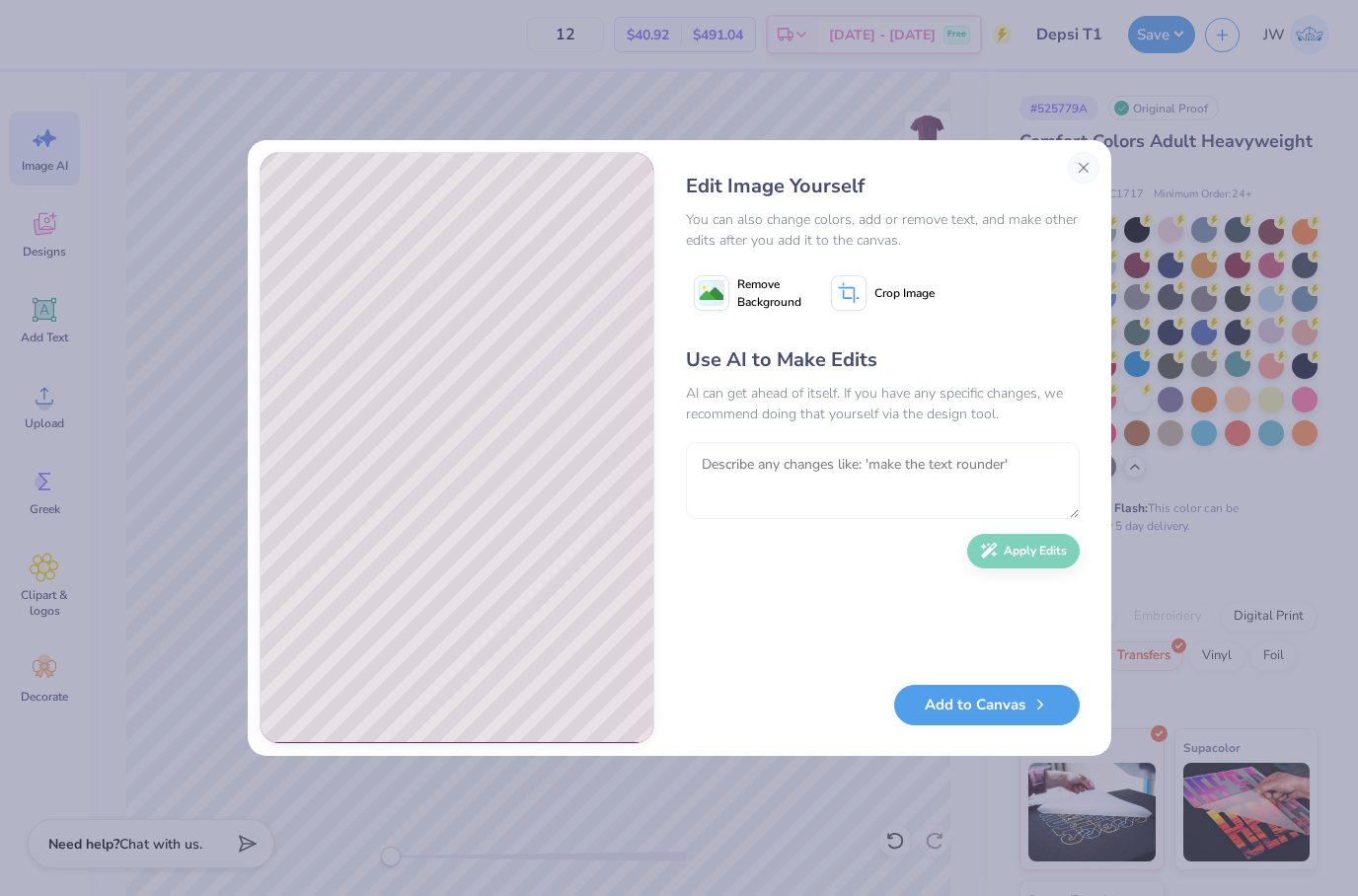
click at [784, 458] on textarea at bounding box center [882, 480] width 394 height 77
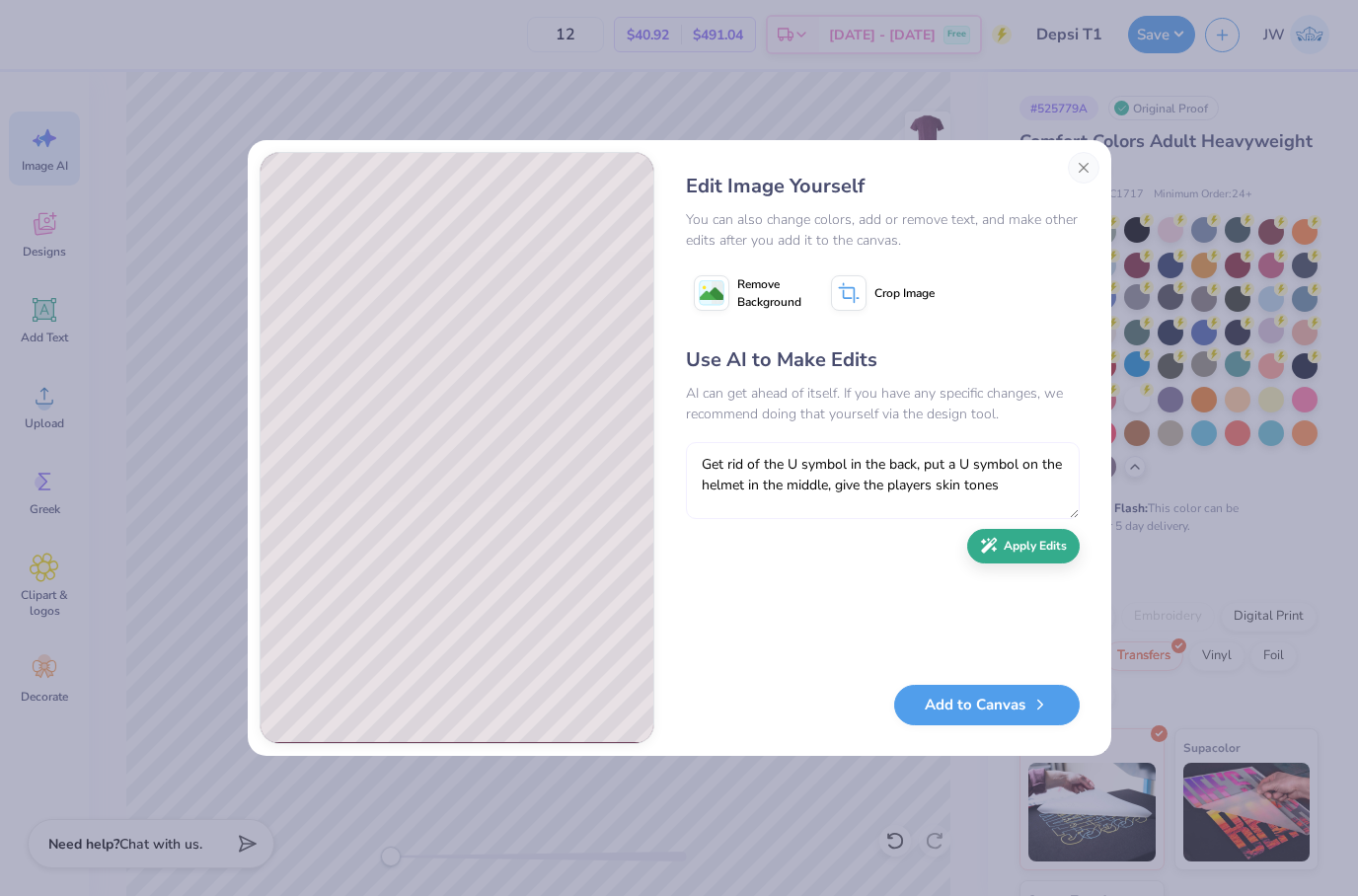
type textarea "Get rid of the U symbol in the back, put a U symbol on the helmet in the middle…"
click at [1052, 553] on button "Apply Edits" at bounding box center [1023, 546] width 113 height 35
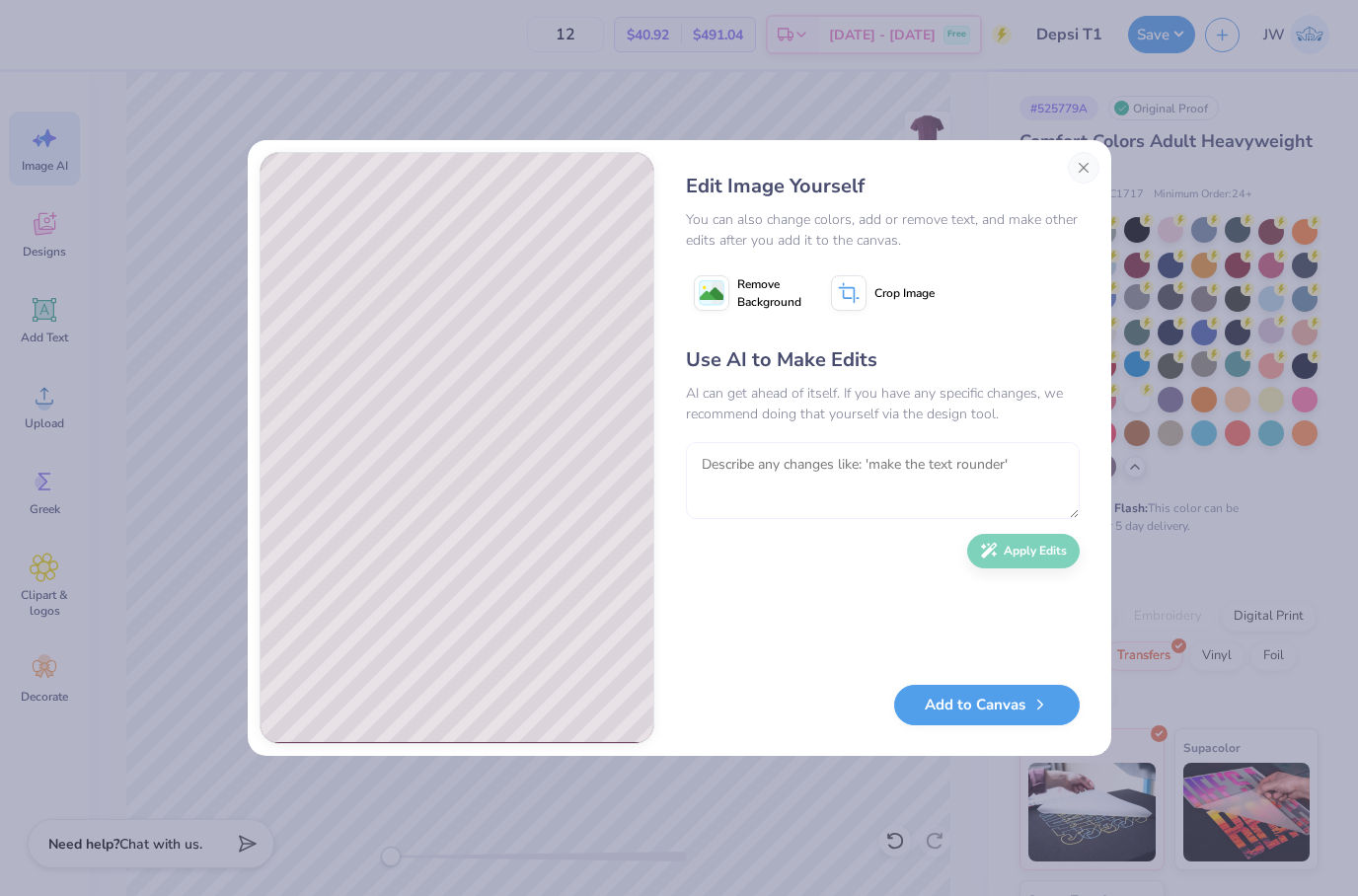
click at [857, 476] on textarea at bounding box center [882, 480] width 394 height 77
type textarea "Y"
type textarea "Don’t give the players faces"
click at [1008, 564] on button "Apply Edits" at bounding box center [1023, 546] width 113 height 35
click at [1088, 175] on button "Close" at bounding box center [1084, 168] width 32 height 32
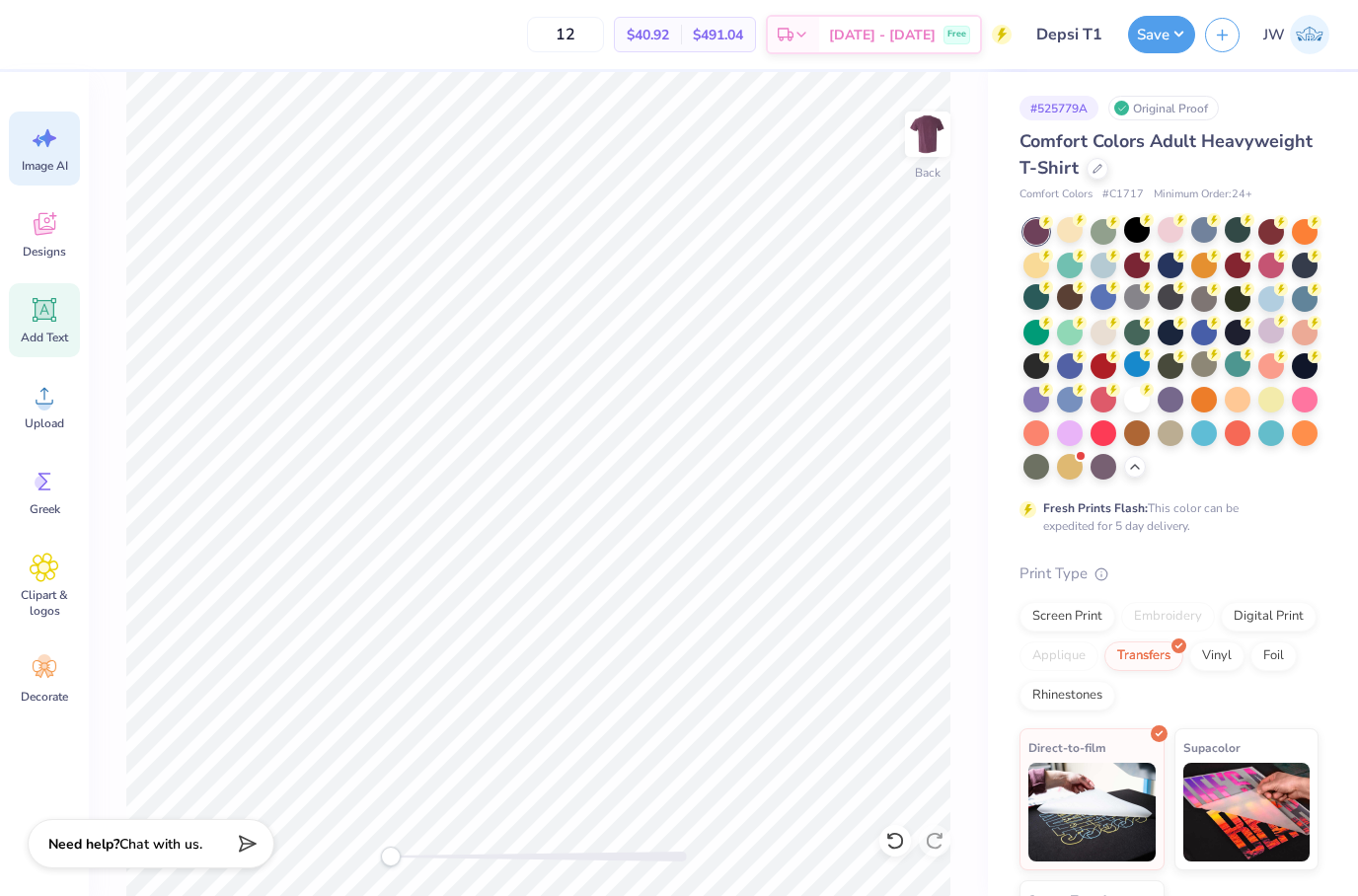
click at [20, 308] on div "Add Text" at bounding box center [44, 320] width 71 height 74
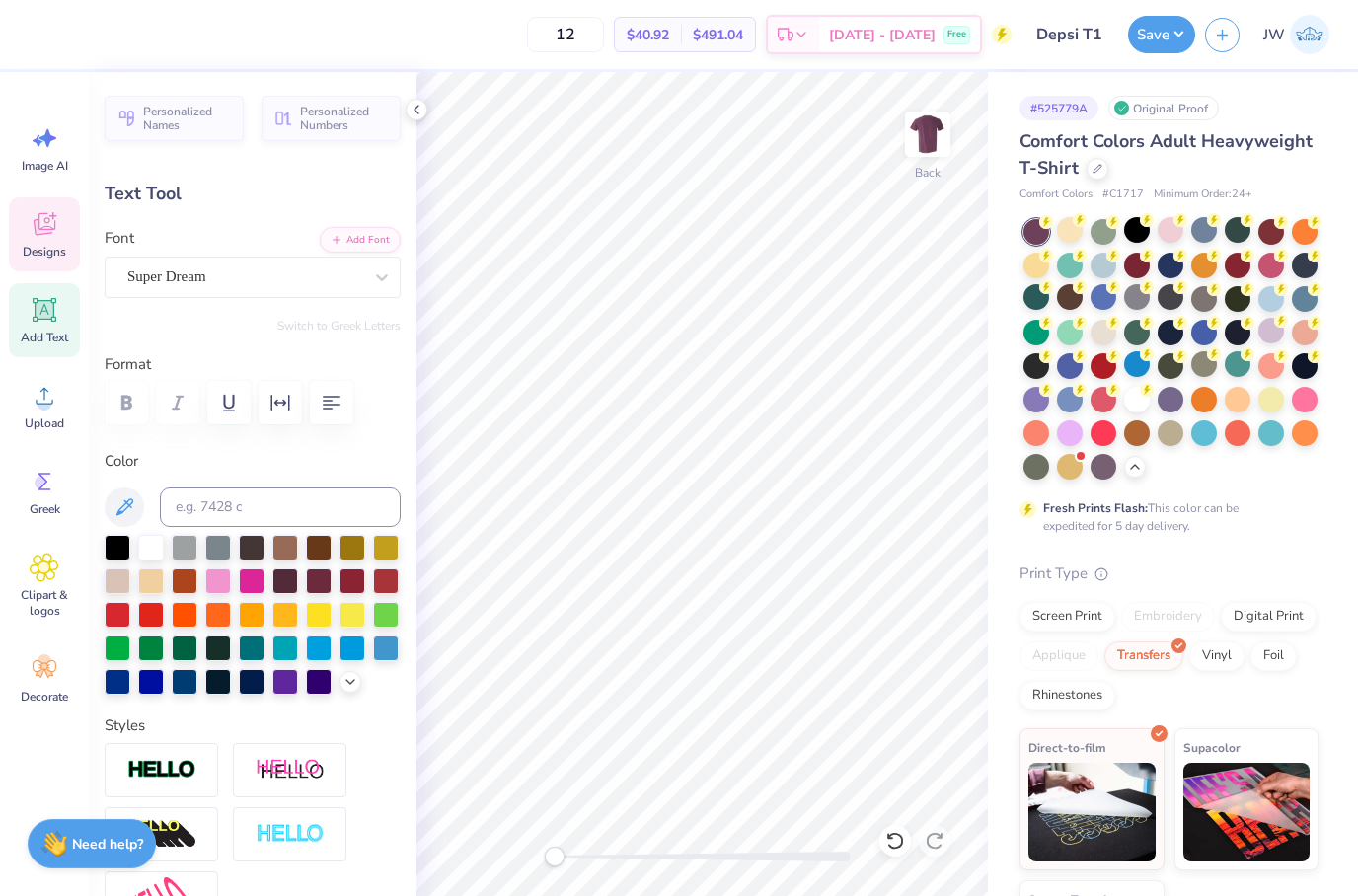
click at [47, 237] on icon at bounding box center [45, 224] width 30 height 30
